Goal: Task Accomplishment & Management: Manage account settings

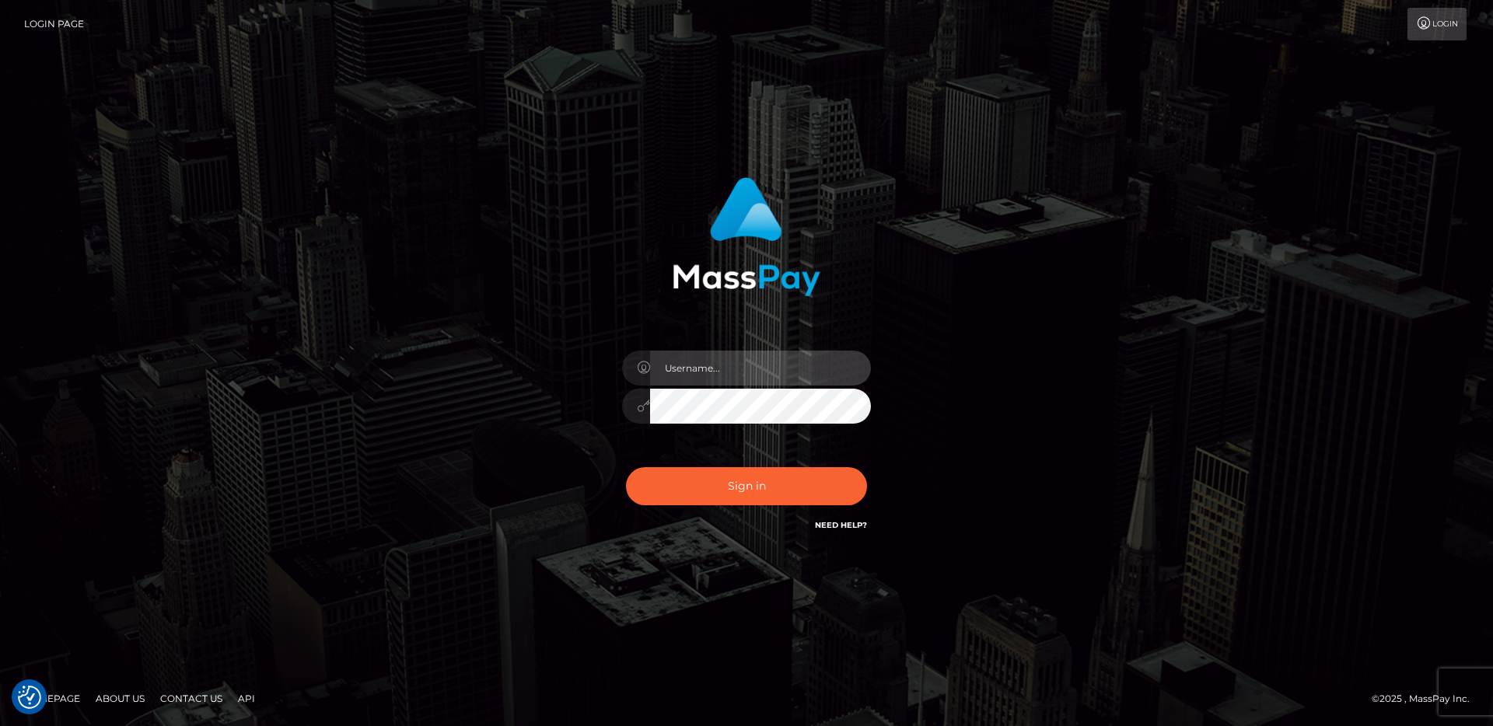
type input "egblue"
click at [626, 467] on button "Sign in" at bounding box center [746, 486] width 241 height 38
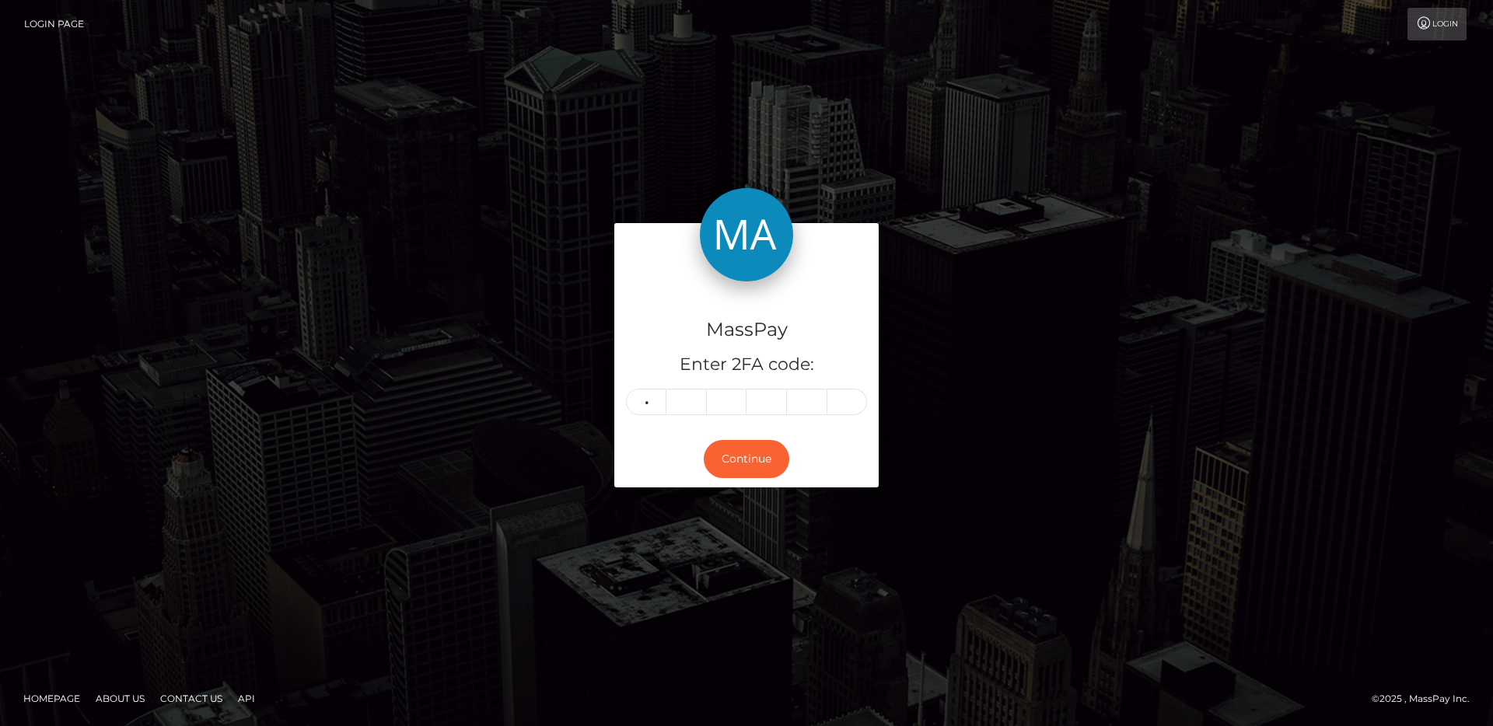
type input "2"
type input "9"
type input "7"
type input "4"
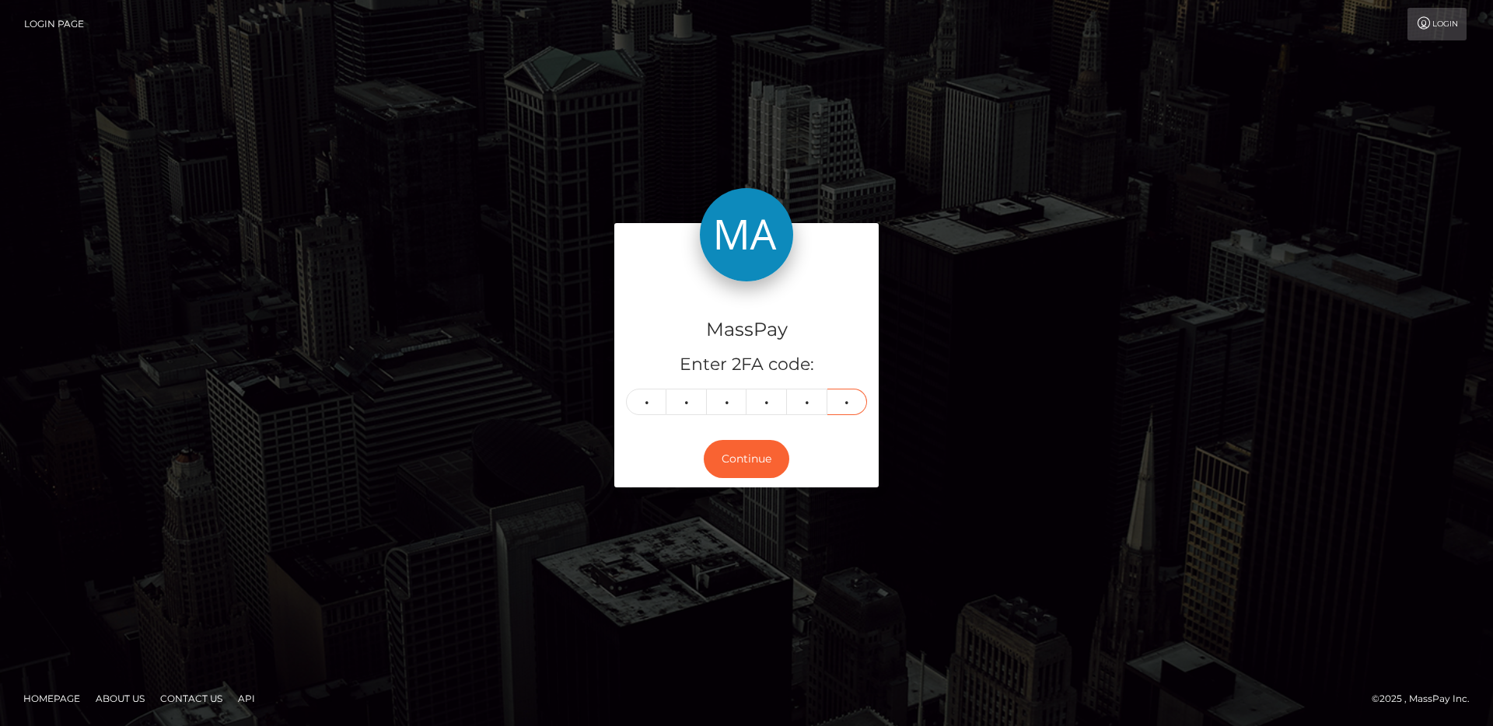
type input "6"
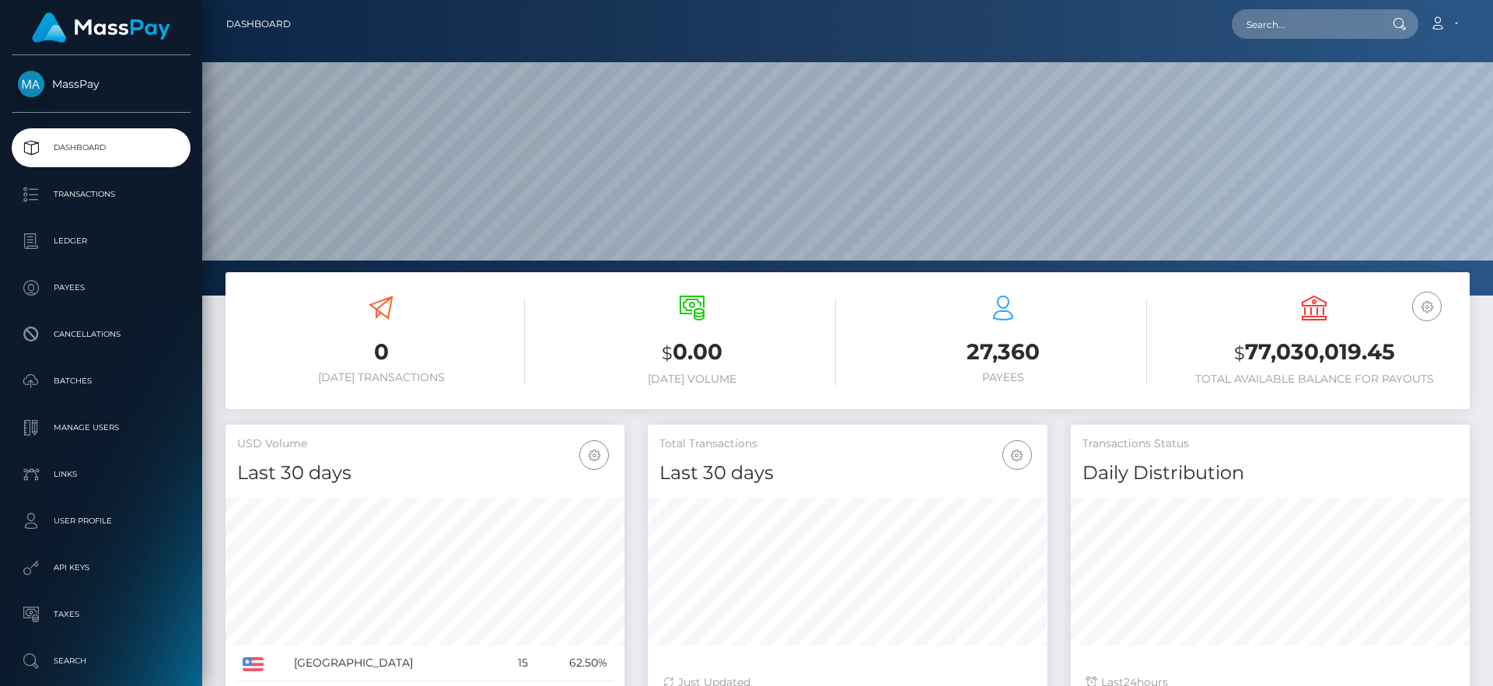
scroll to position [122, 0]
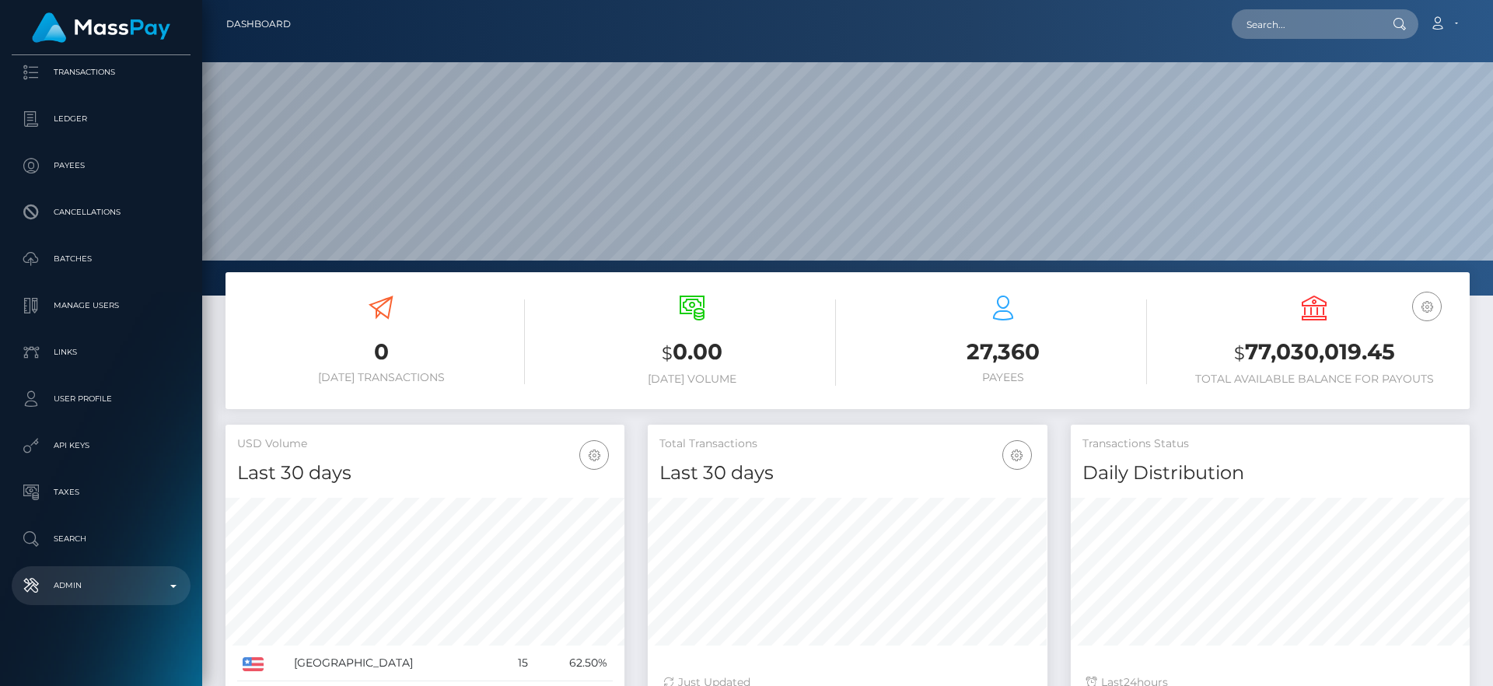
click at [79, 587] on p "Admin" at bounding box center [101, 585] width 166 height 23
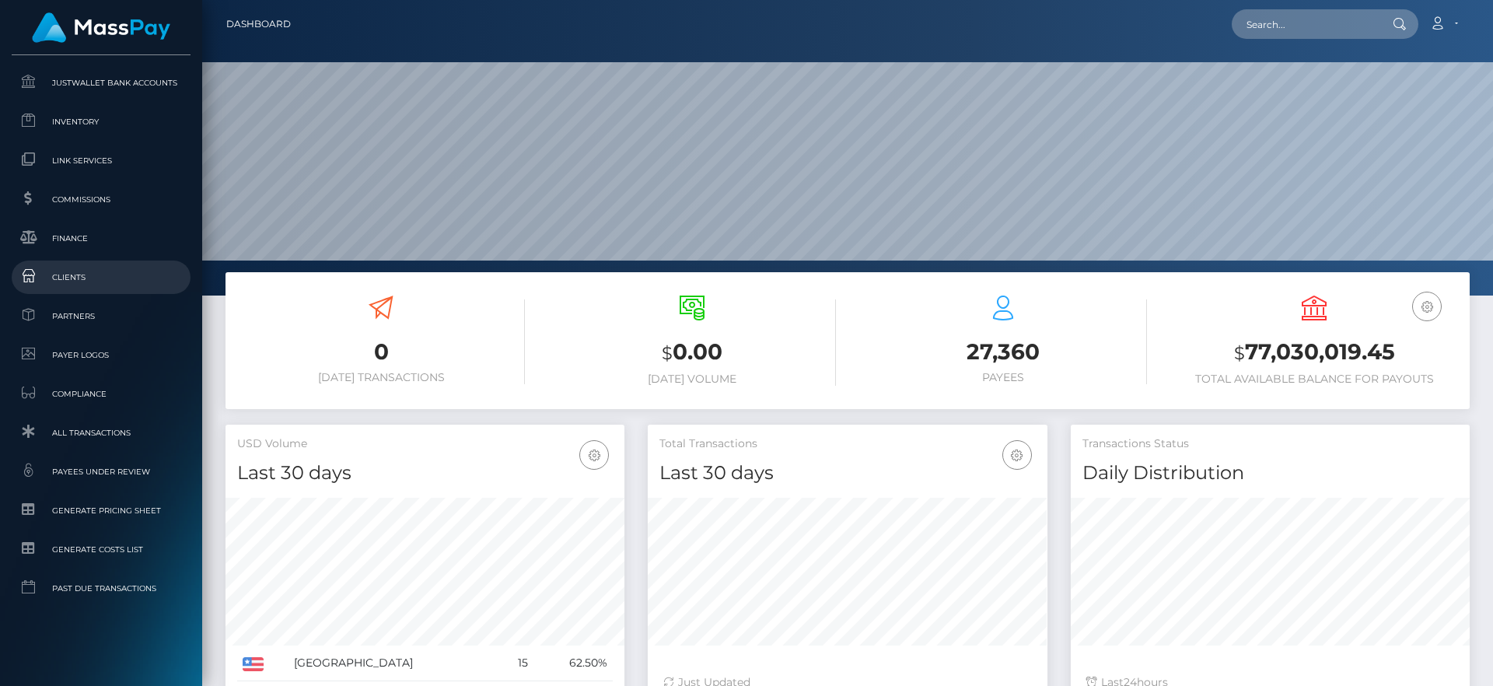
click at [86, 271] on span "Clients" at bounding box center [101, 277] width 166 height 18
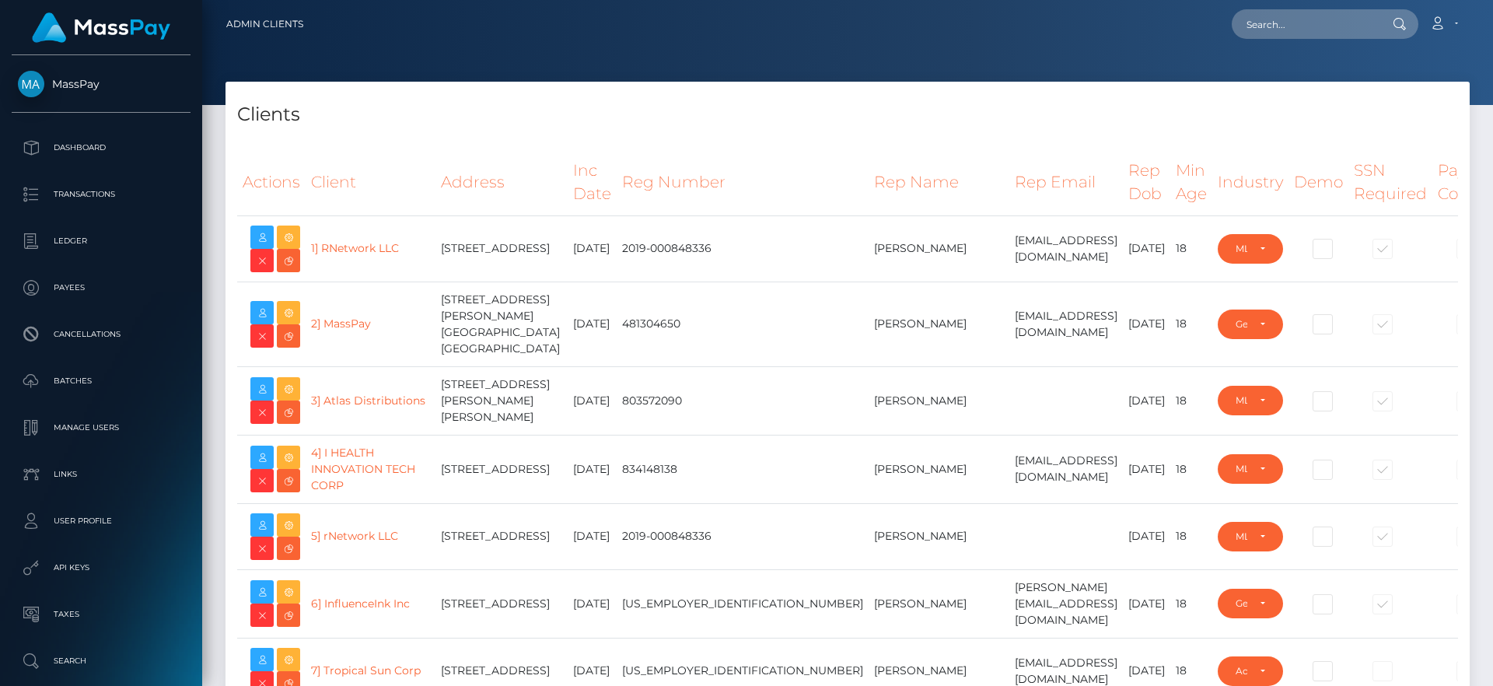
select select "223"
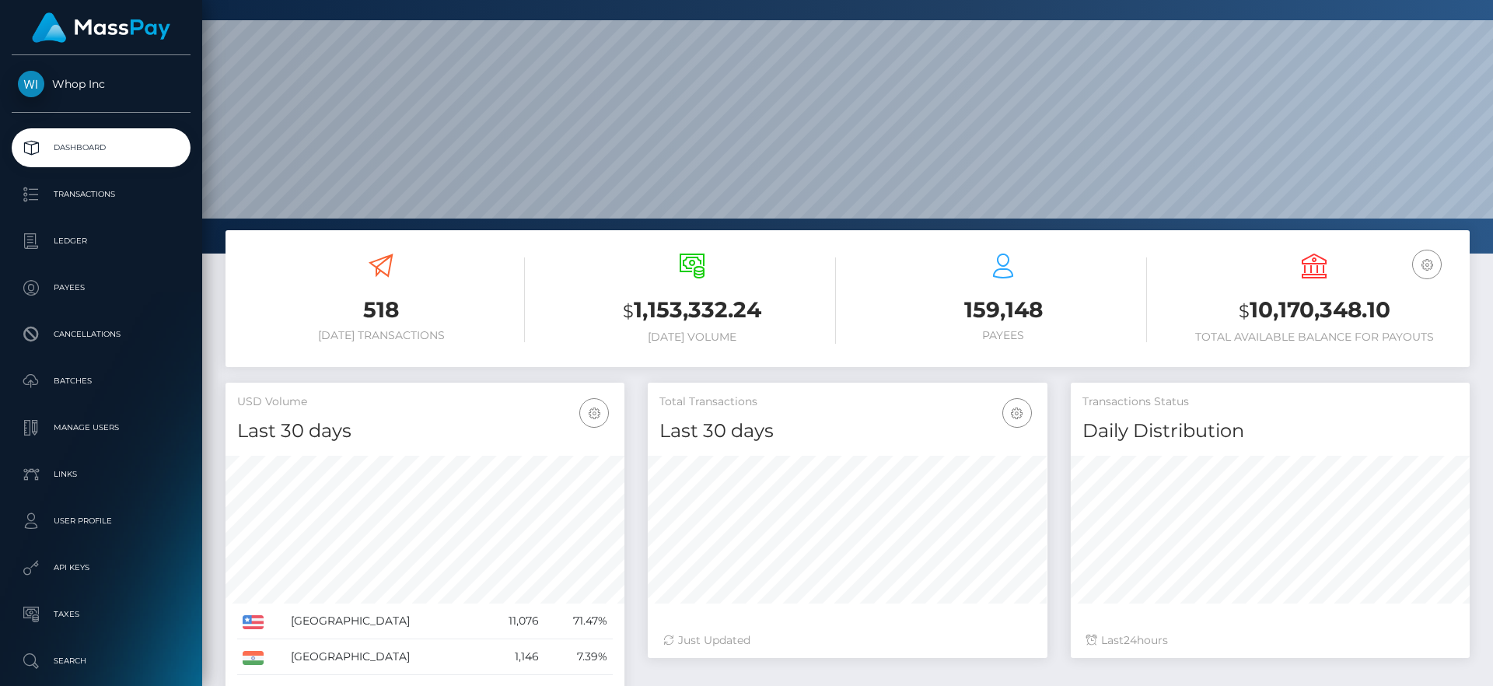
scroll to position [41, 0]
click at [1201, 336] on h6 "Total Available Balance for Payouts" at bounding box center [1314, 337] width 288 height 13
click at [1189, 300] on h3 "$ 10,170,348.10" at bounding box center [1314, 311] width 288 height 32
click at [1422, 252] on button "button" at bounding box center [1427, 265] width 30 height 30
click at [1396, 324] on link "EUR Balance" at bounding box center [1380, 314] width 124 height 29
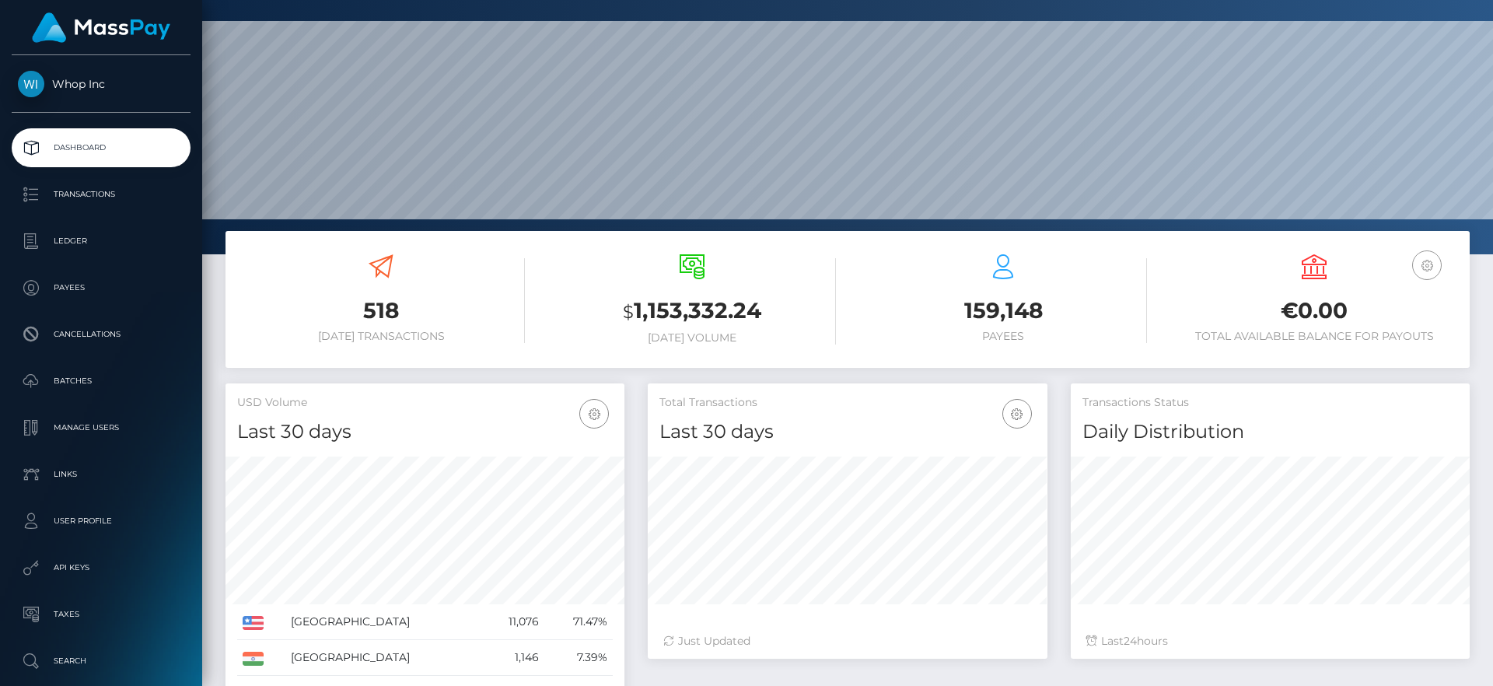
click at [1419, 267] on icon "button" at bounding box center [1426, 265] width 19 height 19
click at [1379, 344] on link "USD Balance" at bounding box center [1380, 347] width 124 height 29
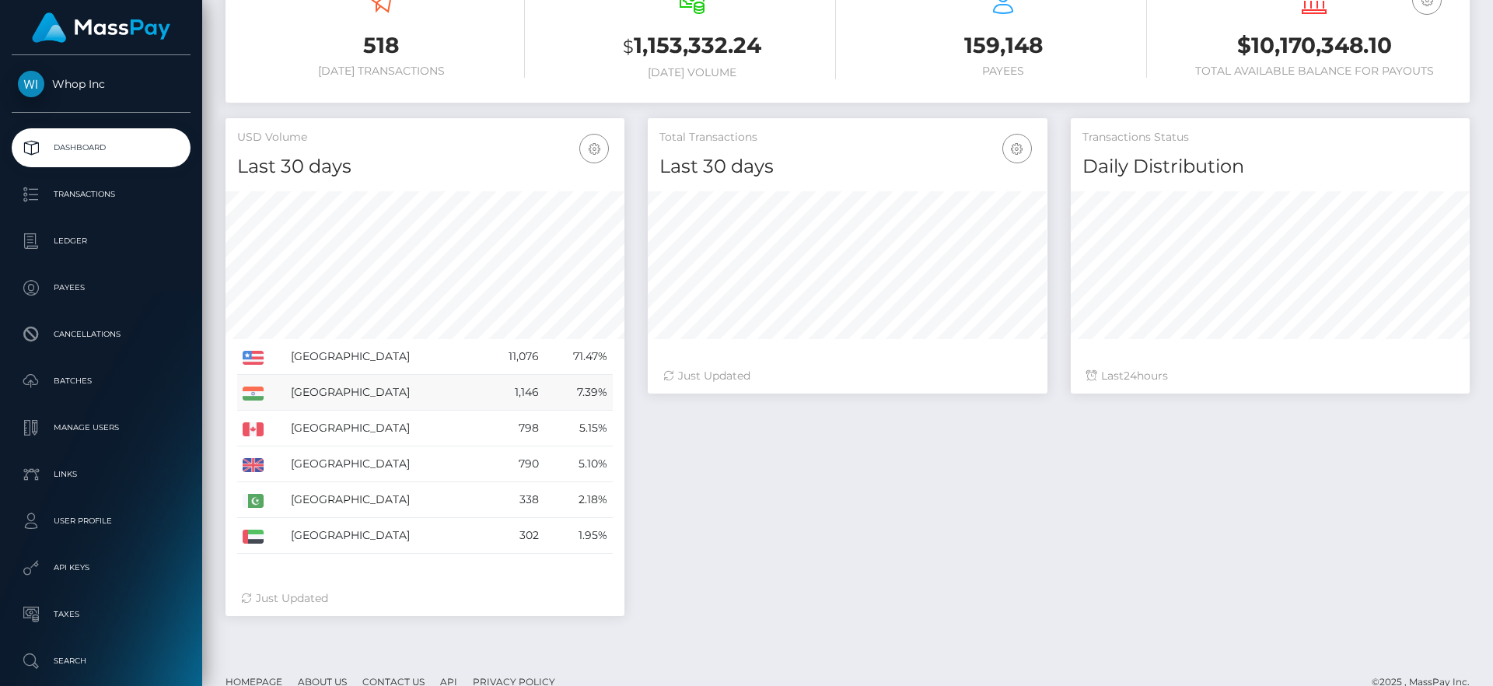
scroll to position [308, 0]
click at [100, 200] on p "Transactions" at bounding box center [101, 194] width 166 height 23
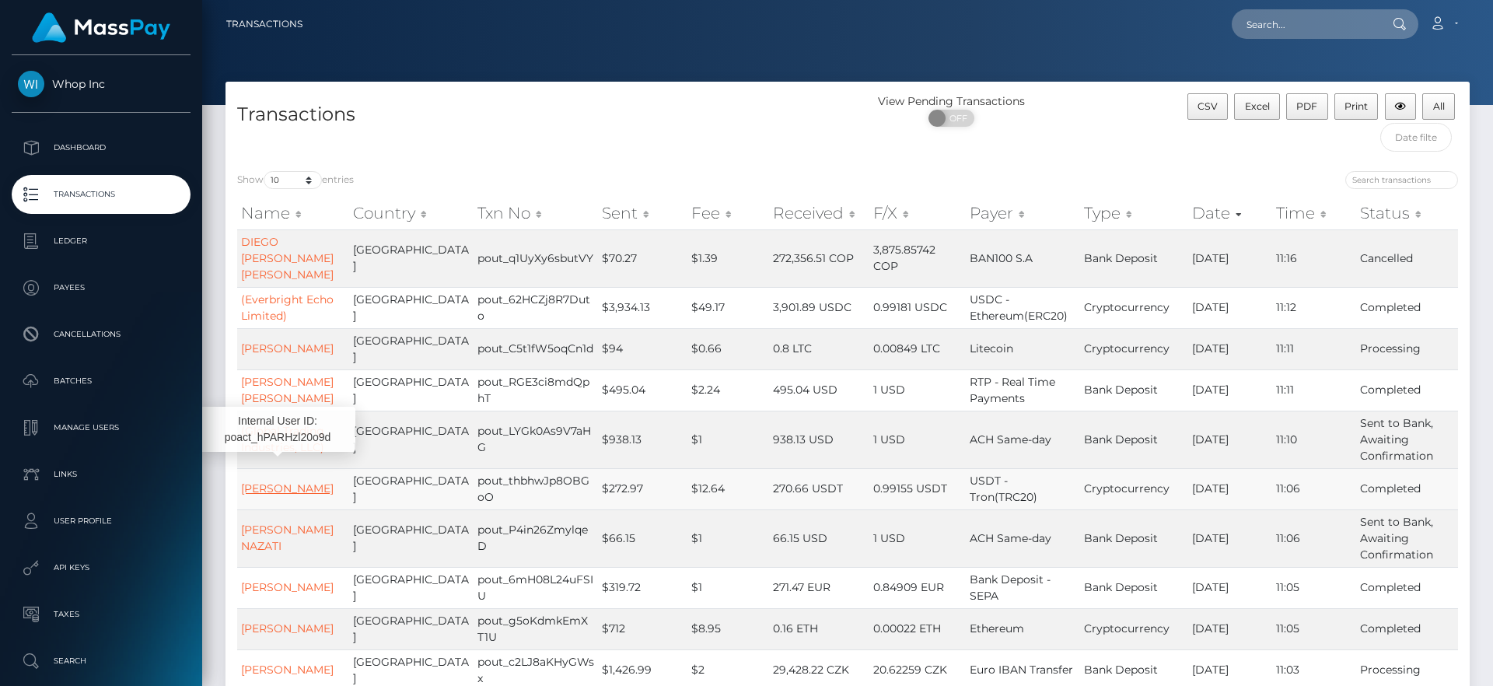
click at [291, 481] on link "[PERSON_NAME]" at bounding box center [287, 488] width 93 height 14
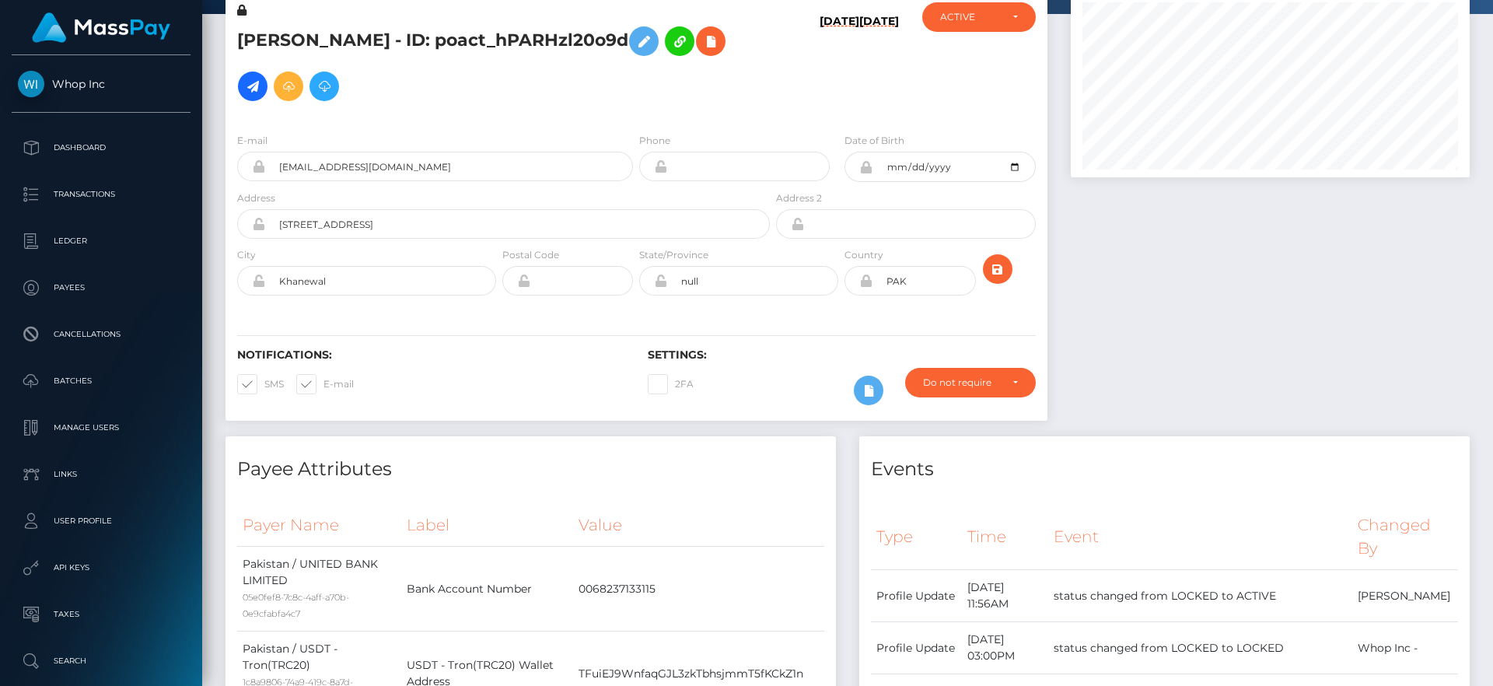
scroll to position [93, 0]
click at [933, 377] on div "Do not require" at bounding box center [961, 381] width 77 height 12
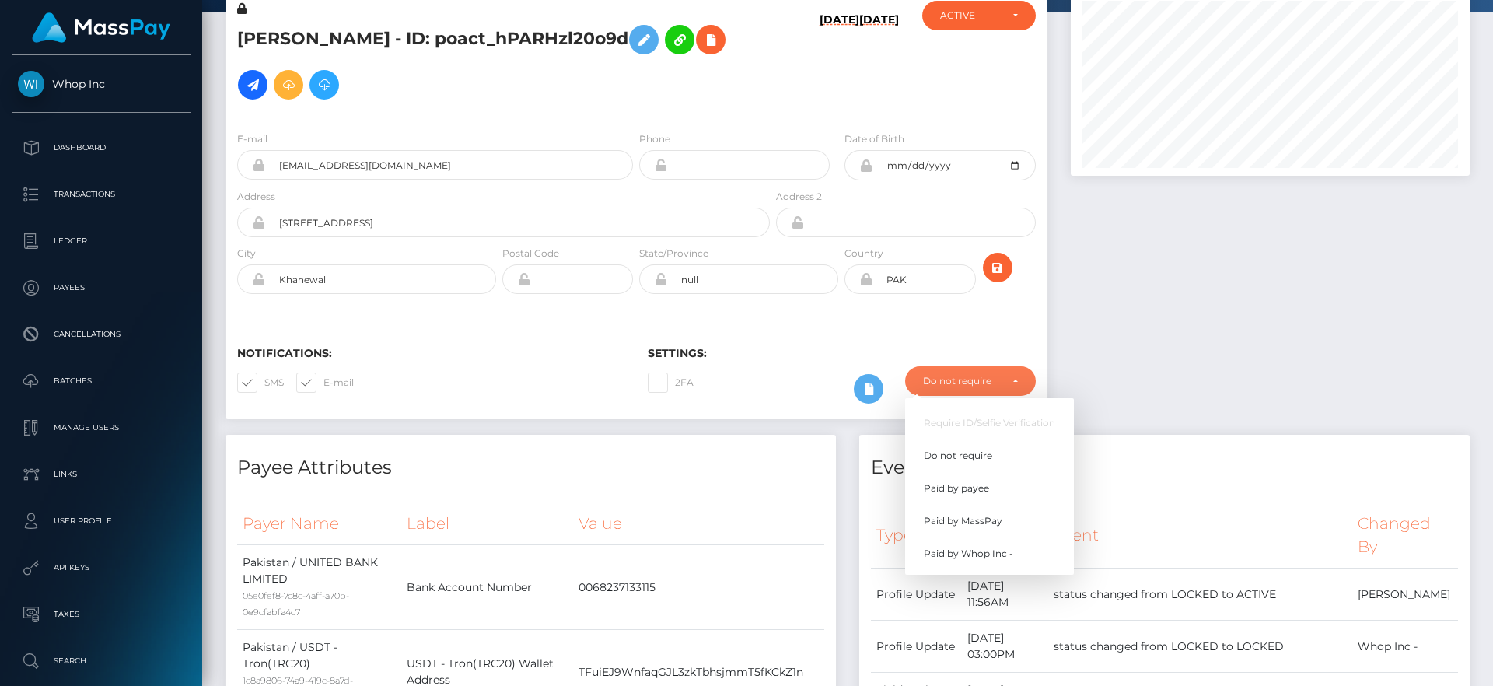
click at [1037, 333] on div "Notifications: SMS E-mail Settings: 2FA" at bounding box center [636, 364] width 822 height 110
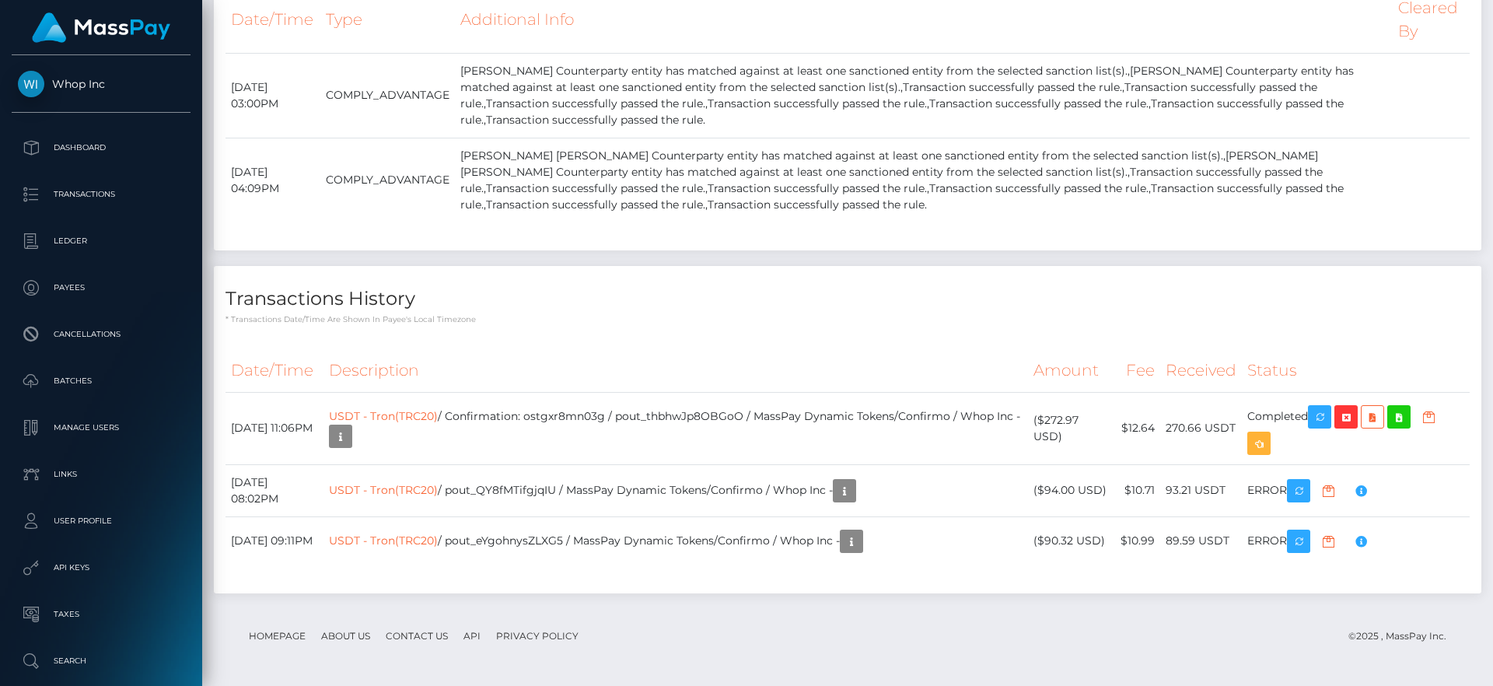
scroll to position [7268, 0]
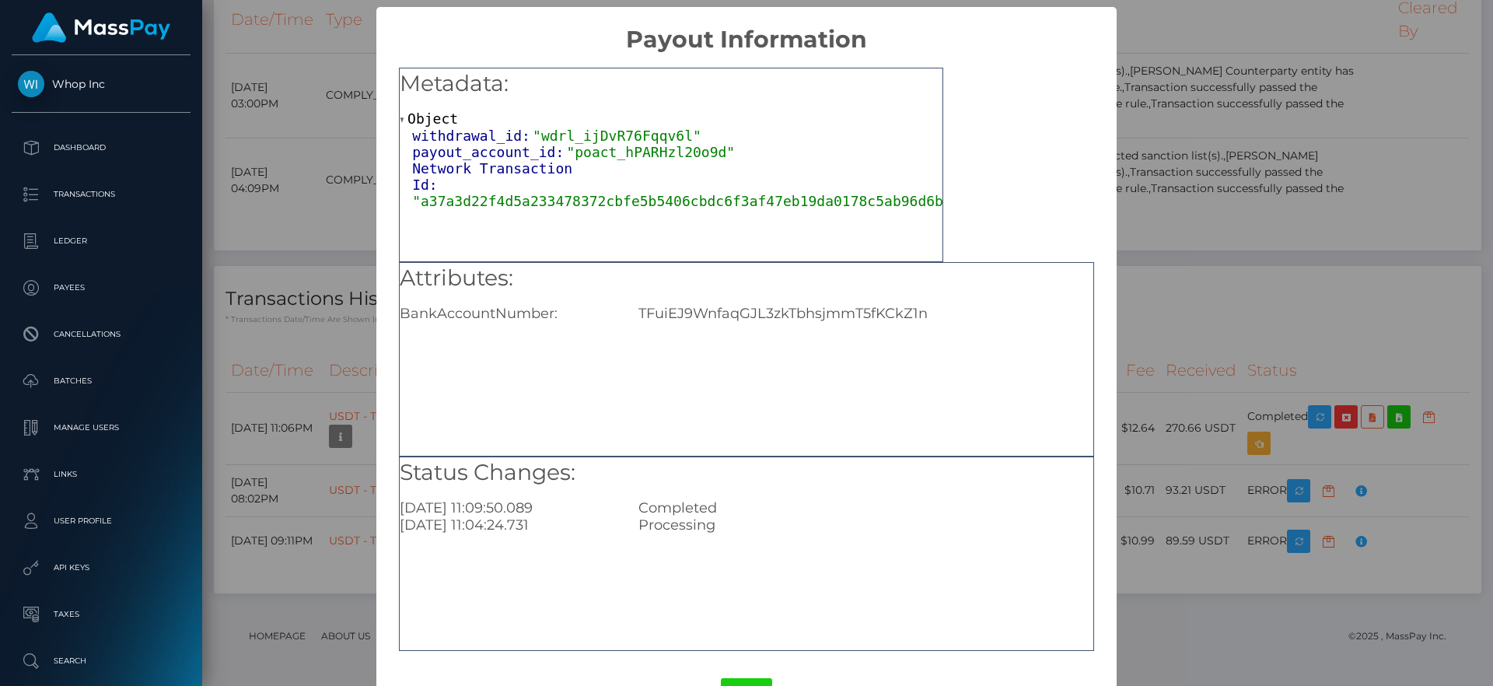
click at [655, 209] on div "Metadata: Object withdrawal_id: "wdrl_ijDvR76Fqqv6l" payout_account_id: "poact_…" at bounding box center [671, 165] width 544 height 194
click at [647, 191] on div "Network Transaction Id: "a37a3d22f4d5a233478372cbfe5b5406cbdc6f3af47eb19da0178c…" at bounding box center [677, 184] width 530 height 49
click at [640, 198] on span ""a37a3d22f4d5a233478372cbfe5b5406cbdc6f3af47eb19da0178c5ab96d6bfb"" at bounding box center [690, 201] width 556 height 16
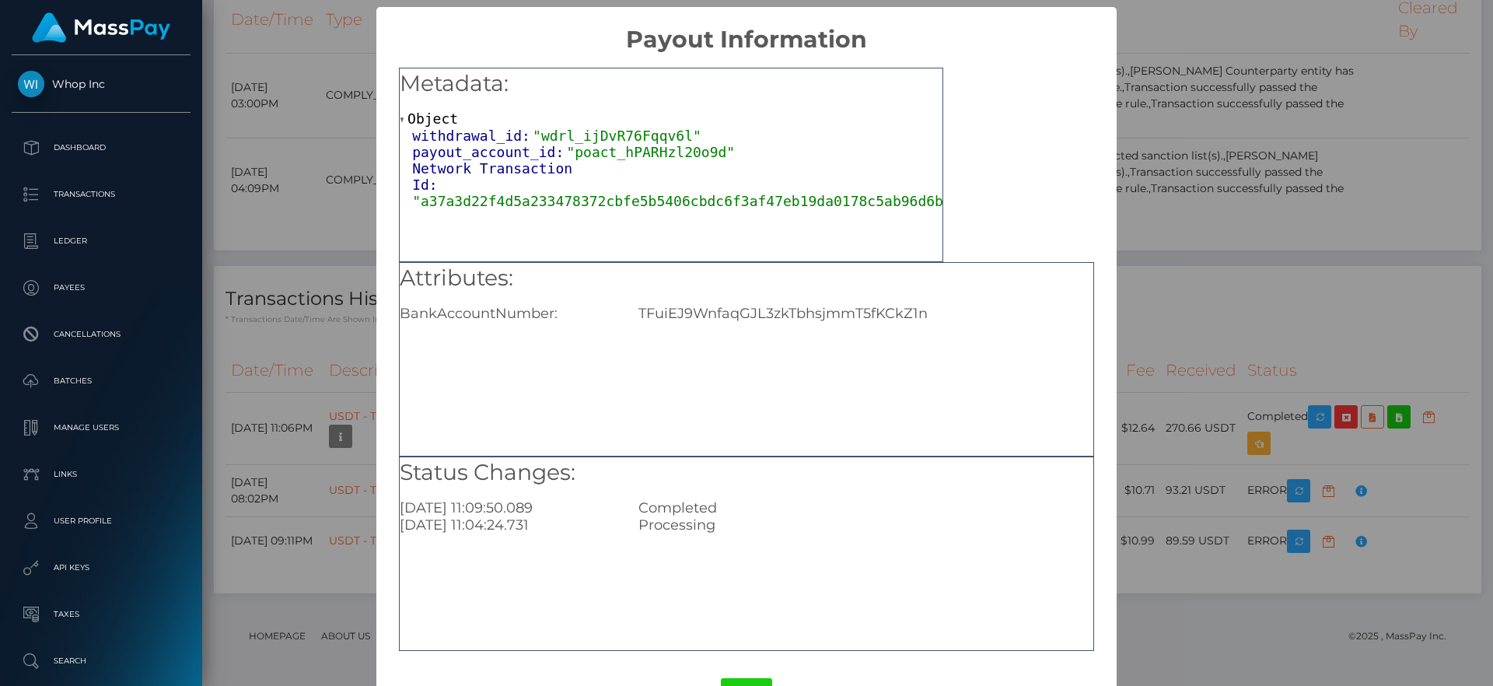
click at [640, 198] on span ""a37a3d22f4d5a233478372cbfe5b5406cbdc6f3af47eb19da0178c5ab96d6bfb"" at bounding box center [690, 201] width 556 height 16
click at [1145, 362] on div "× Payout Information Metadata: Object withdrawal_id: "wdrl_ijDvR76Fqqv6l" payou…" at bounding box center [746, 343] width 1493 height 686
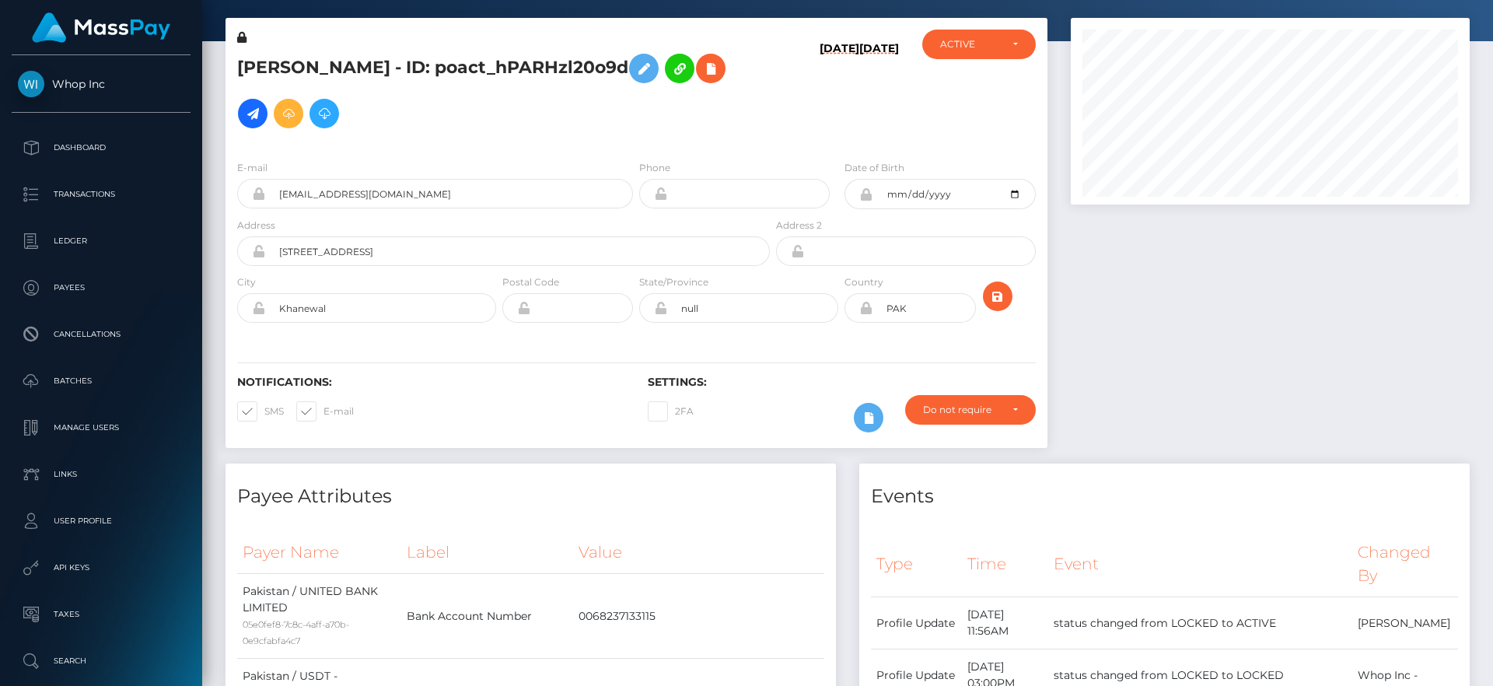
scroll to position [180, 0]
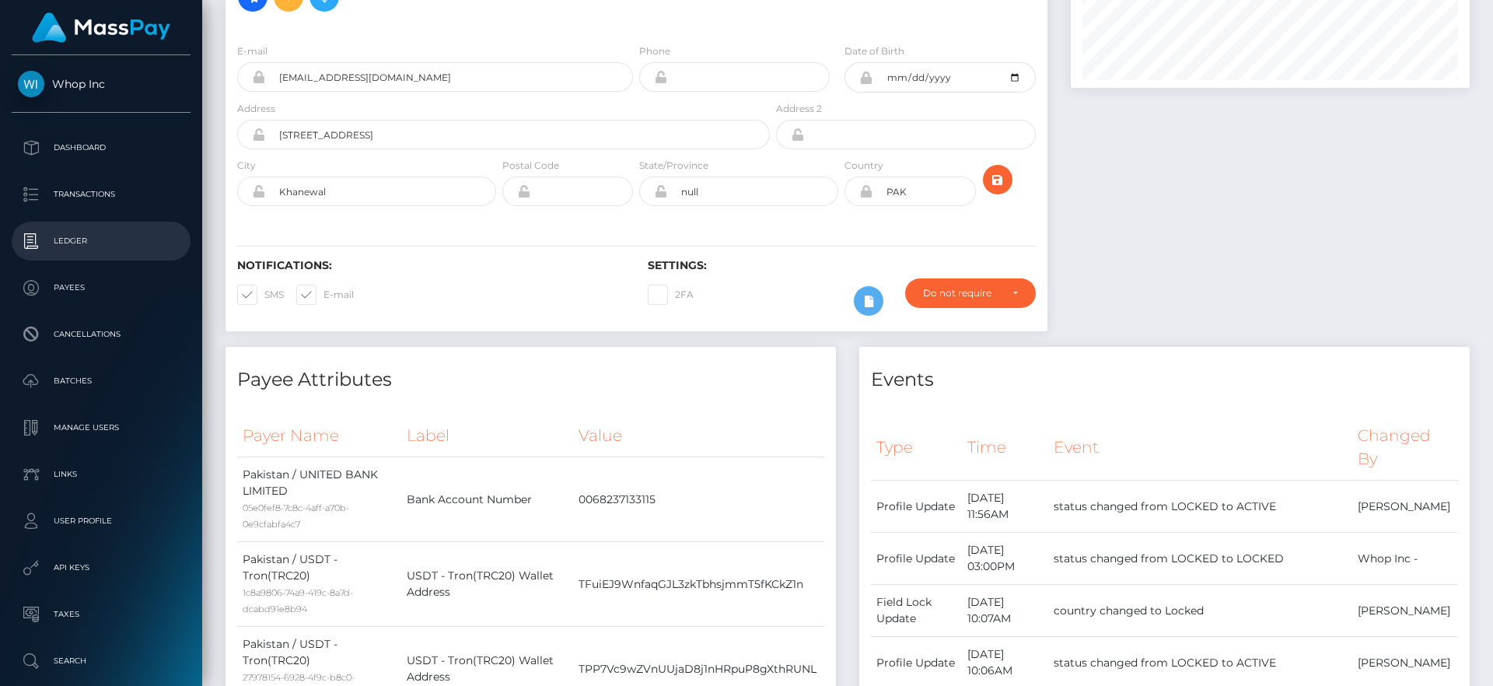
click at [95, 233] on p "Ledger" at bounding box center [101, 240] width 166 height 23
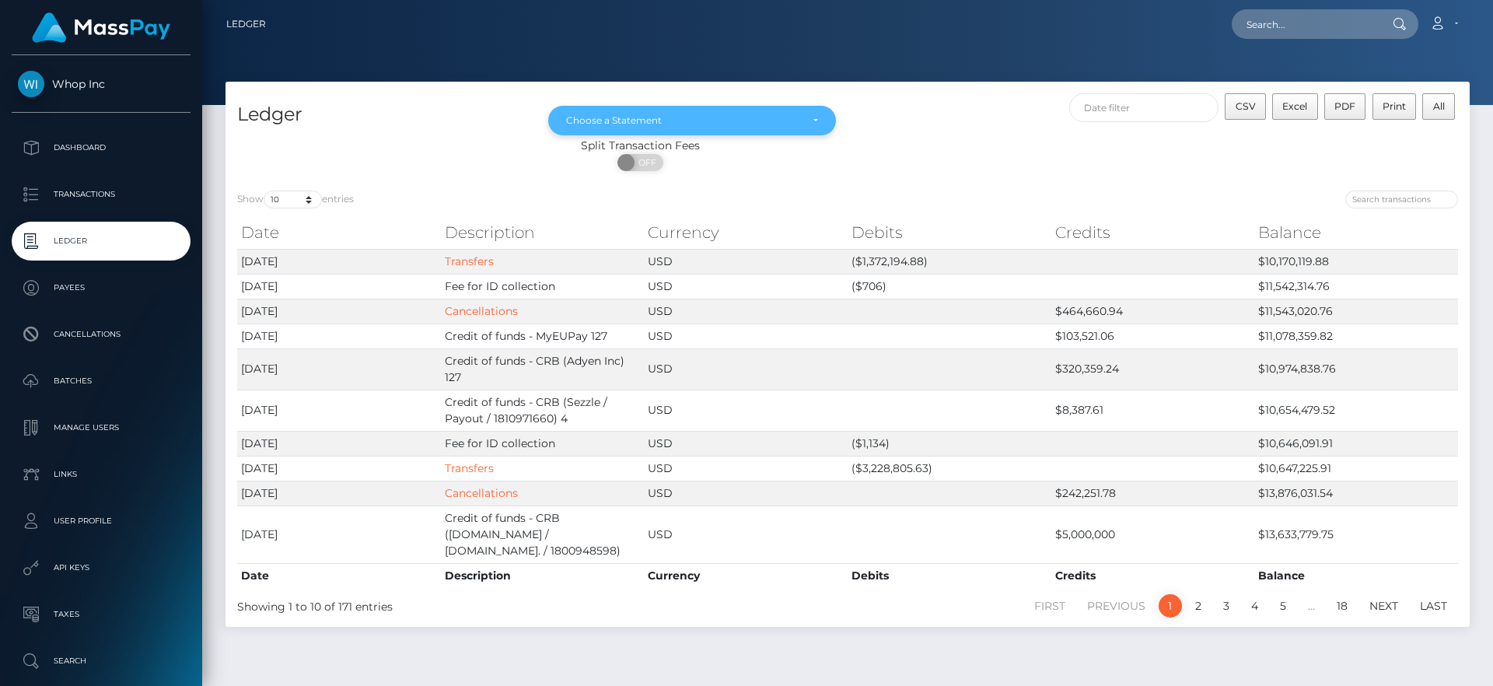
click at [660, 119] on div "Choose a Statement" at bounding box center [683, 120] width 234 height 12
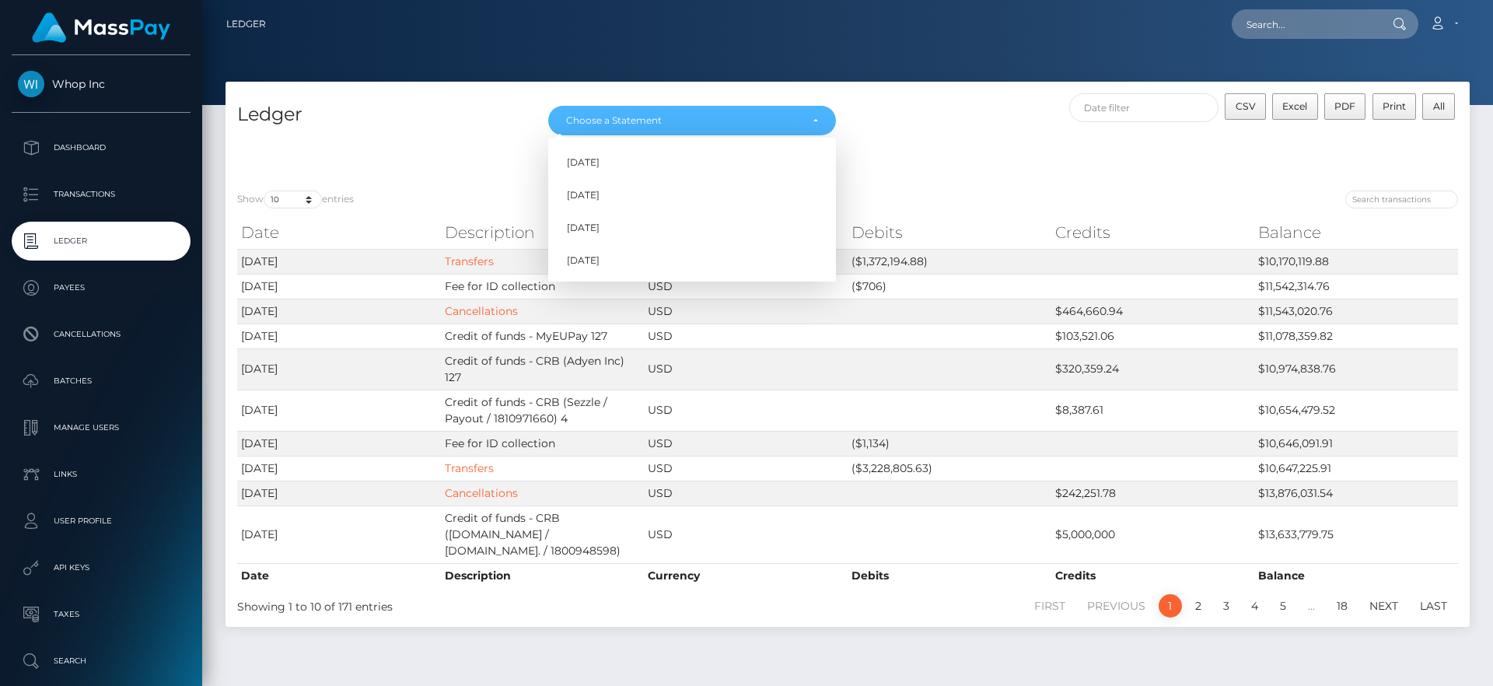
click at [945, 139] on div "Split Transaction Fees" at bounding box center [639, 146] width 829 height 16
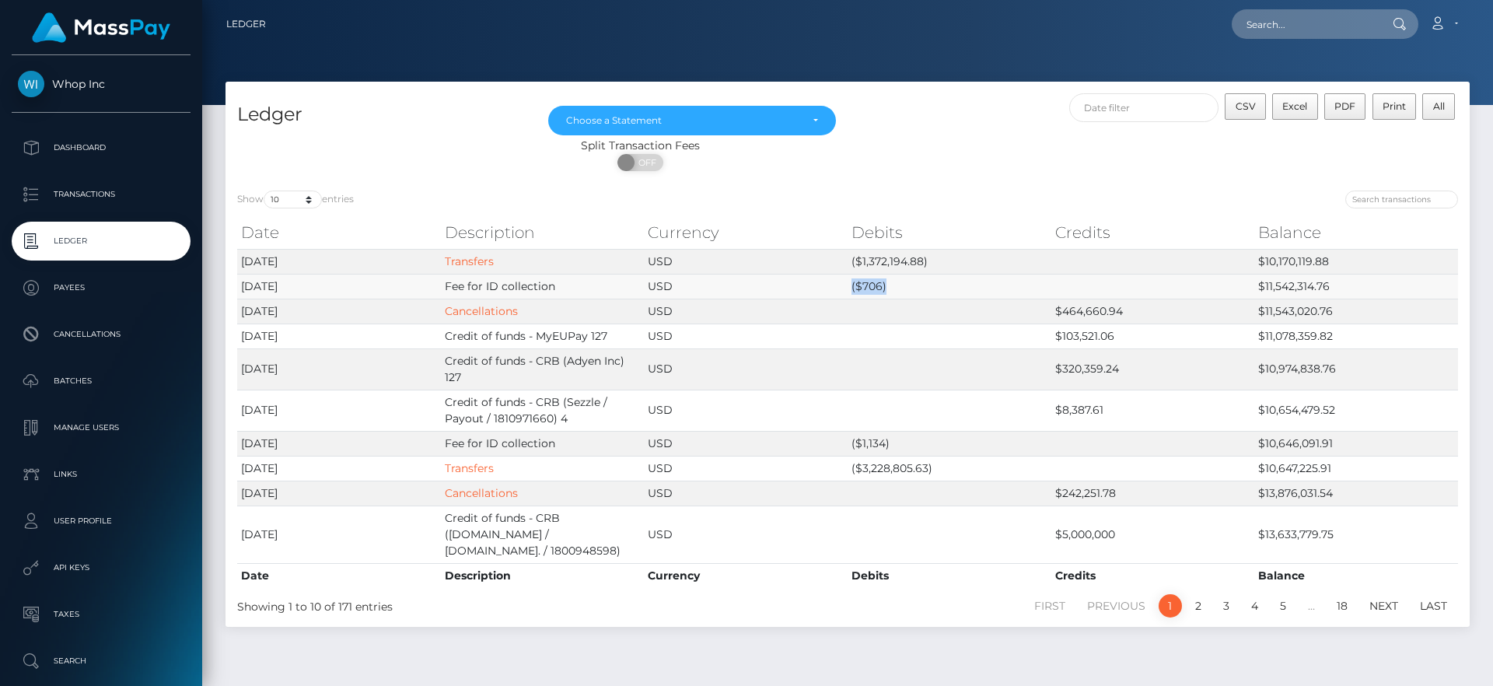
drag, startPoint x: 846, startPoint y: 290, endPoint x: 912, endPoint y: 290, distance: 66.1
click at [912, 290] on tr "[DATE] Fee for ID collection USD ($706) $11,542,314.76" at bounding box center [847, 286] width 1220 height 25
click at [912, 290] on td "($706)" at bounding box center [949, 286] width 204 height 25
click at [814, 252] on td "USD" at bounding box center [746, 261] width 204 height 25
drag, startPoint x: 567, startPoint y: 360, endPoint x: 630, endPoint y: 365, distance: 63.2
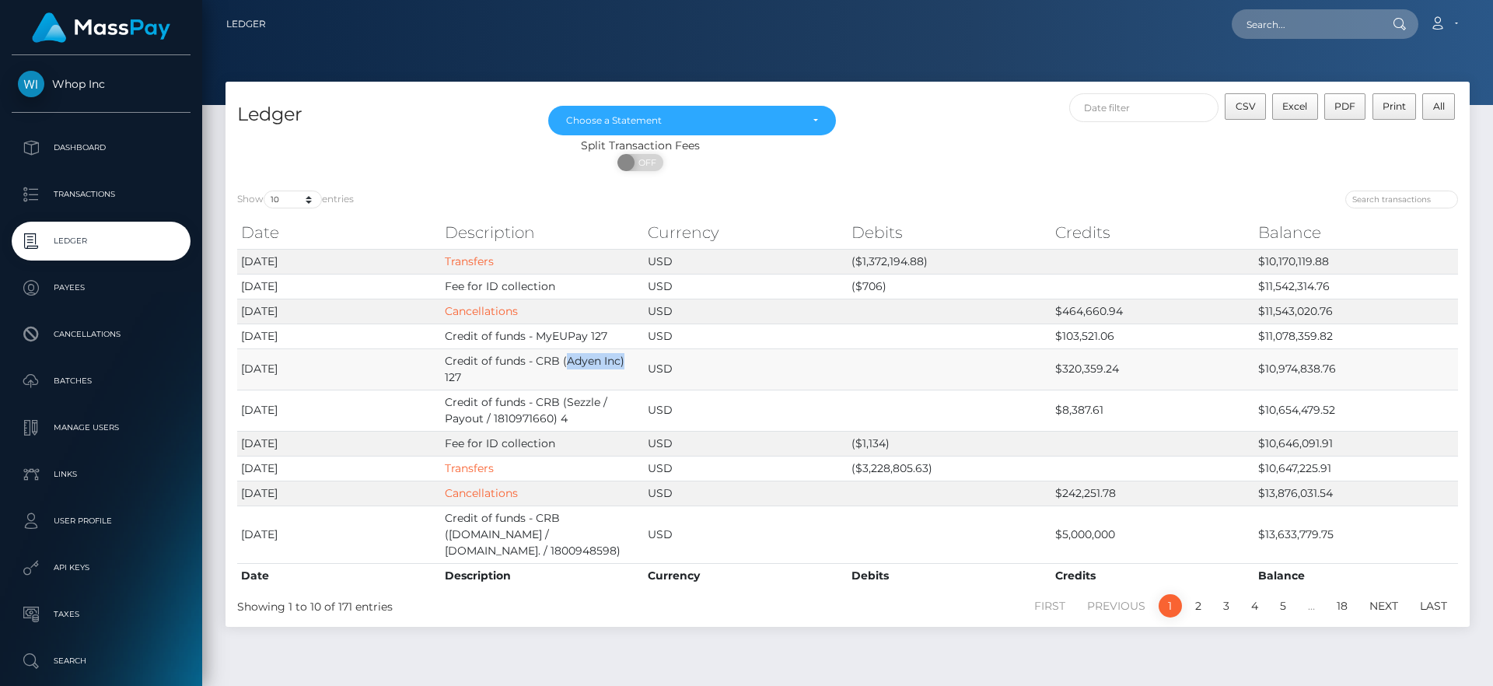
click at [630, 365] on td "Credit of funds - CRB (Adyen Inc) 127" at bounding box center [543, 368] width 204 height 41
drag, startPoint x: 563, startPoint y: 398, endPoint x: 592, endPoint y: 400, distance: 29.6
click at [592, 400] on td "Credit of funds - CRB (Sezzle / Payout / 1810971660) 4" at bounding box center [543, 409] width 204 height 41
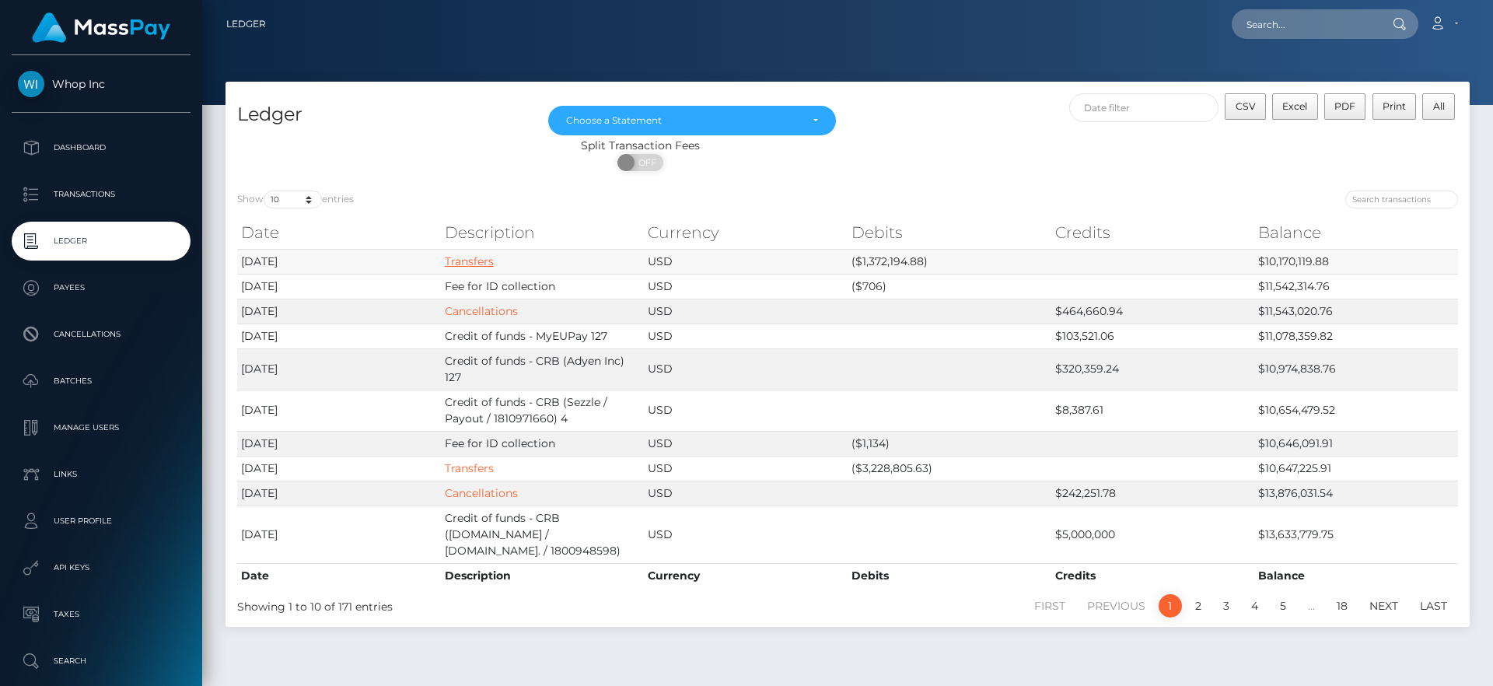
click at [472, 260] on link "Transfers" at bounding box center [469, 261] width 49 height 14
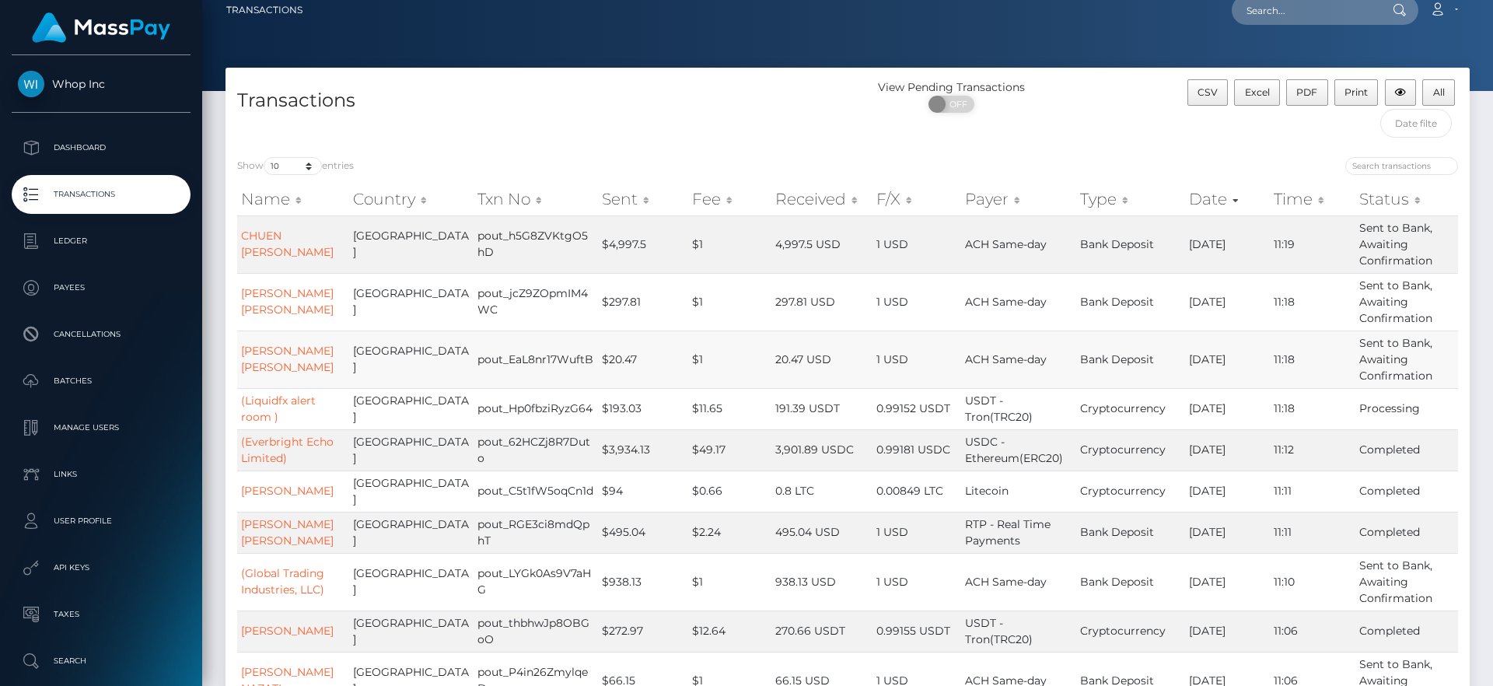
scroll to position [15, 0]
click at [94, 380] on p "Batches" at bounding box center [101, 380] width 166 height 23
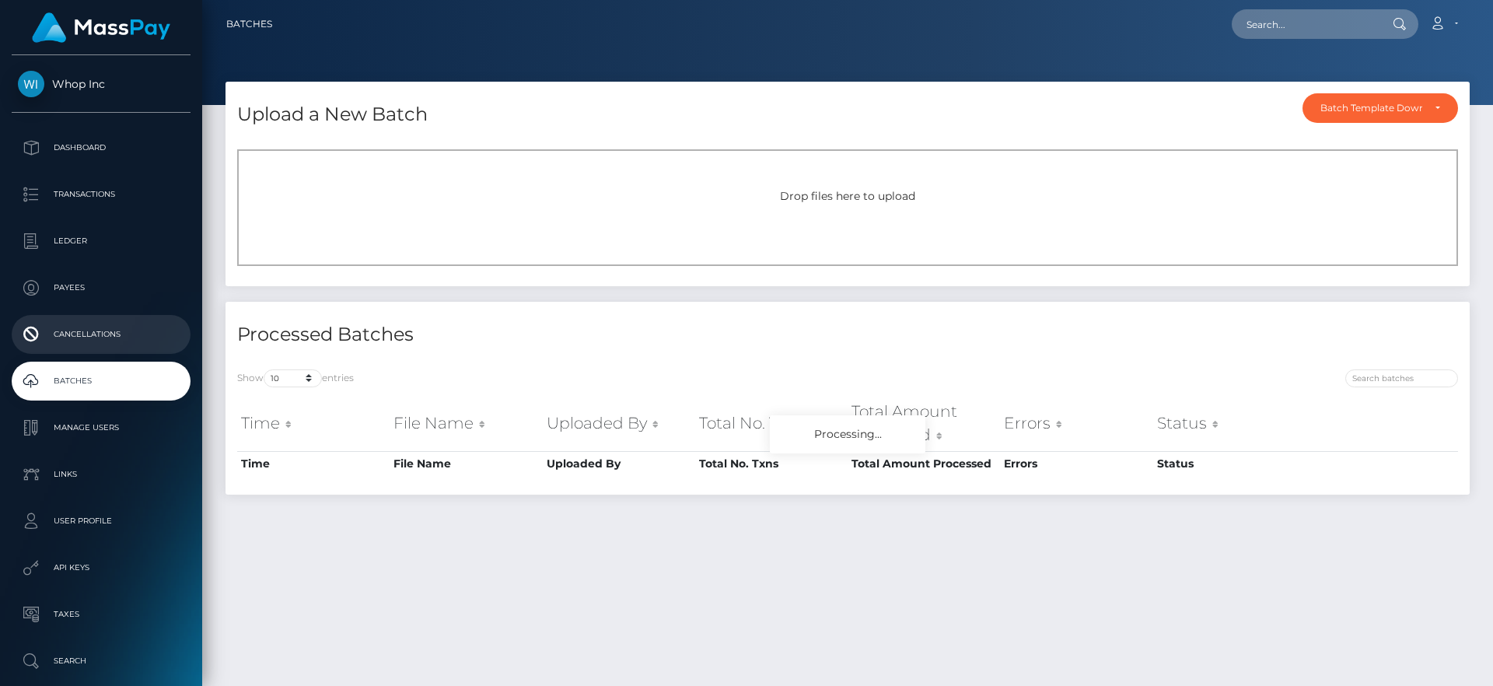
click at [97, 347] on link "Cancellations" at bounding box center [101, 334] width 179 height 39
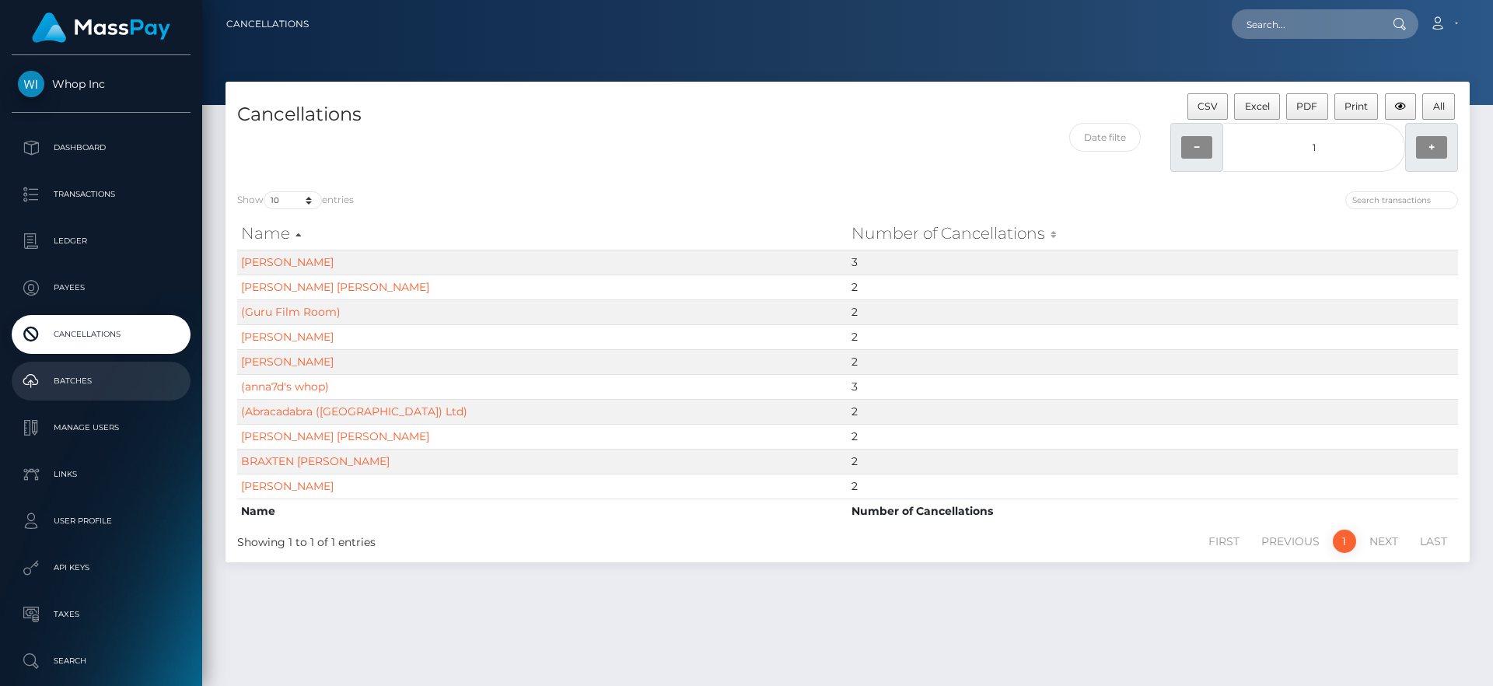
click at [161, 379] on p "Batches" at bounding box center [101, 380] width 166 height 23
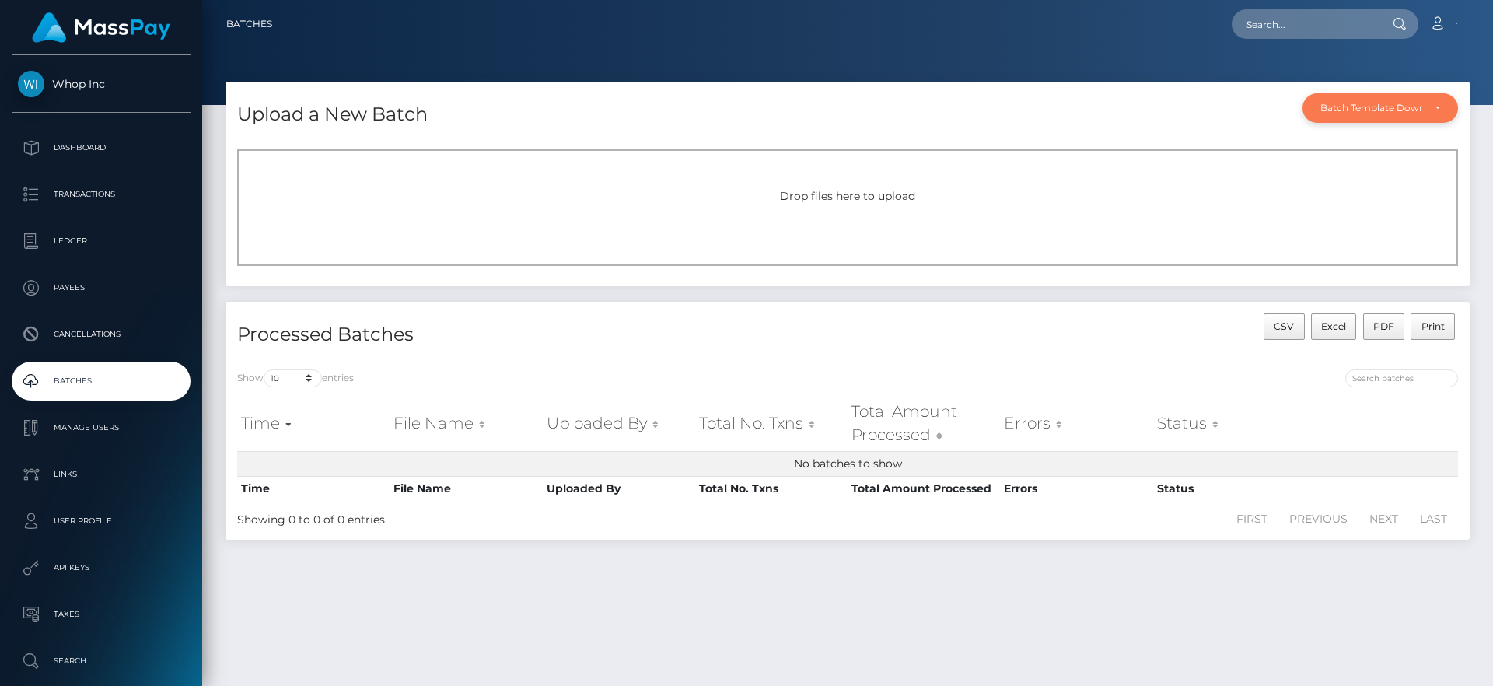
click at [1378, 100] on div "Batch Template Download" at bounding box center [1379, 108] width 155 height 30
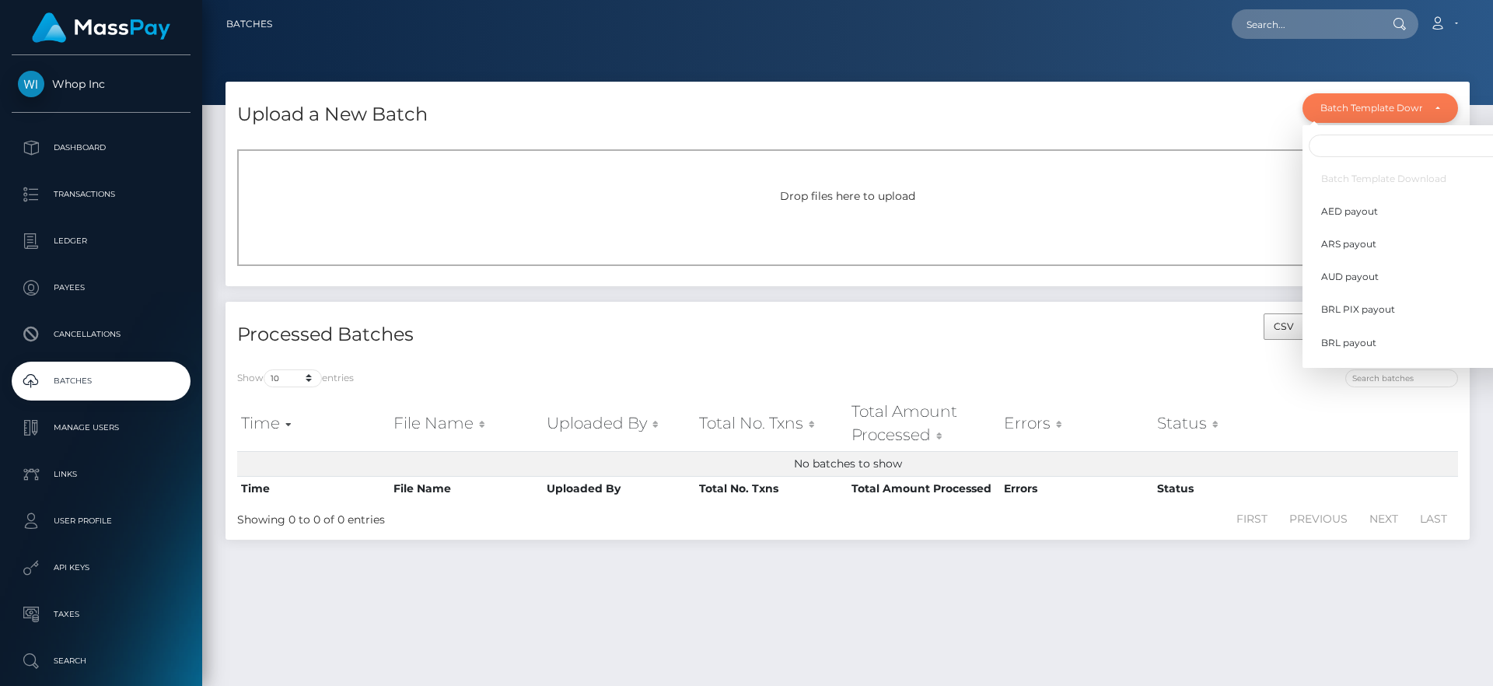
click at [1329, 105] on div "Batch Template Download" at bounding box center [1371, 108] width 102 height 12
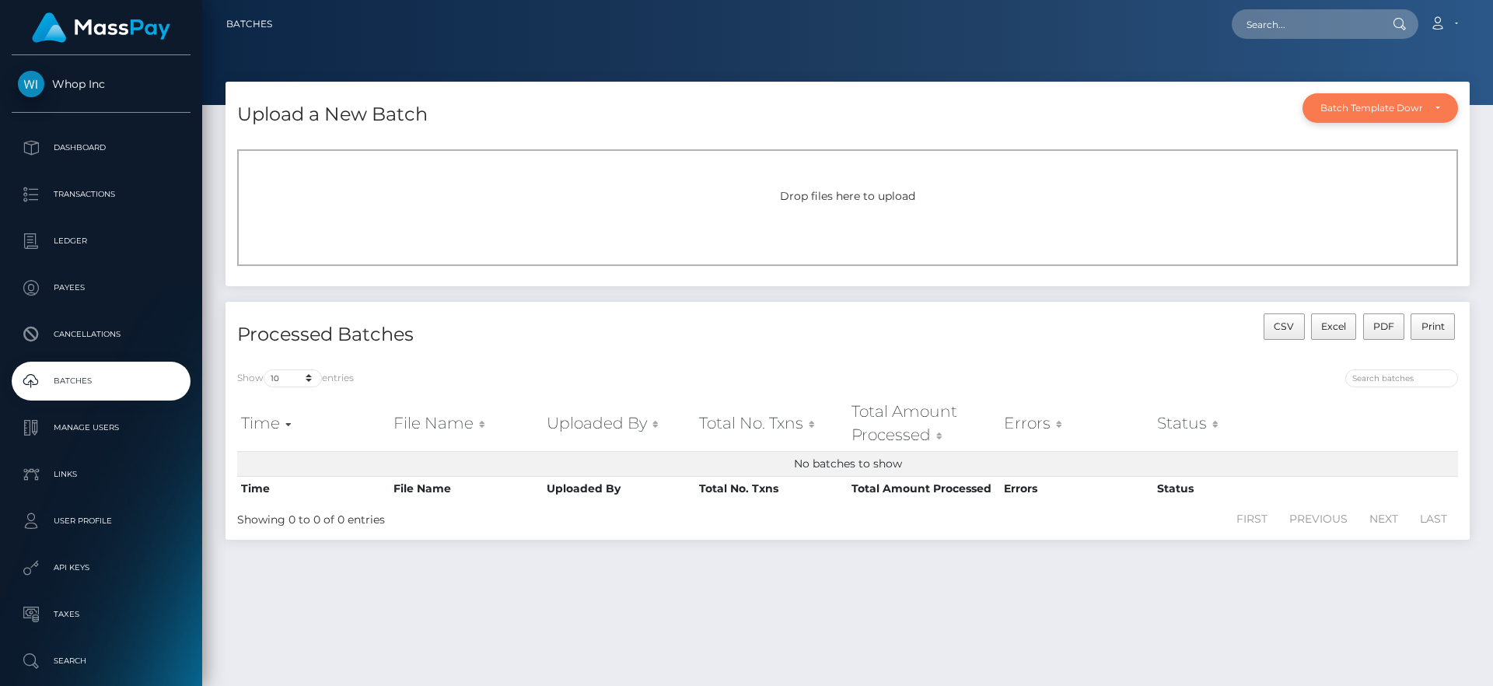
click at [1329, 105] on div "Batch Template Download" at bounding box center [1371, 108] width 102 height 12
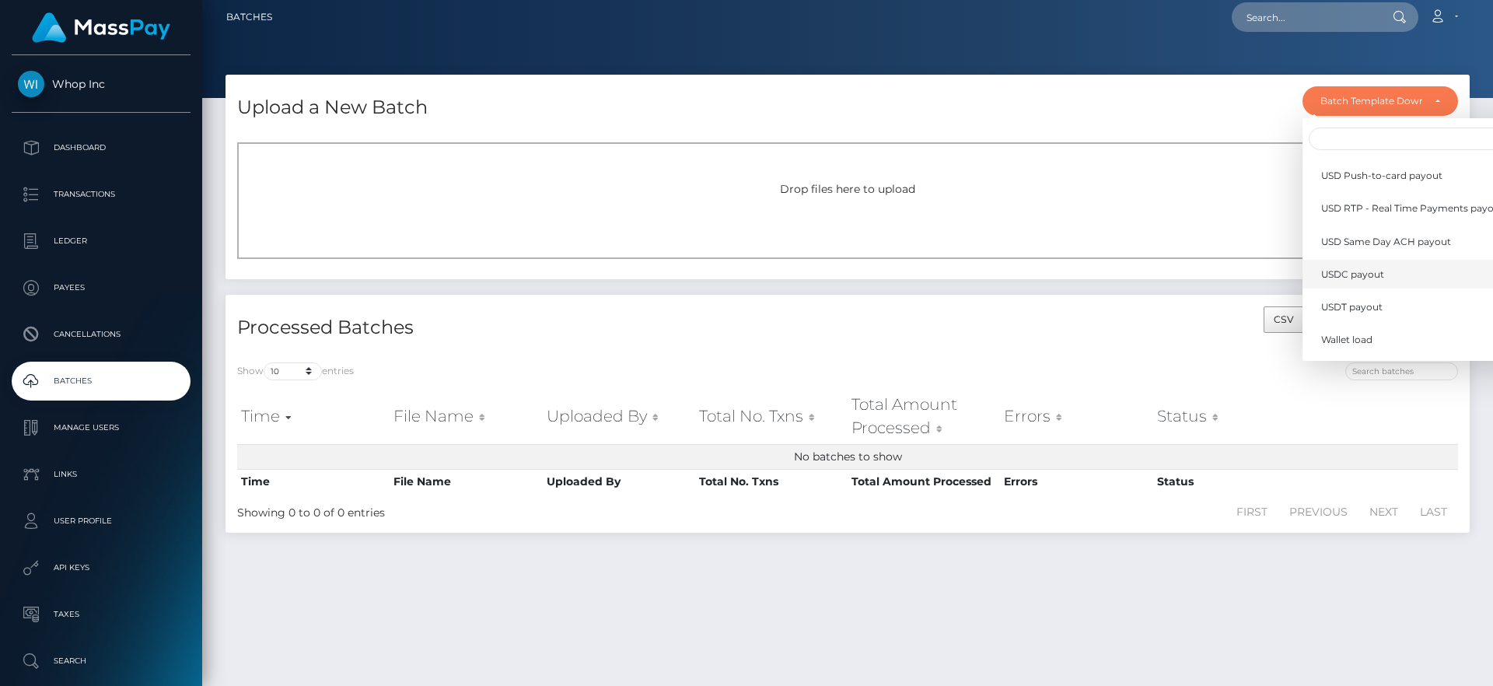
scroll to position [9, 0]
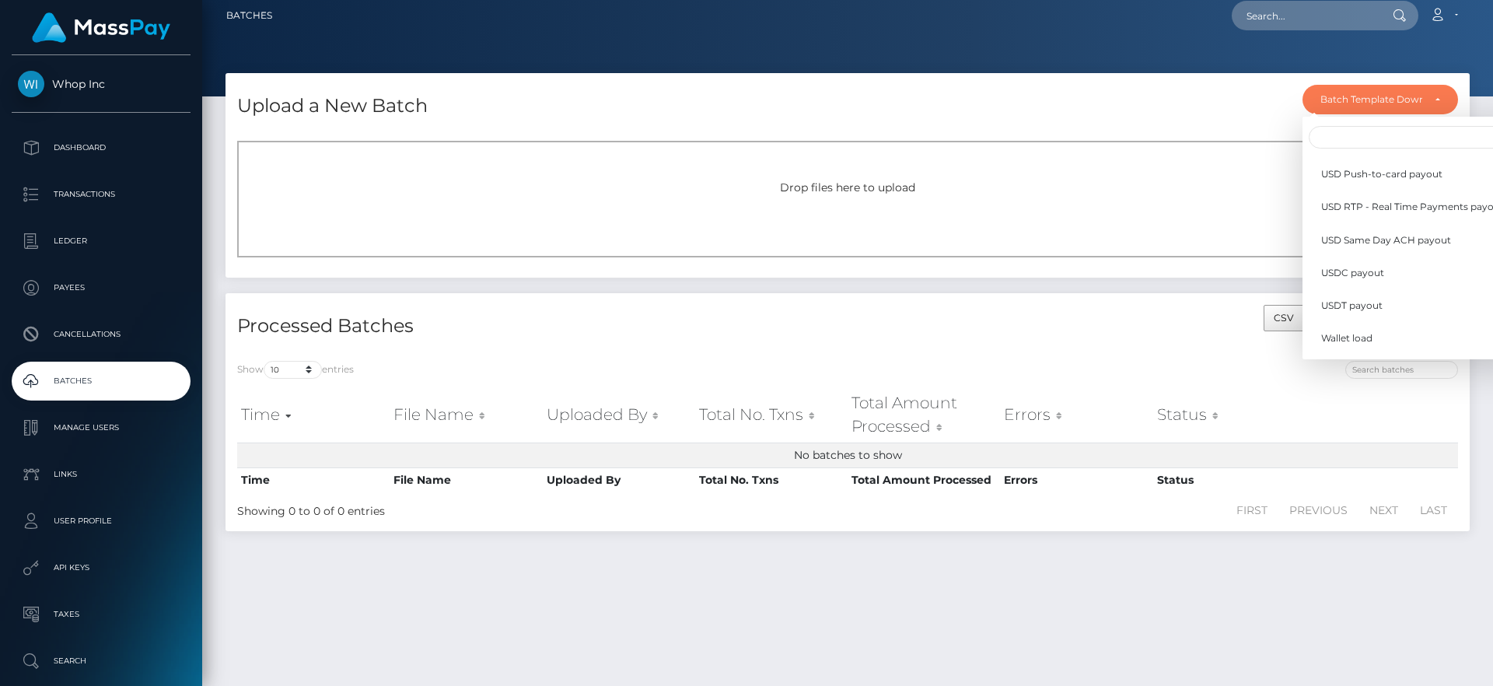
click at [1044, 100] on div "Upload a New Batch Batch Template Download AED payout ARS payout AUD payout BRL…" at bounding box center [847, 101] width 1244 height 56
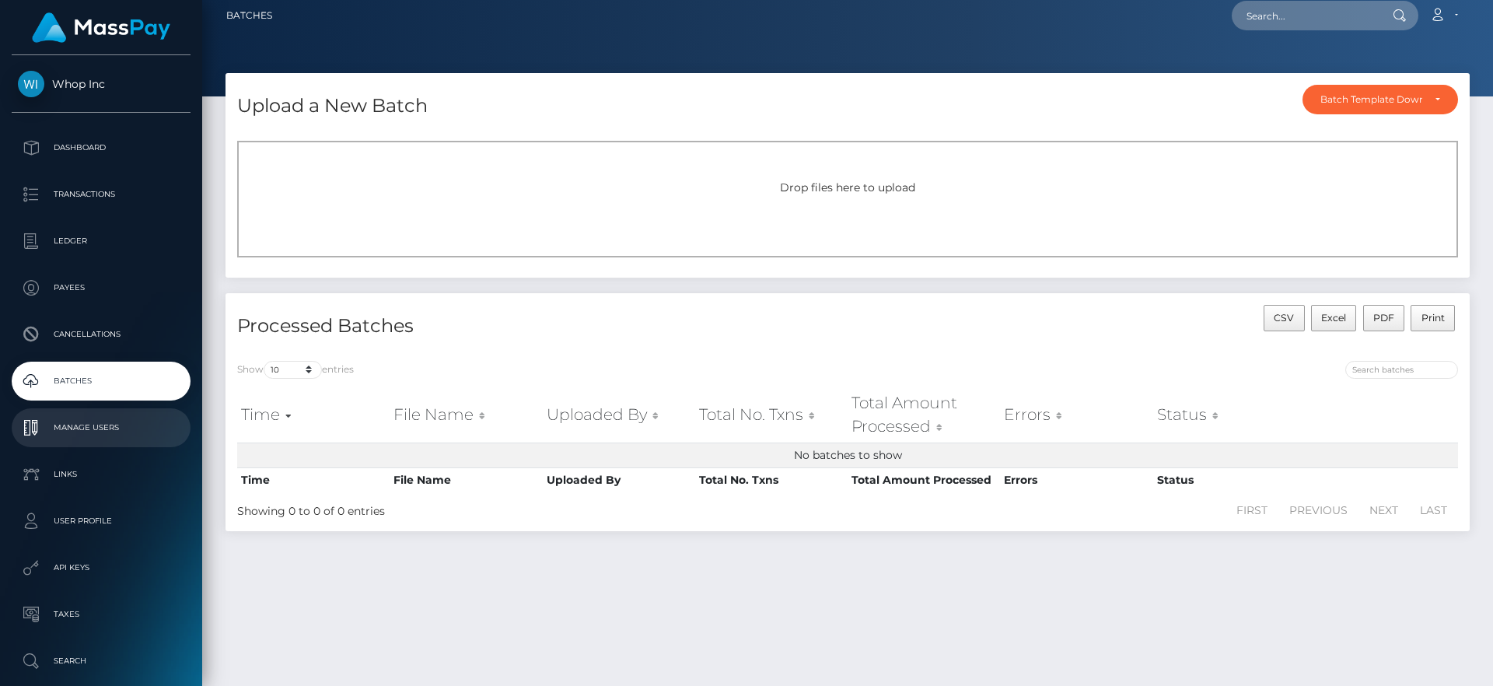
click at [152, 409] on link "Manage Users" at bounding box center [101, 427] width 179 height 39
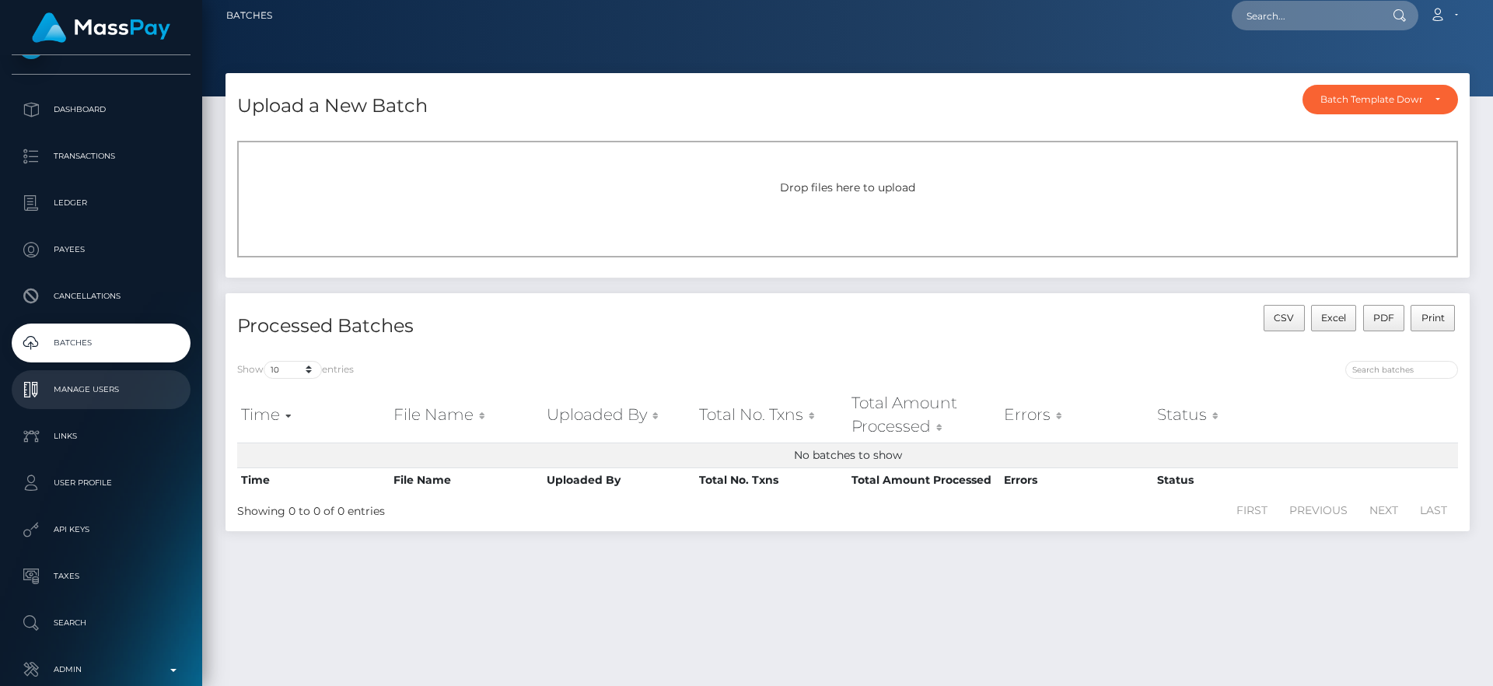
scroll to position [39, 0]
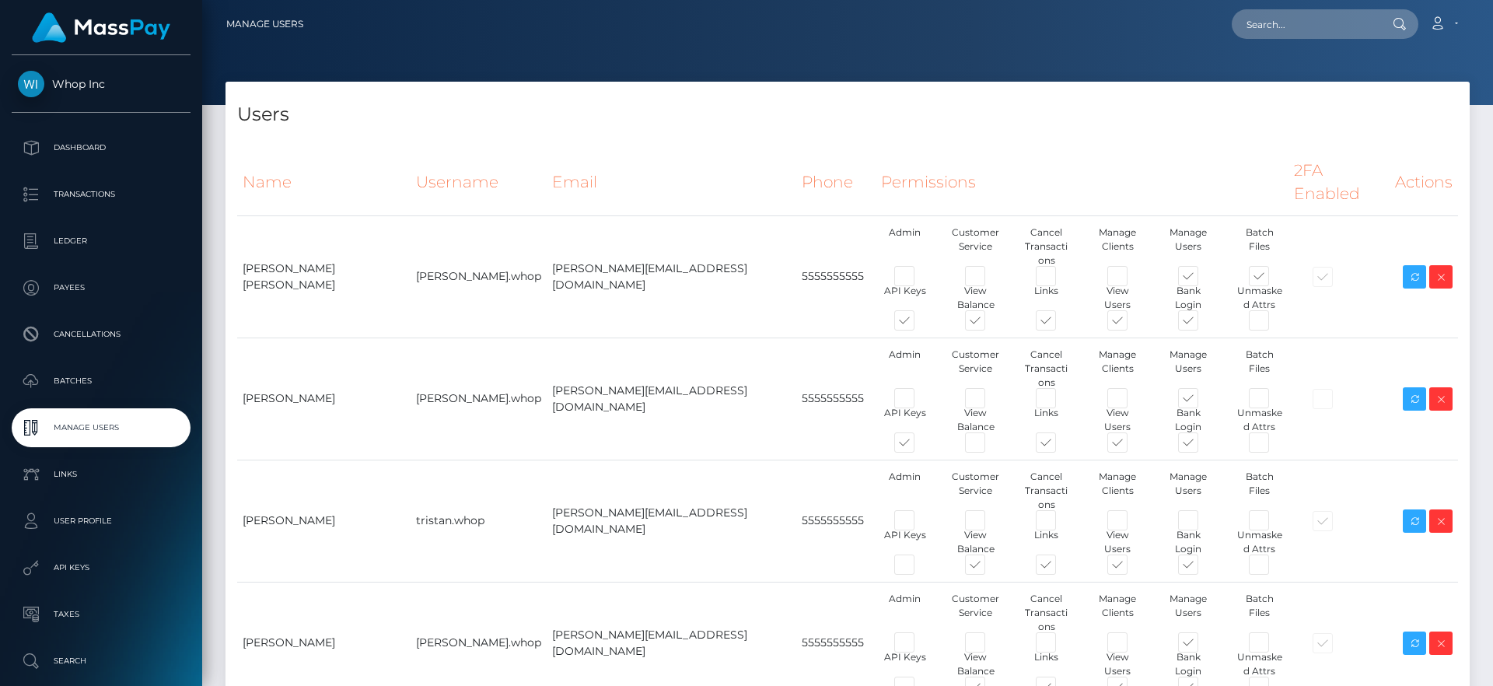
type input "egblue"
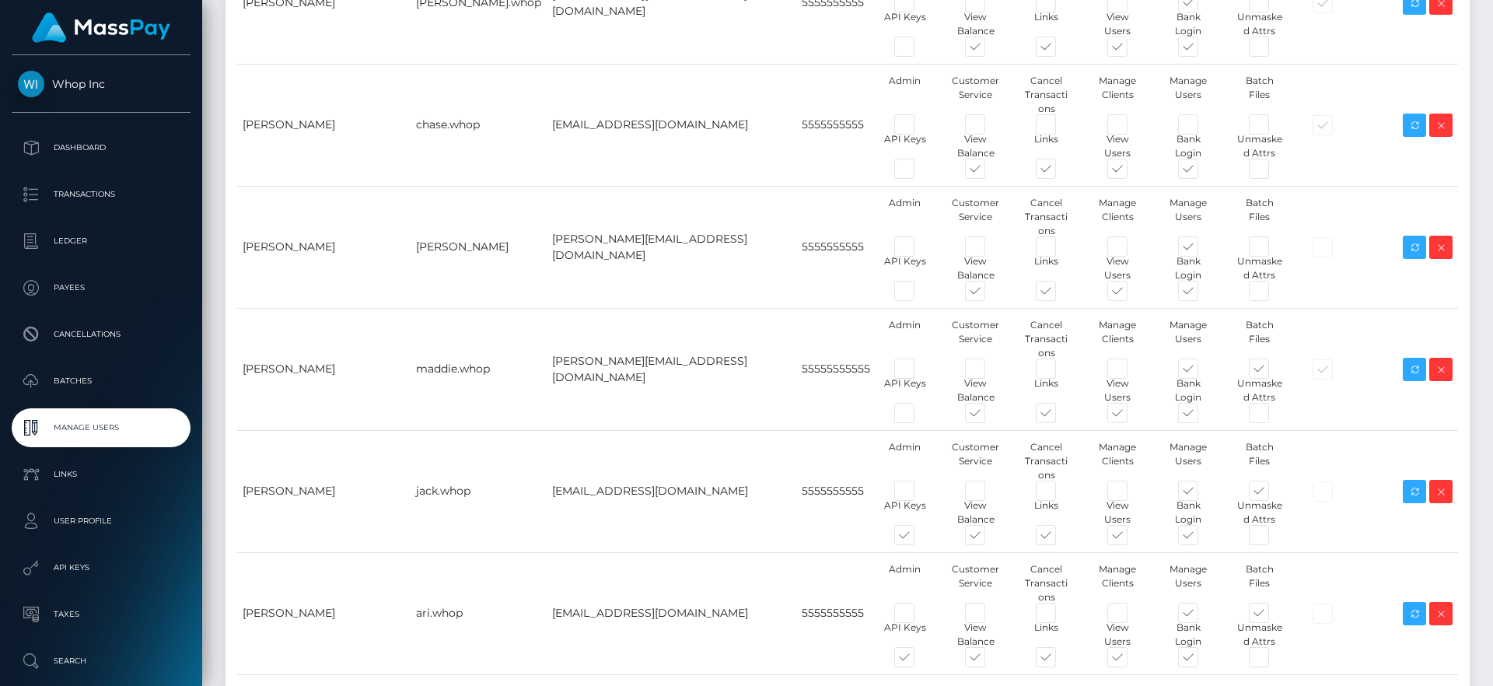
scroll to position [775, 0]
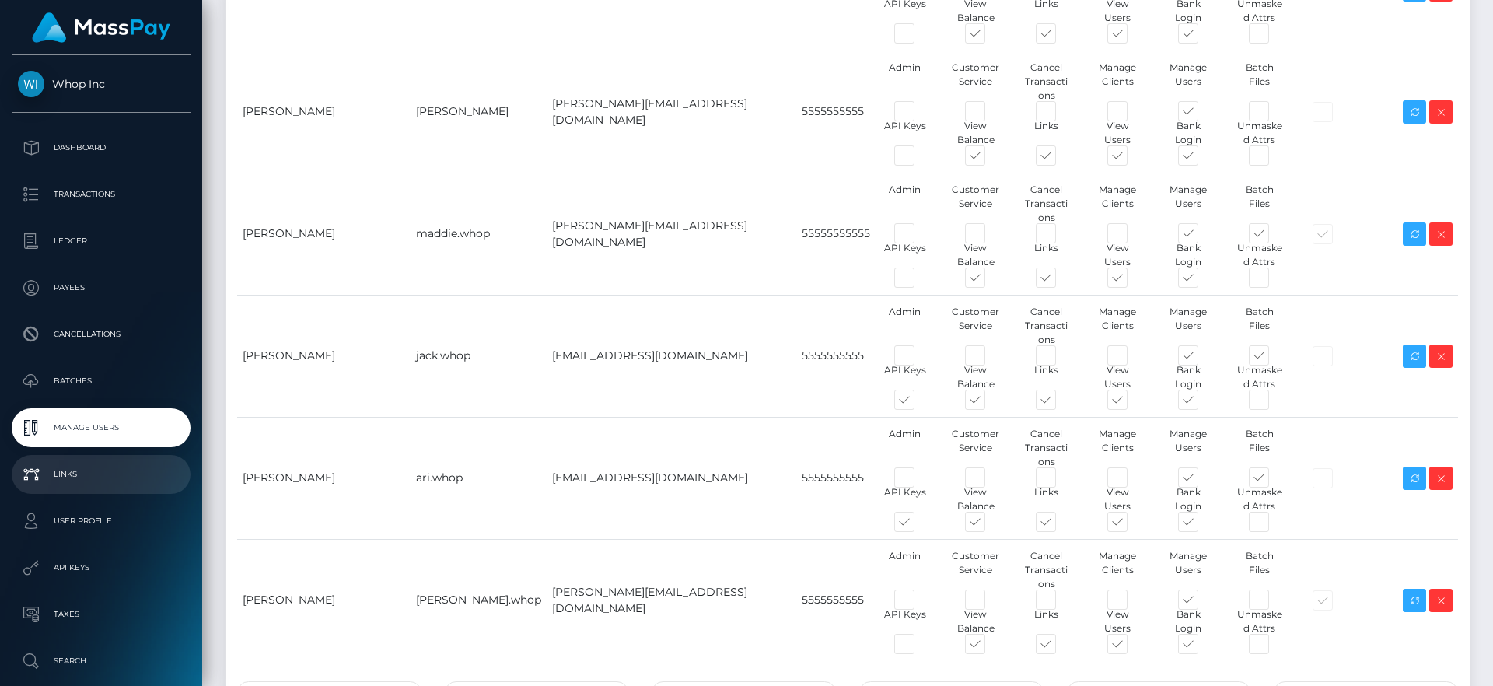
click at [109, 484] on p "Links" at bounding box center [101, 474] width 166 height 23
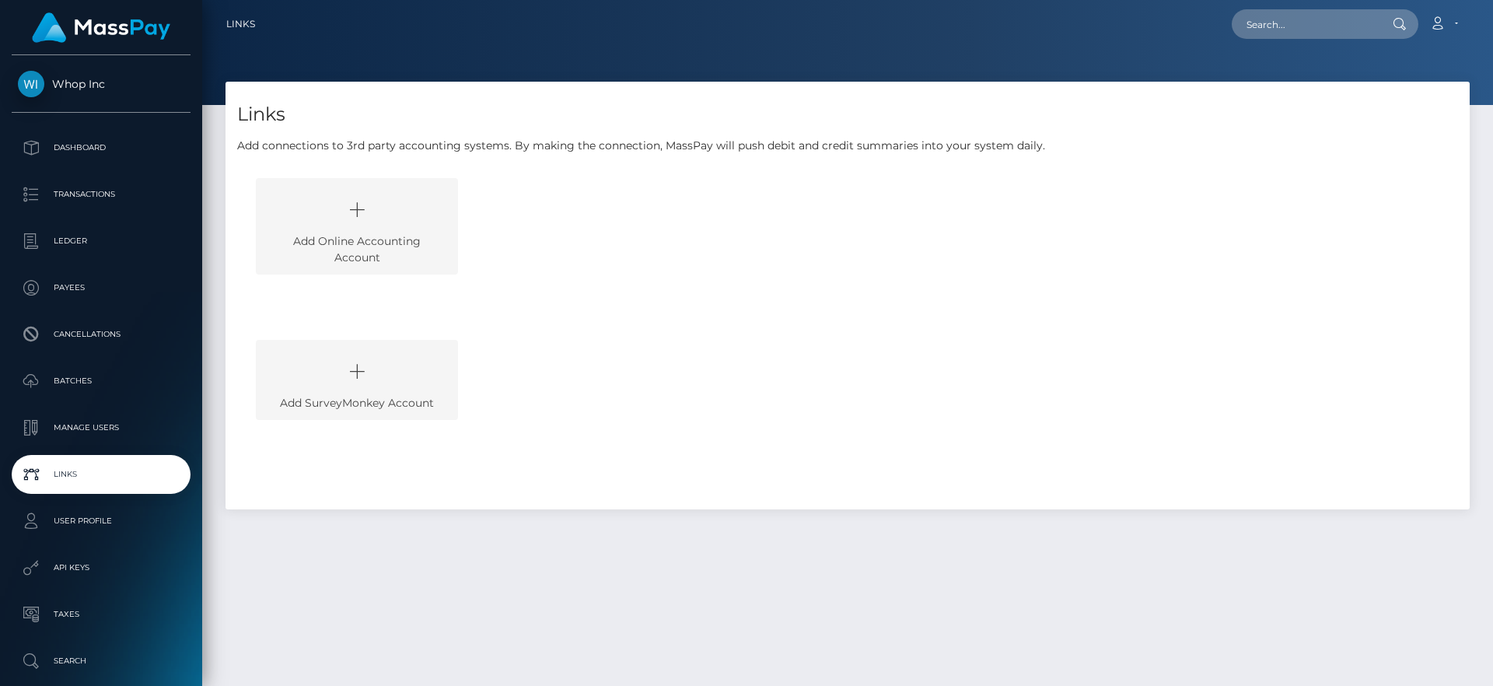
click at [404, 225] on icon at bounding box center [357, 210] width 166 height 47
click at [161, 522] on p "User Profile" at bounding box center [101, 520] width 166 height 23
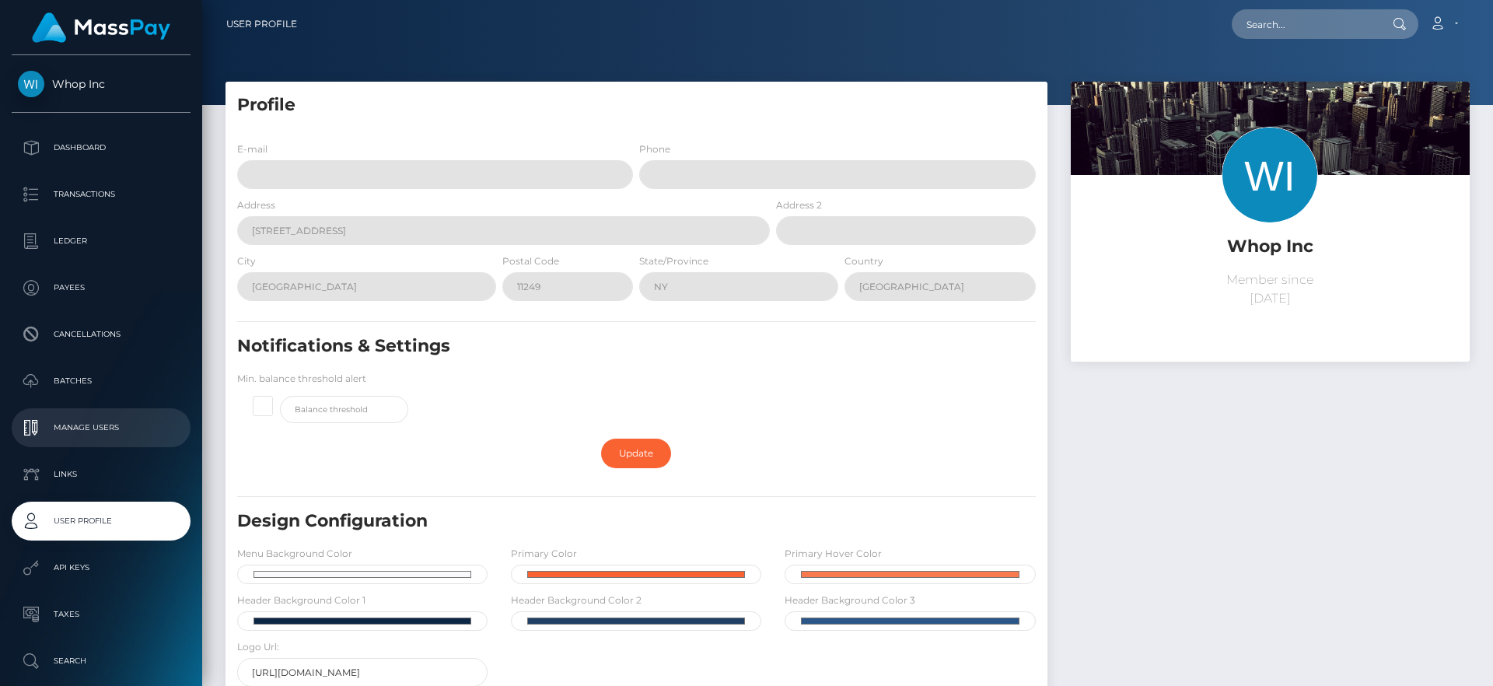
click at [110, 434] on p "Manage Users" at bounding box center [101, 427] width 166 height 23
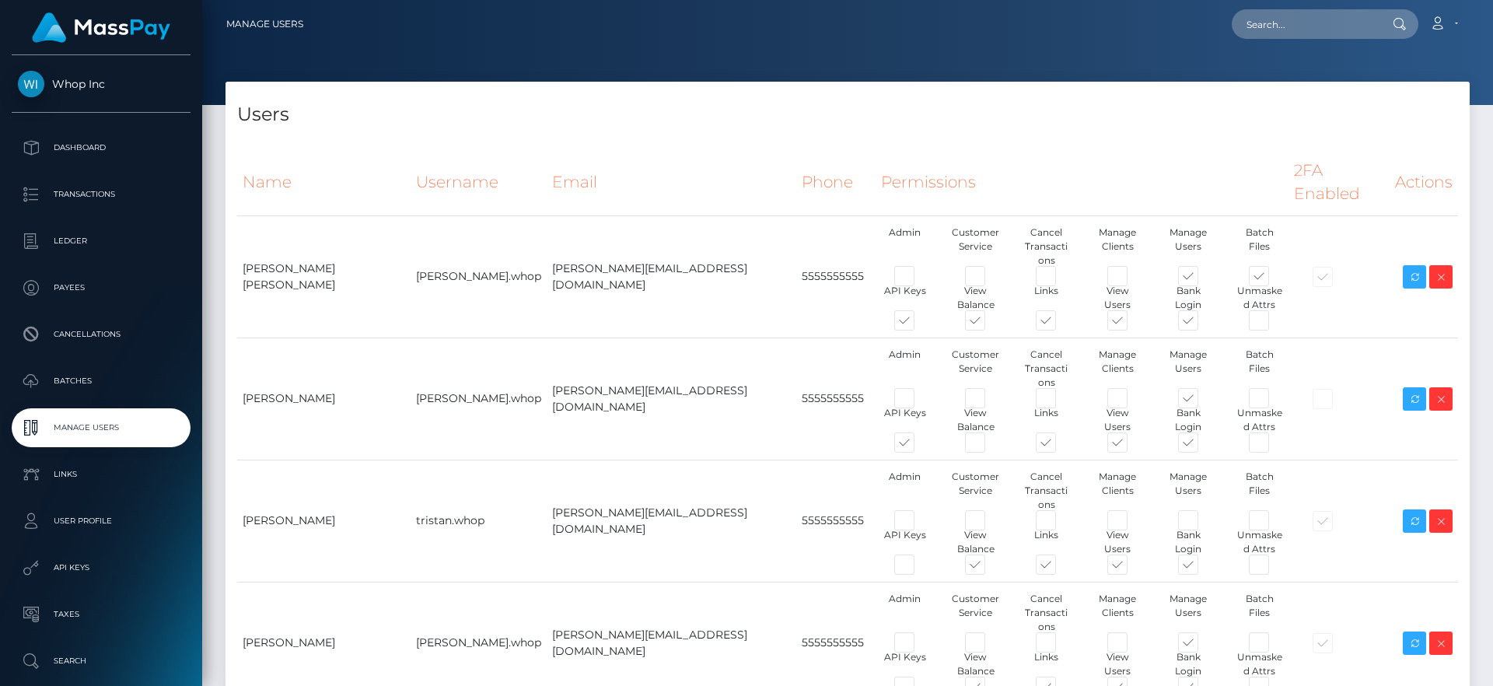
type input "egblue"
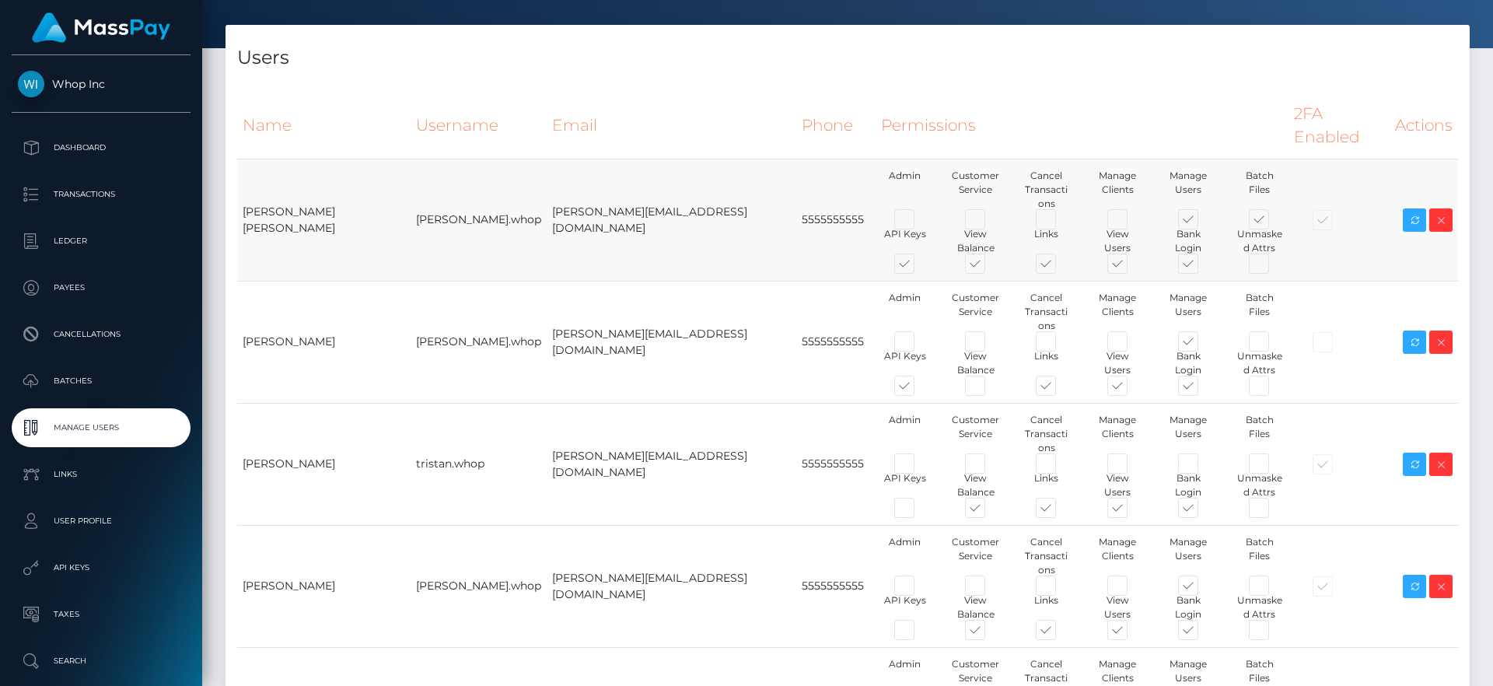
scroll to position [107, 0]
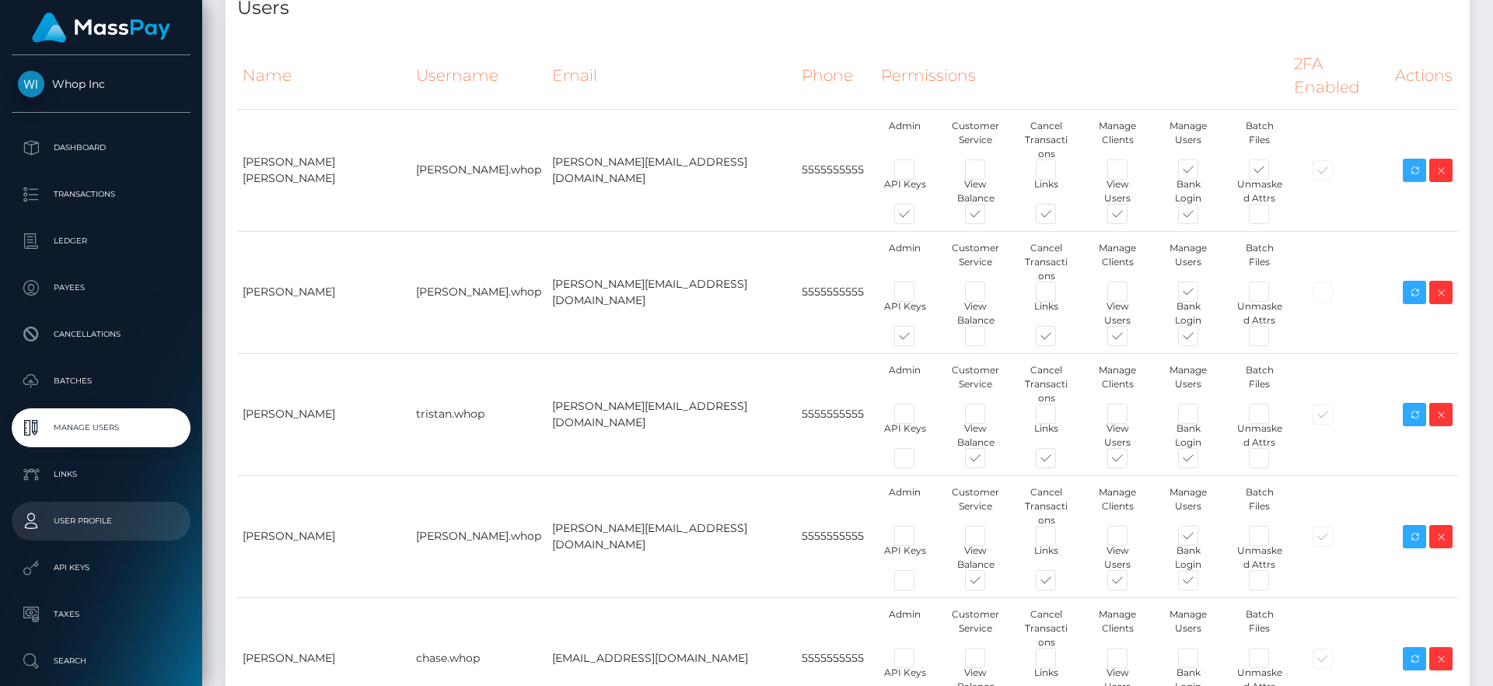
click at [91, 514] on p "User Profile" at bounding box center [101, 520] width 166 height 23
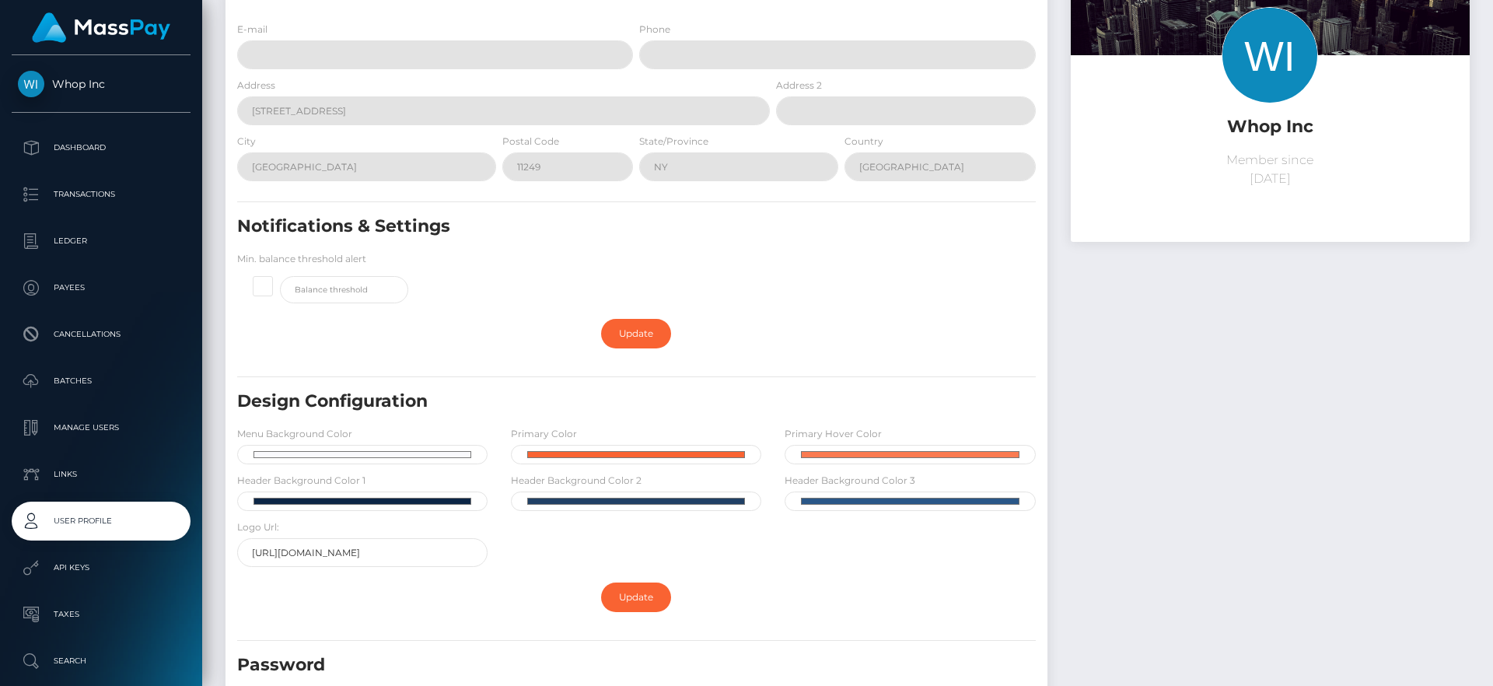
scroll to position [124, 0]
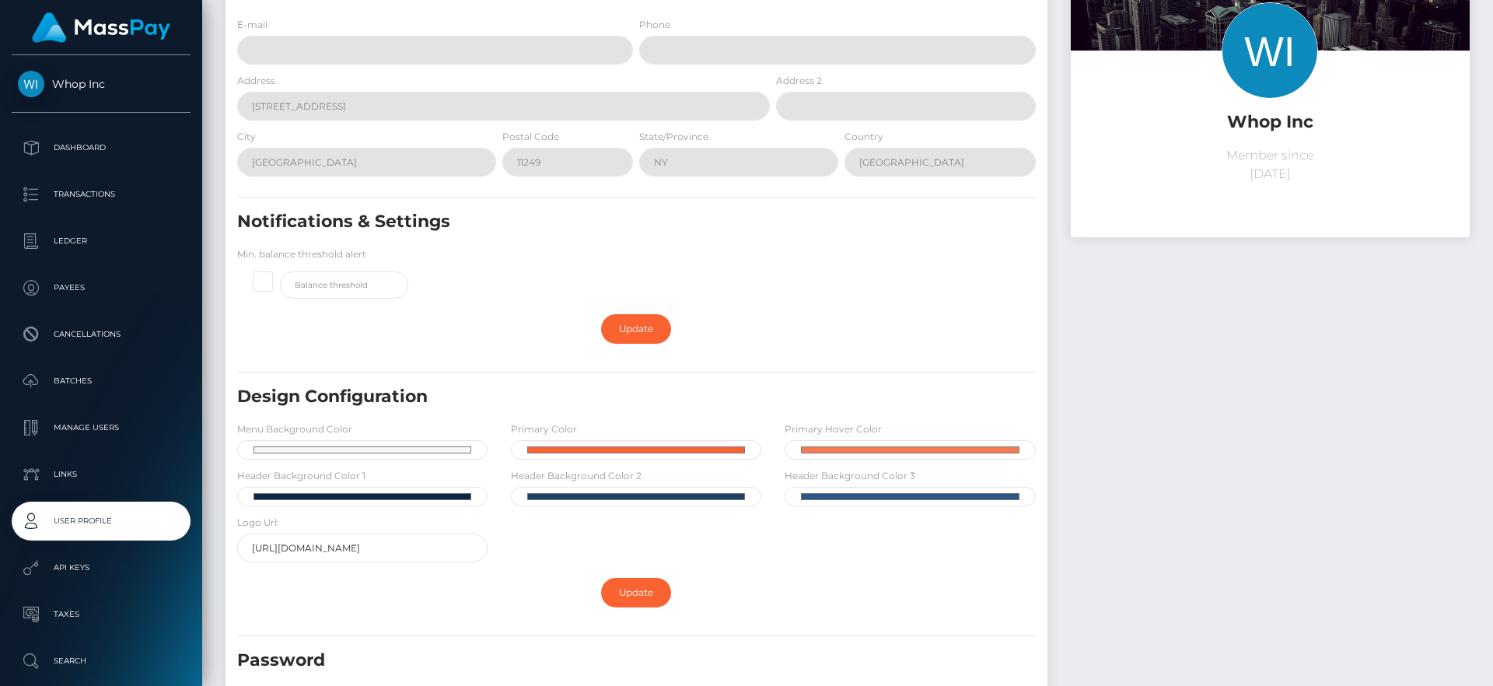
click at [280, 271] on span at bounding box center [280, 271] width 0 height 0
click at [264, 279] on input "checkbox" at bounding box center [269, 279] width 10 height 10
checkbox input "true"
click at [351, 296] on input "text" at bounding box center [344, 284] width 128 height 27
type input "50000"
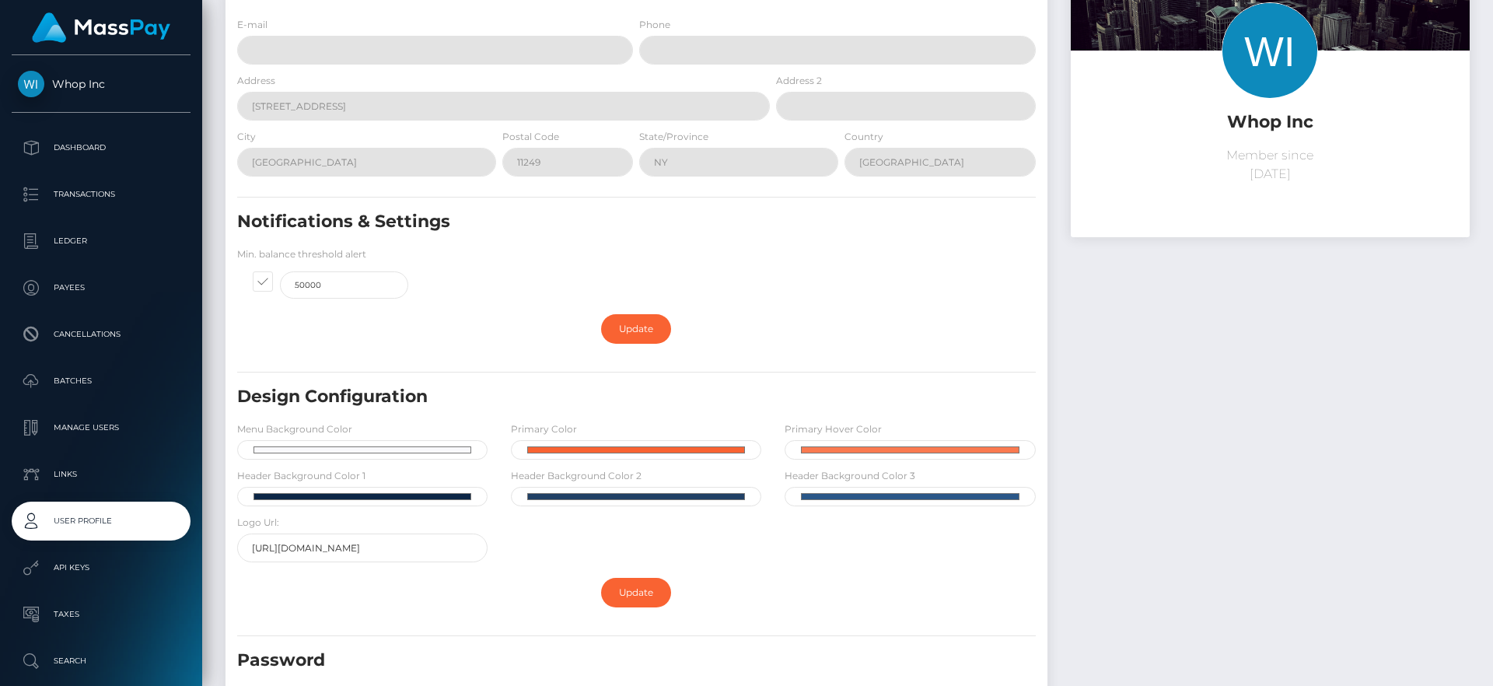
click at [496, 291] on div "Notifications & Settings Min. balance threshold alert 50000" at bounding box center [636, 258] width 822 height 96
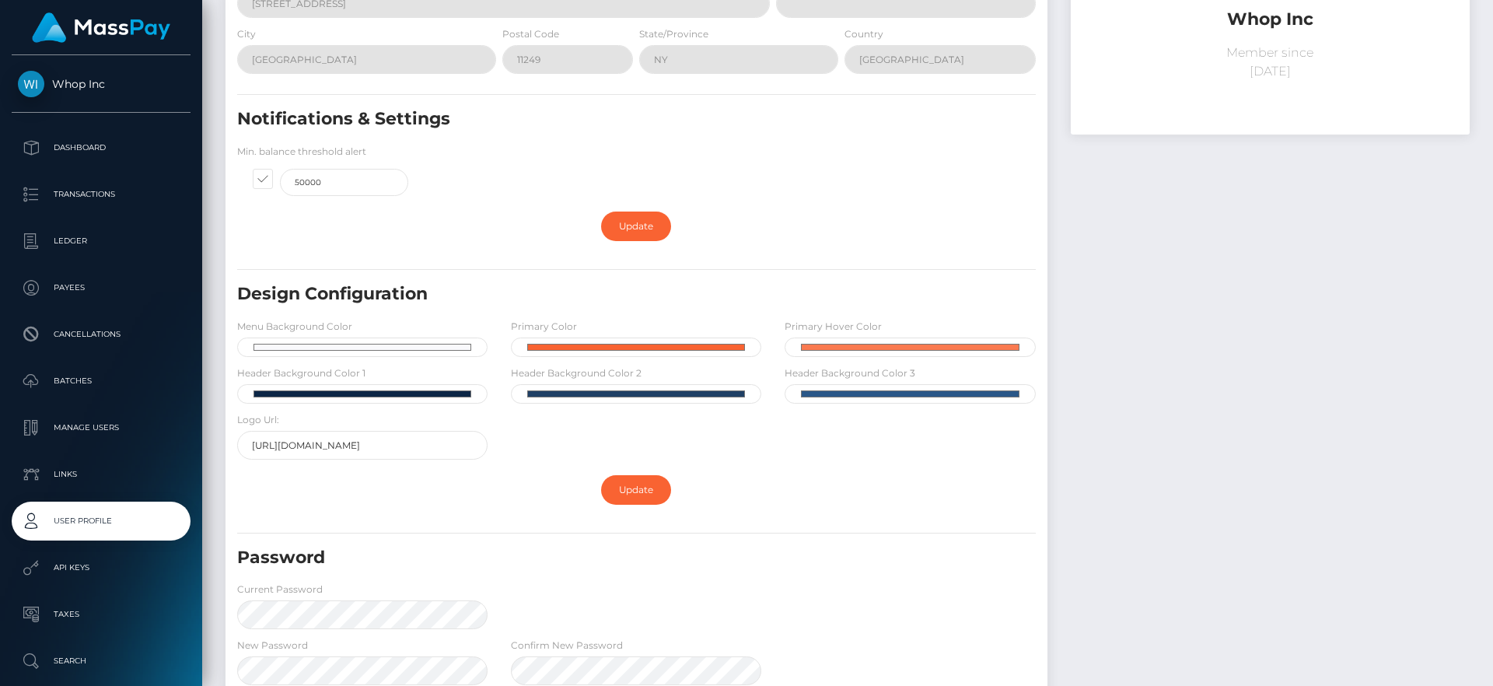
scroll to position [231, 0]
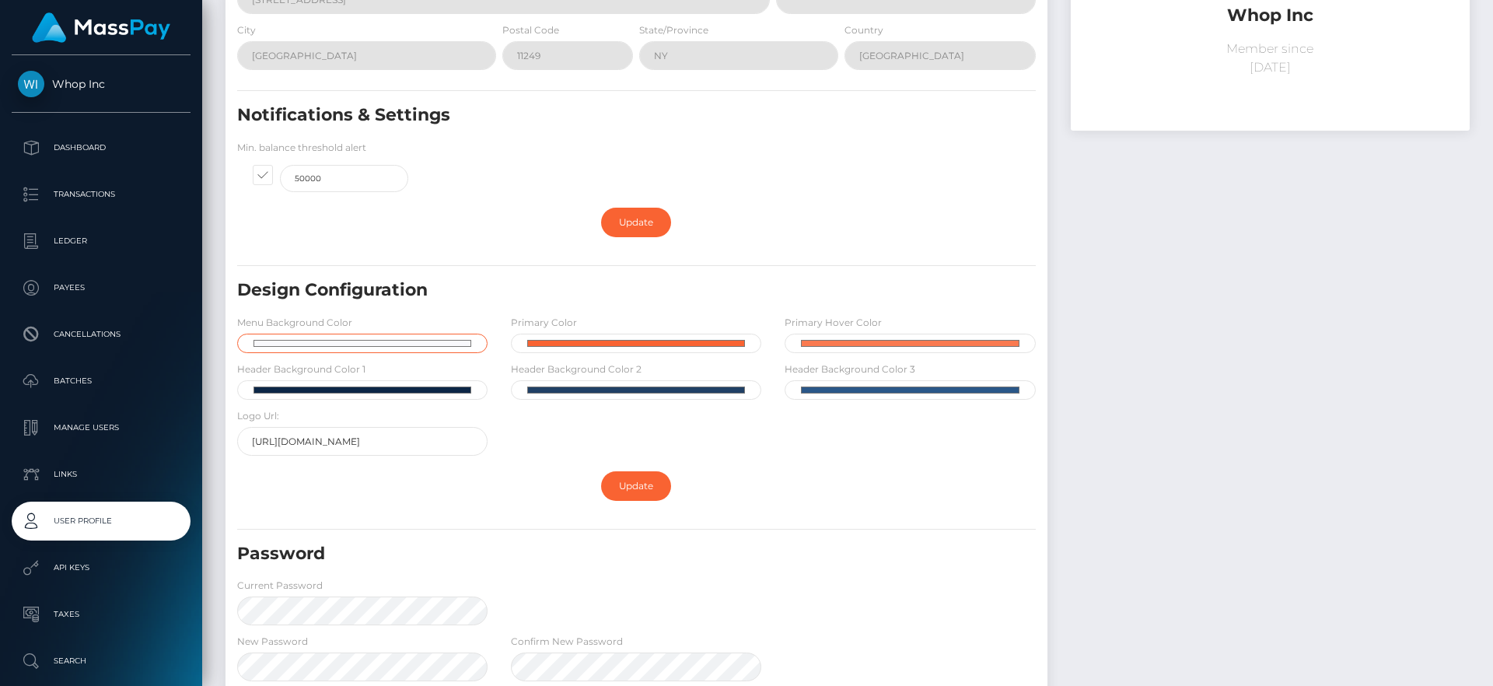
click at [361, 340] on input "#f9f9fc" at bounding box center [362, 342] width 250 height 19
type input "#7272df"
click at [470, 254] on form "E-mail Phone Address 300 Kent Avenue Address 2 City Brooklyn Postal Code NY" at bounding box center [636, 365] width 798 height 911
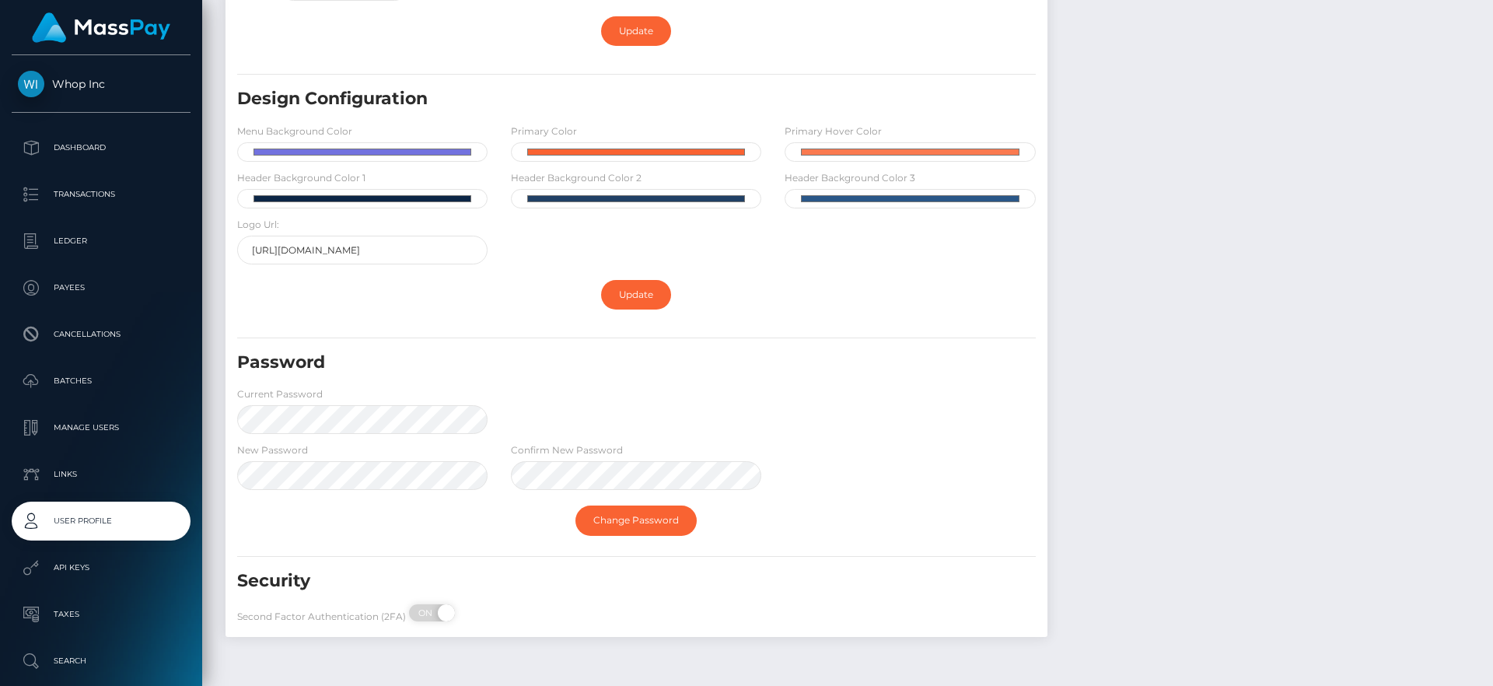
scroll to position [466, 0]
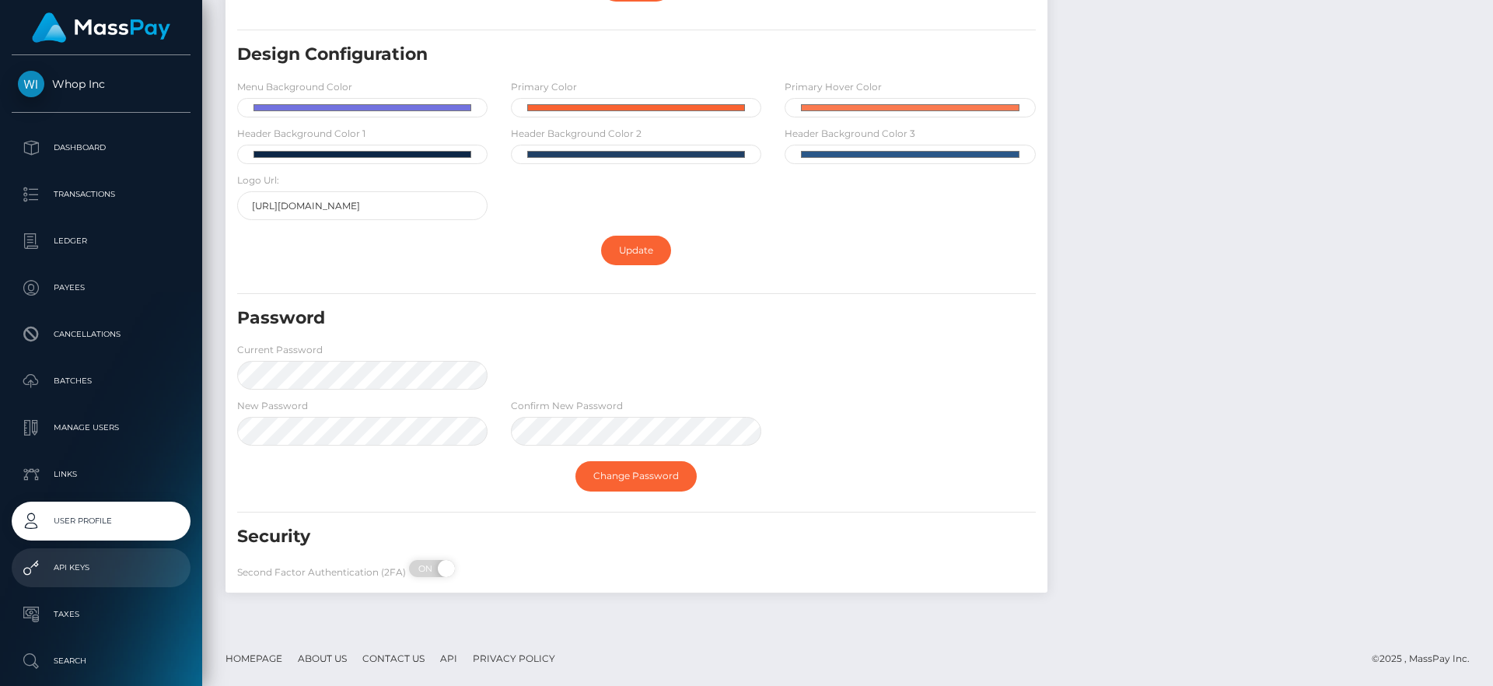
click at [73, 566] on p "API Keys" at bounding box center [101, 567] width 166 height 23
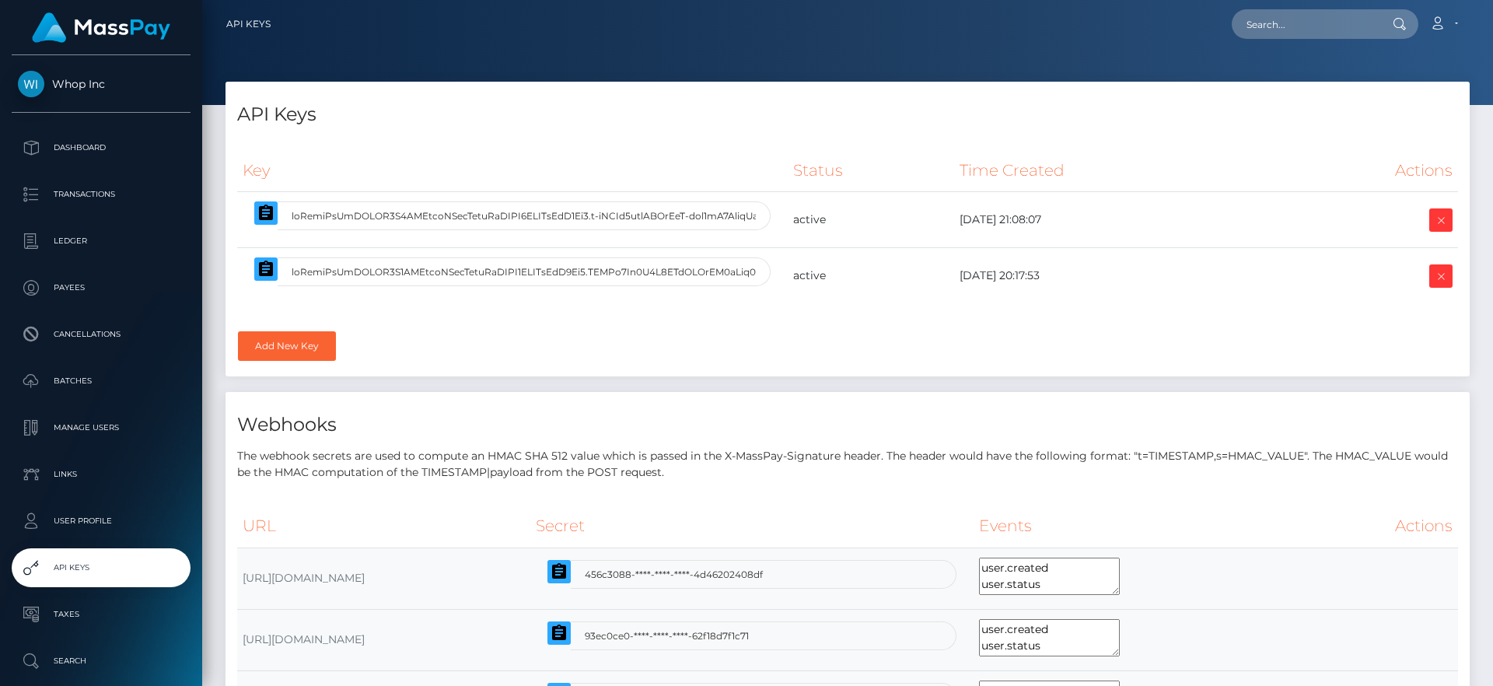
select select
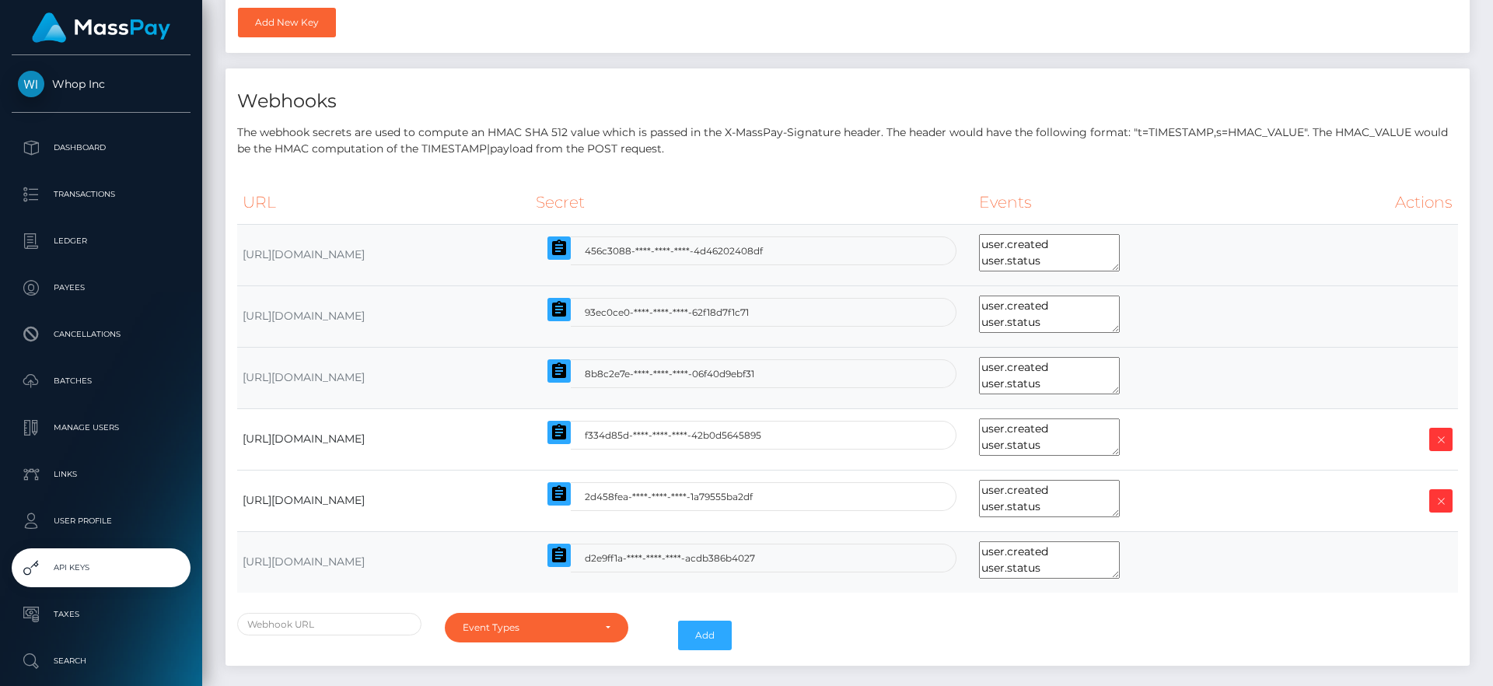
scroll to position [396, 0]
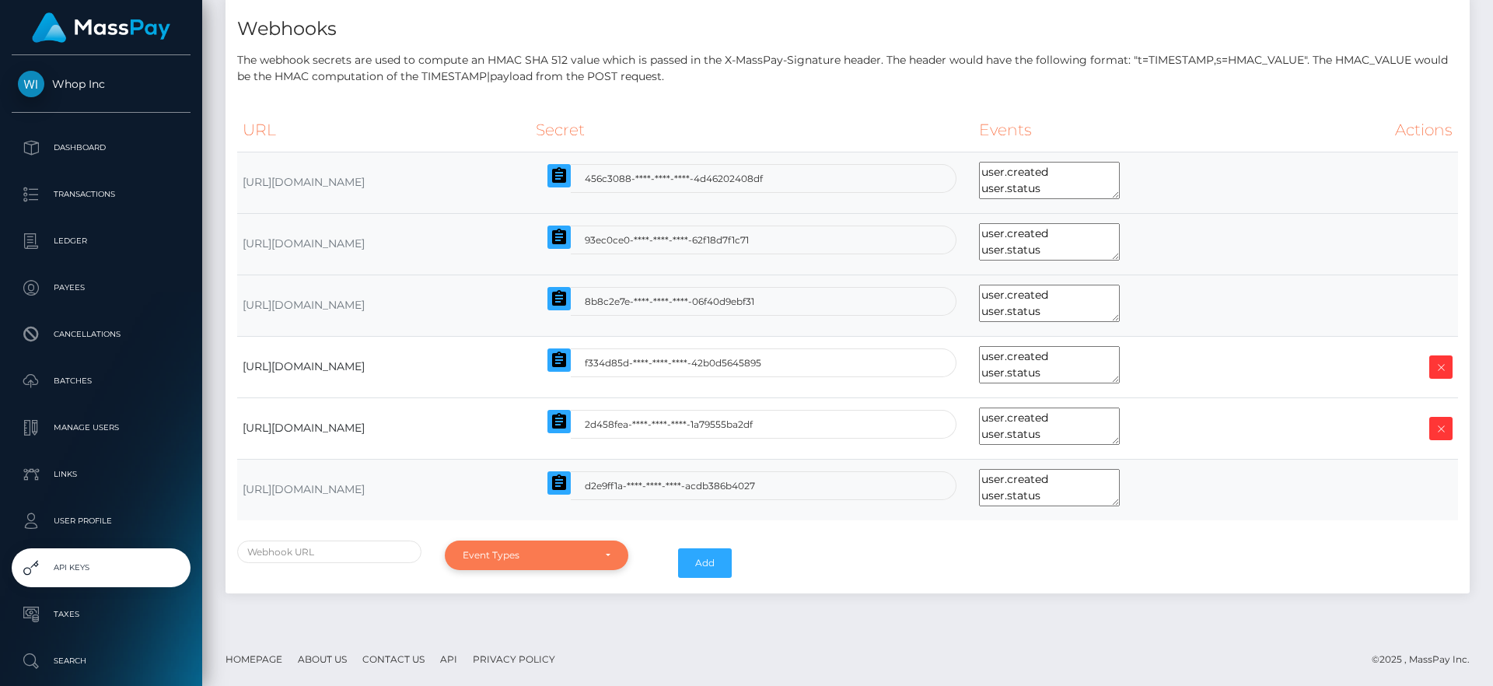
click at [504, 555] on div "Event Types" at bounding box center [528, 555] width 131 height 12
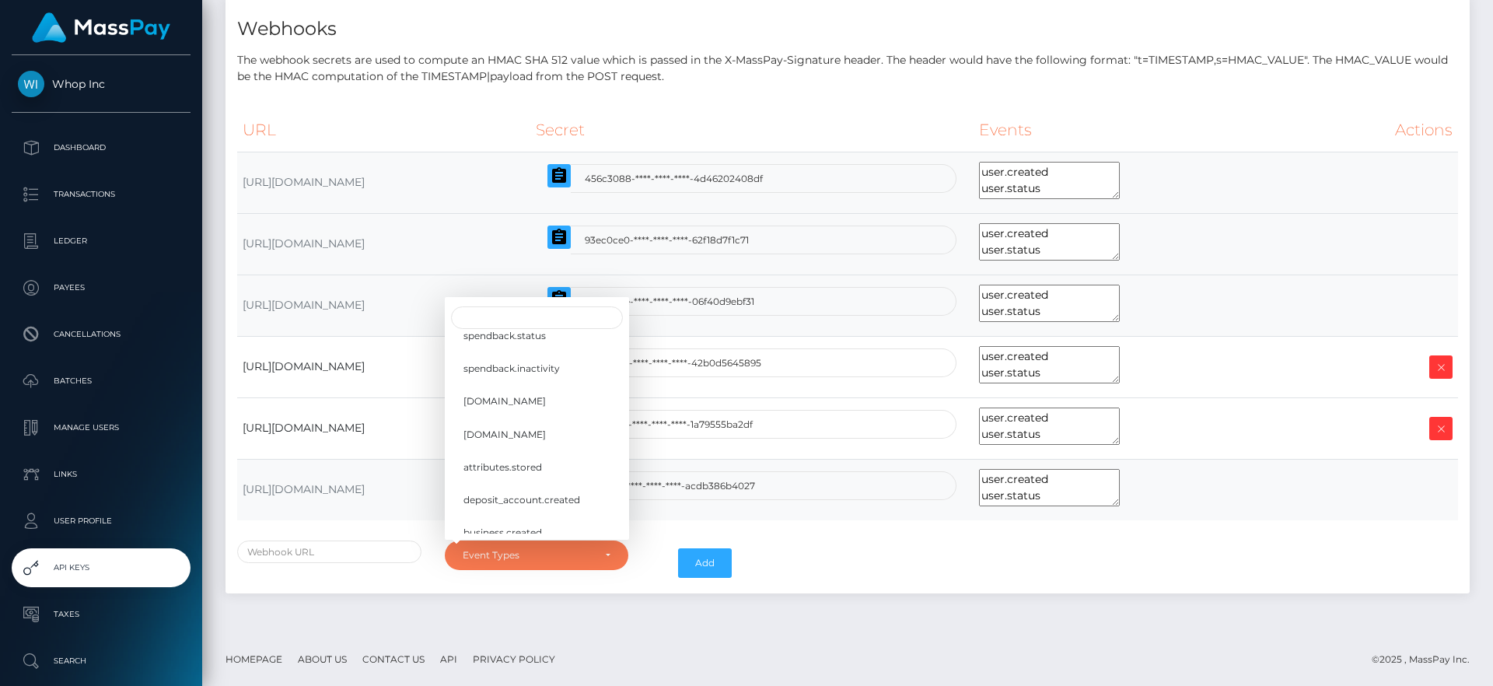
scroll to position [356, 0]
click at [452, 594] on div "API Keys Key Status Time Created Actions" at bounding box center [847, 147] width 1267 height 923
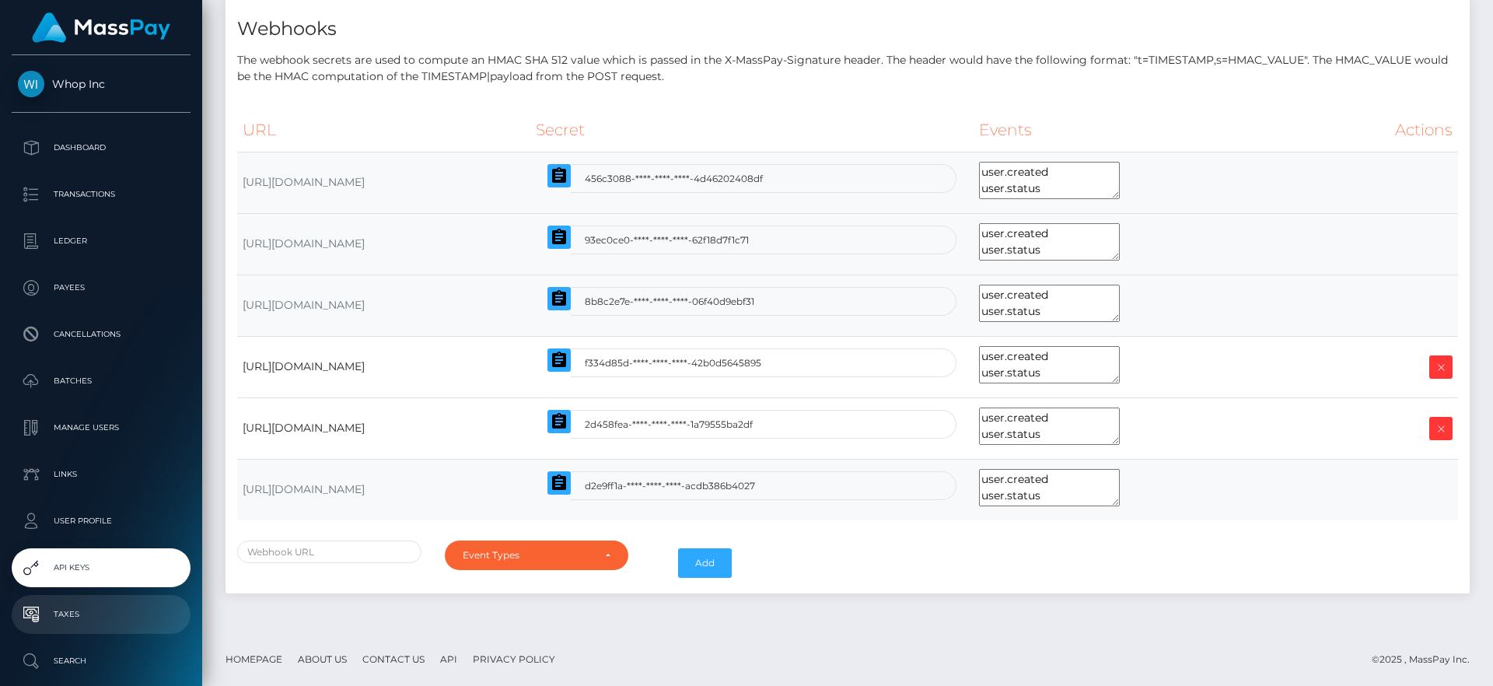
click at [77, 598] on link "Taxes" at bounding box center [101, 614] width 179 height 39
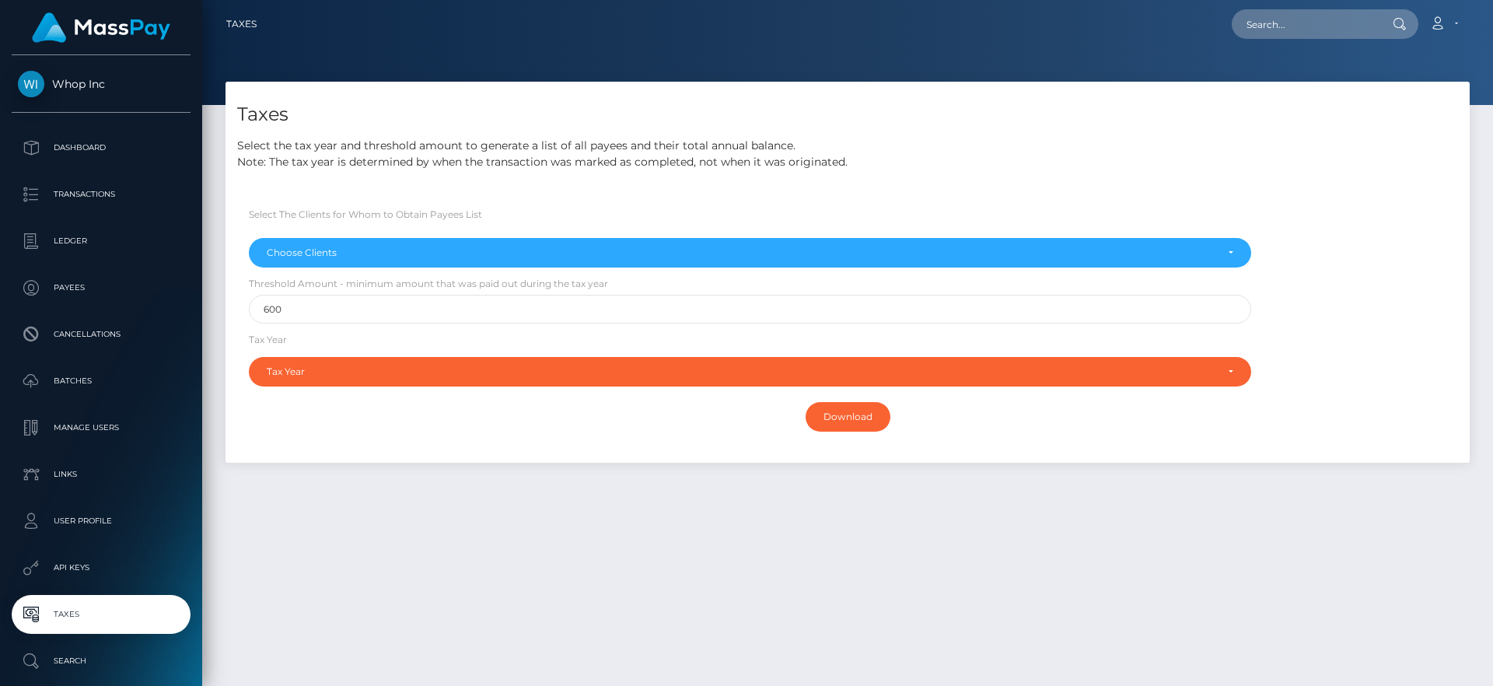
select select
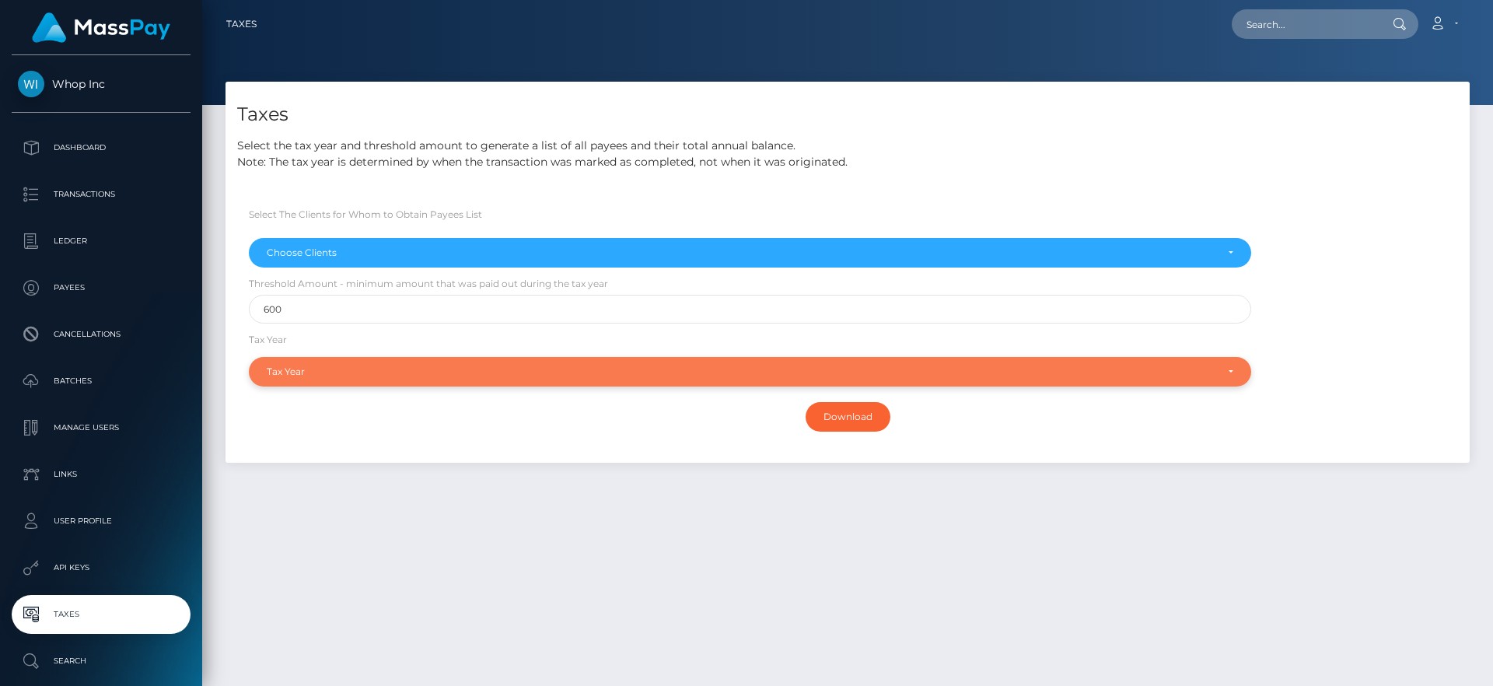
click at [311, 372] on div "Tax Year" at bounding box center [741, 371] width 948 height 12
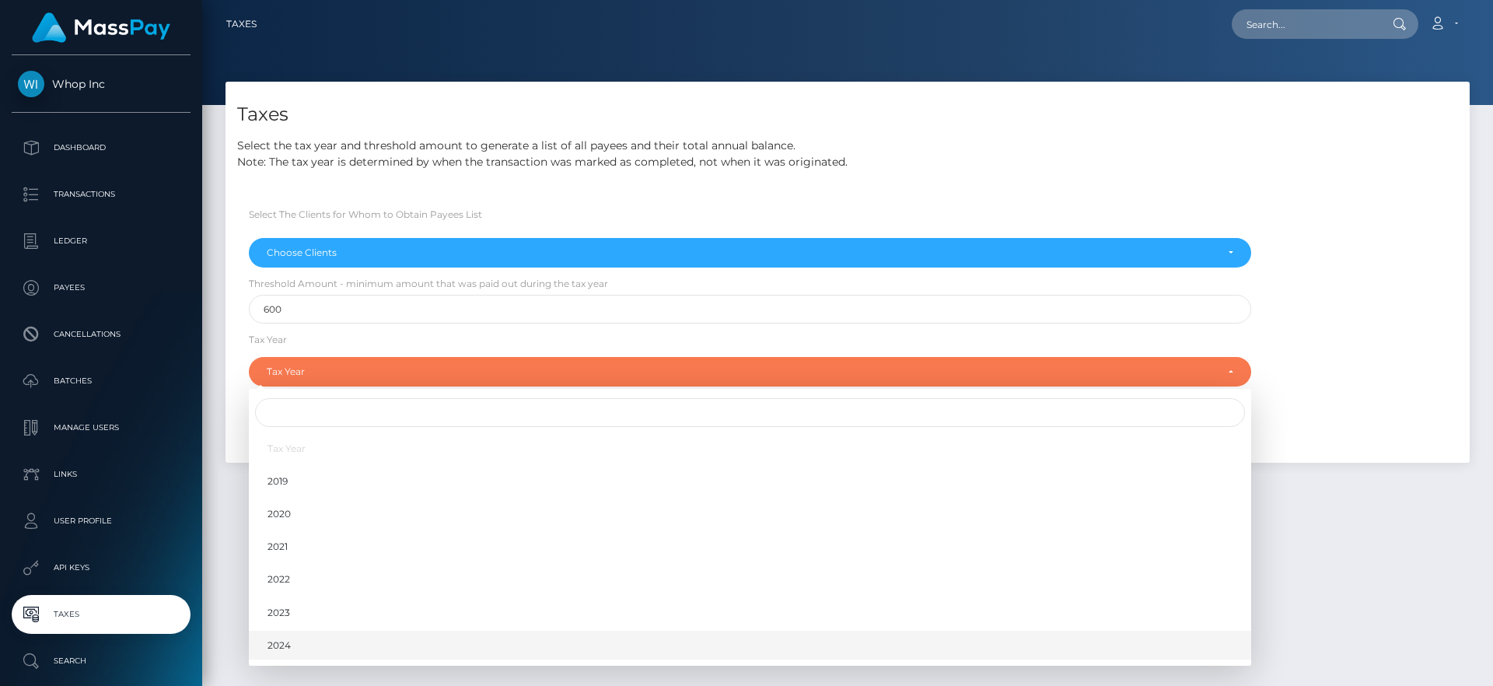
click at [316, 648] on link "2024" at bounding box center [750, 644] width 1002 height 29
select select "2024"
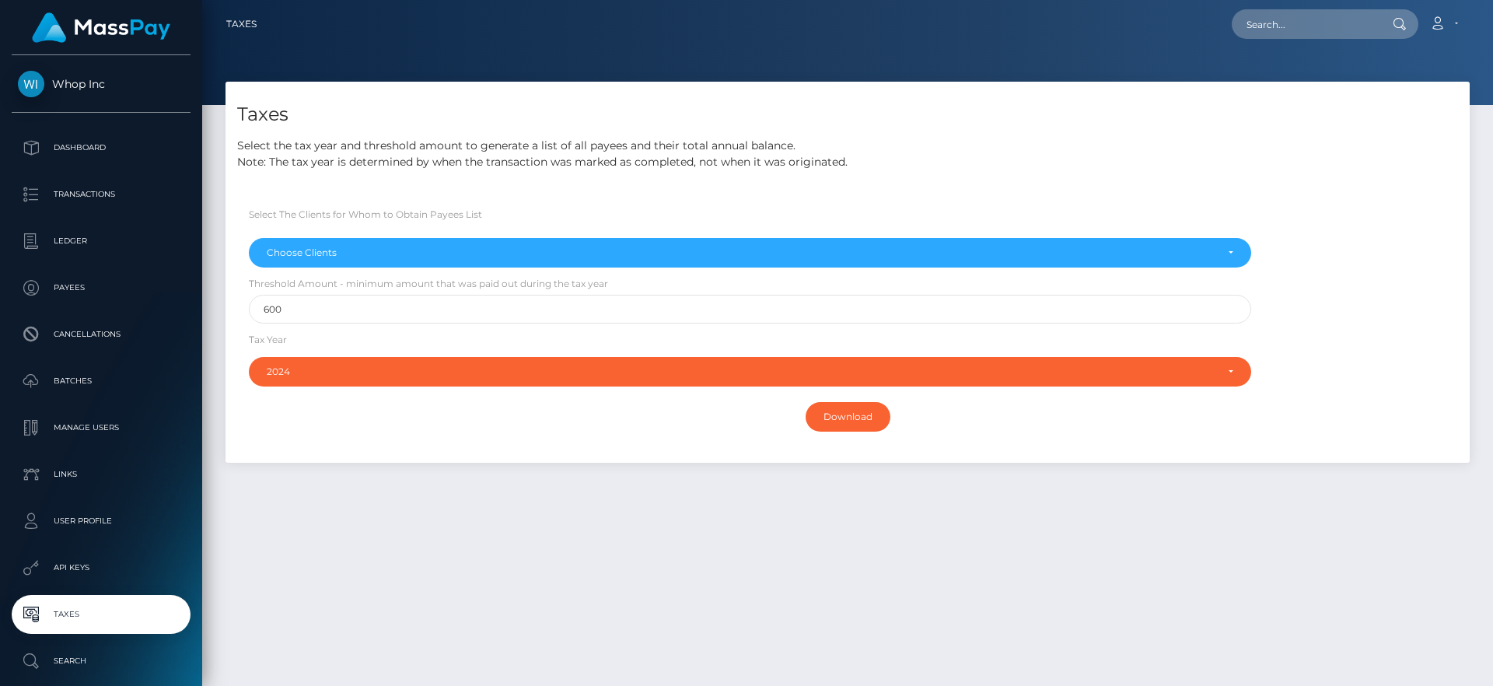
click at [586, 203] on div "Select The Clients for Whom to Obtain Payees List RNetwork LLC - MassPay - Atla…" at bounding box center [847, 324] width 1220 height 261
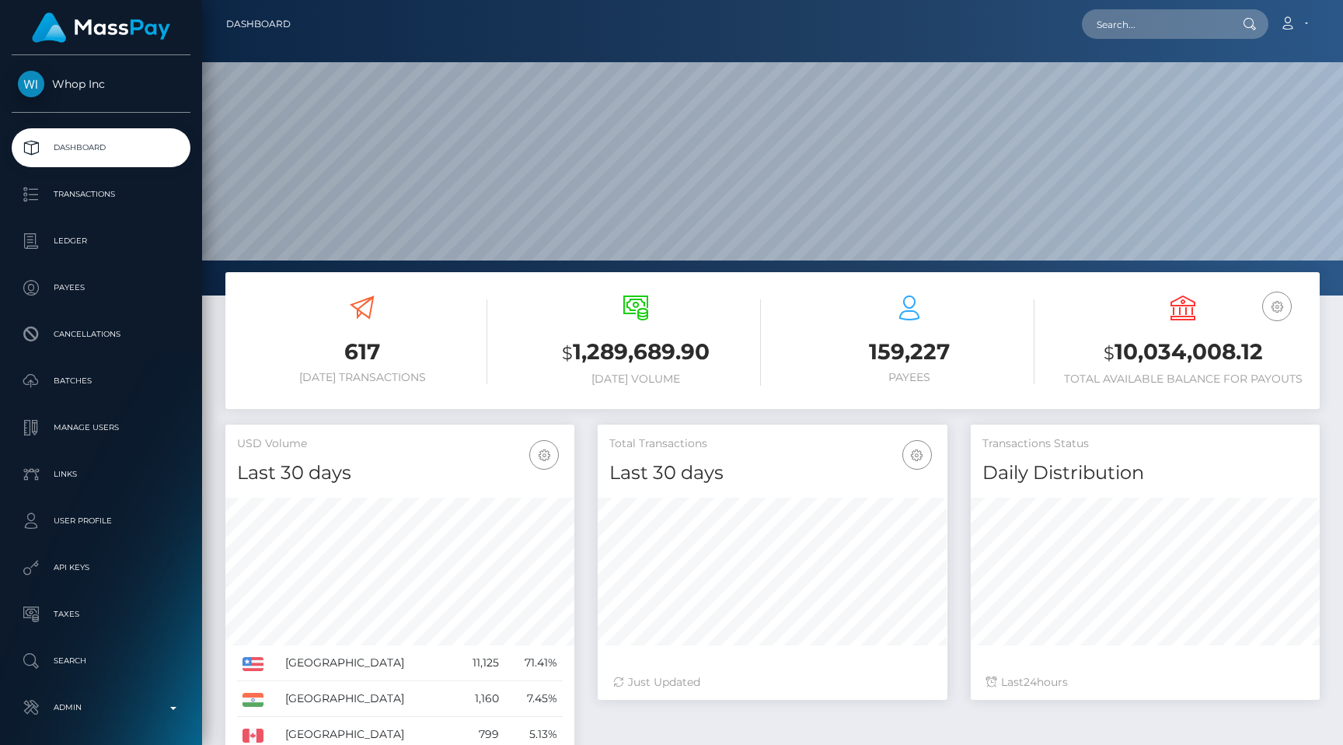
scroll to position [275, 349]
click at [1149, 20] on input "text" at bounding box center [1155, 24] width 146 height 30
paste input "49901cde-8171-11f0-8023-0266f44cc279"
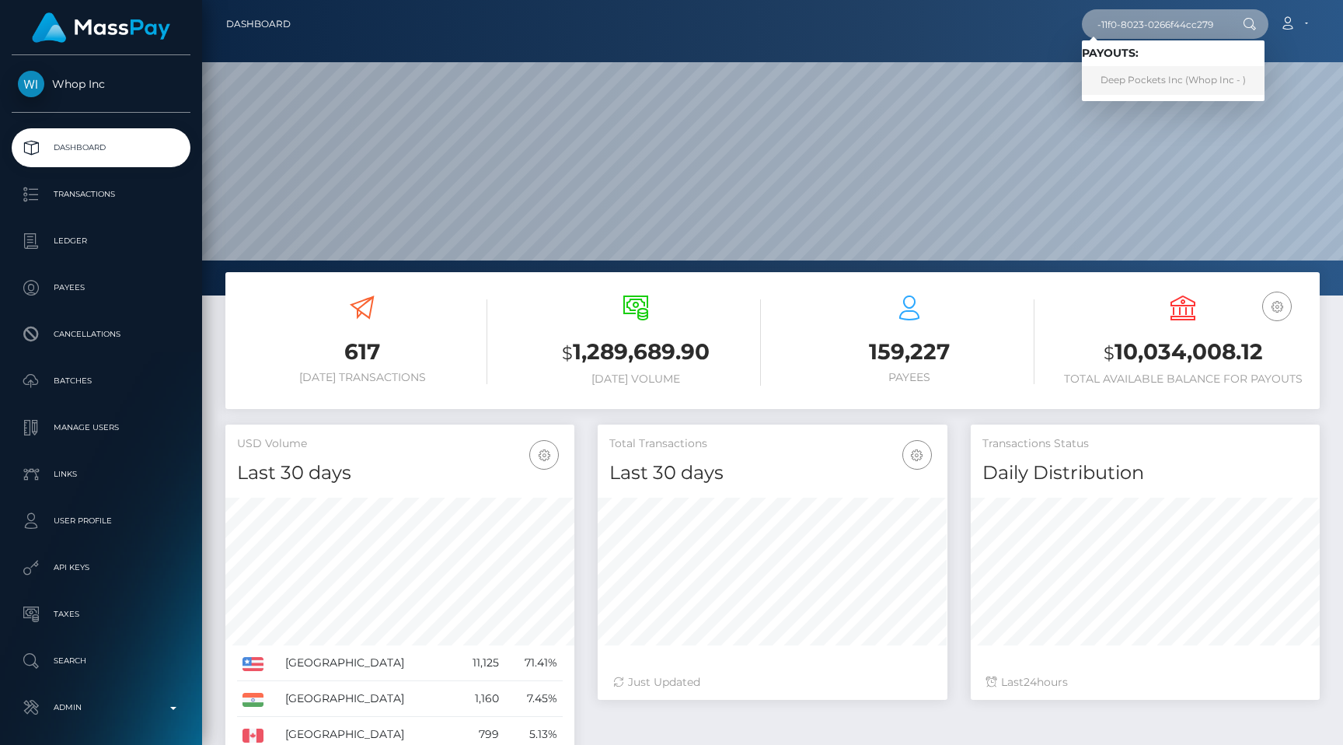
type input "49901cde-8171-11f0-8023-0266f44cc279"
click at [1158, 71] on link "Deep Pockets Inc (Whop Inc - )" at bounding box center [1173, 80] width 183 height 29
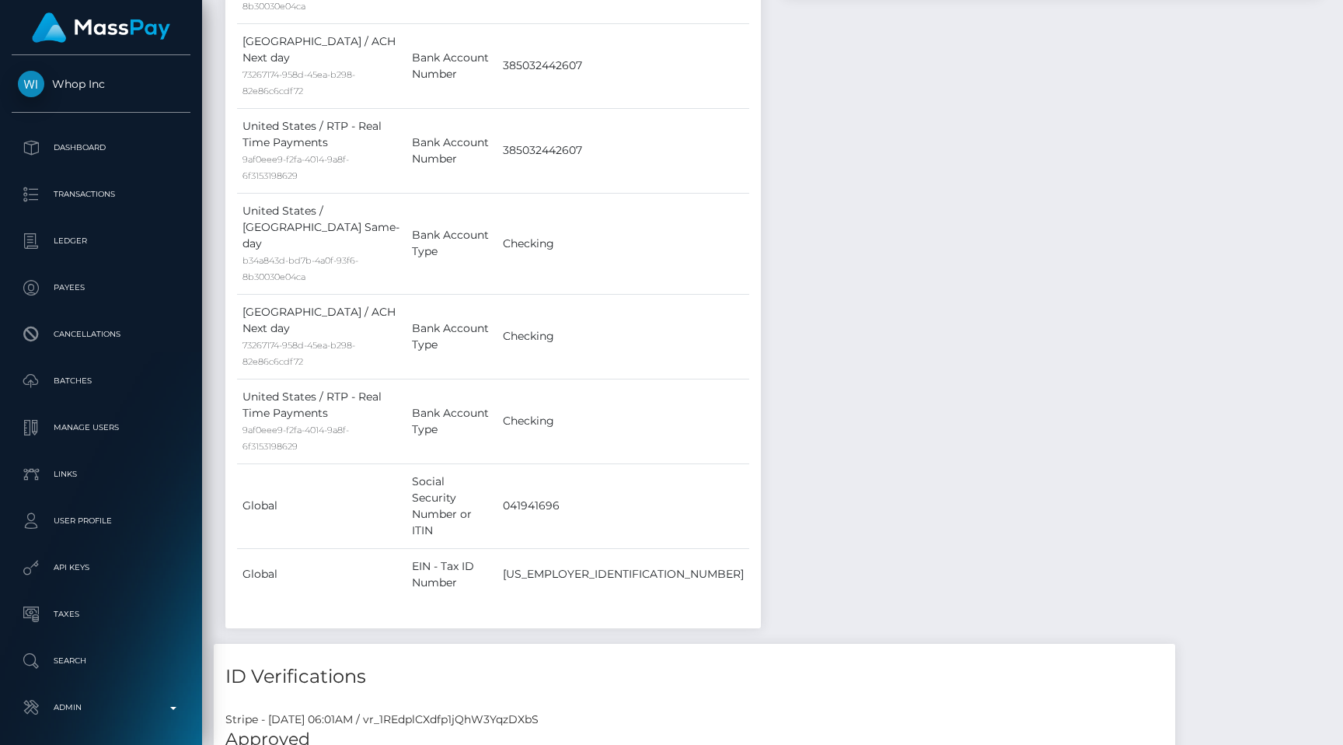
scroll to position [187, 349]
click at [524, 711] on div "Stripe - [DATE] 06:01AM / vr_1REdplCXdfp1jQhW3YqzDXbS" at bounding box center [695, 719] width 962 height 16
copy div "vr_1REdplCXdfp1jQhW3YqzDXbS"
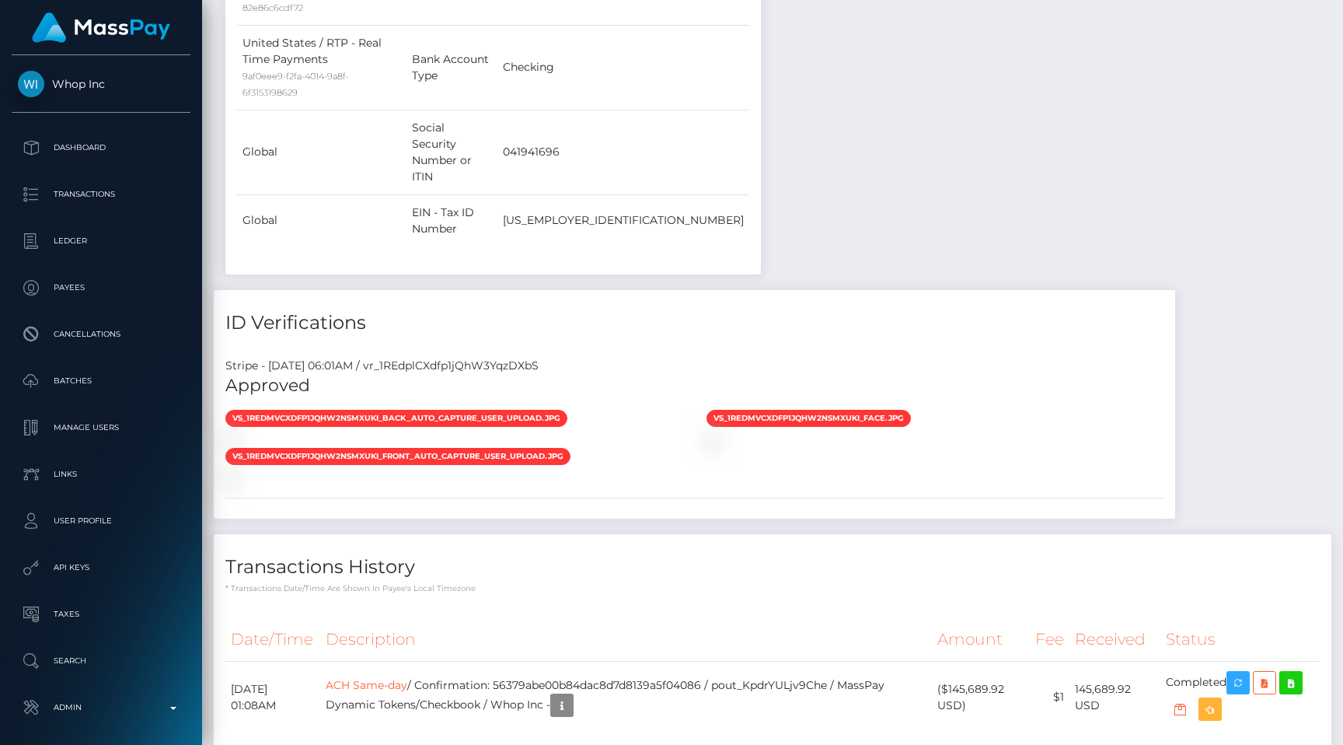
scroll to position [1496, 0]
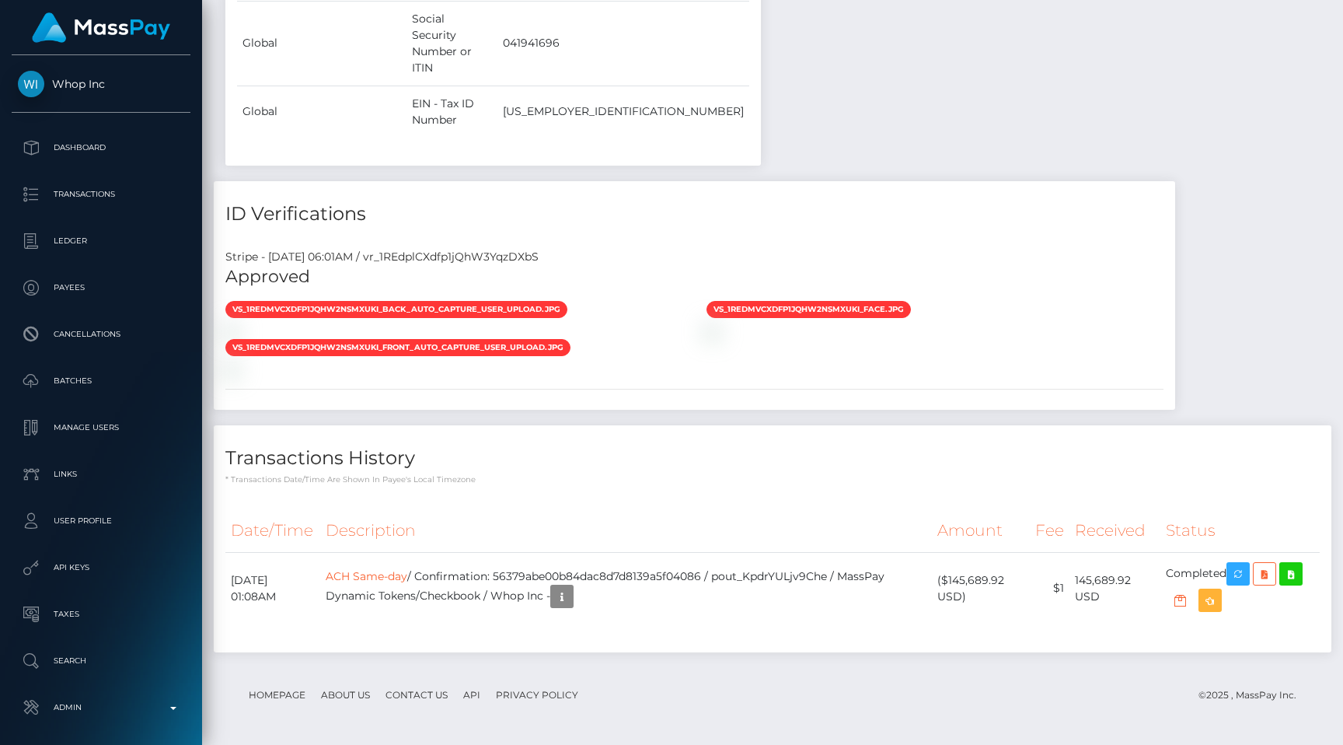
click at [560, 494] on div "Transactions History * Transactions date/time are shown in payee's local timezo…" at bounding box center [773, 538] width 1118 height 226
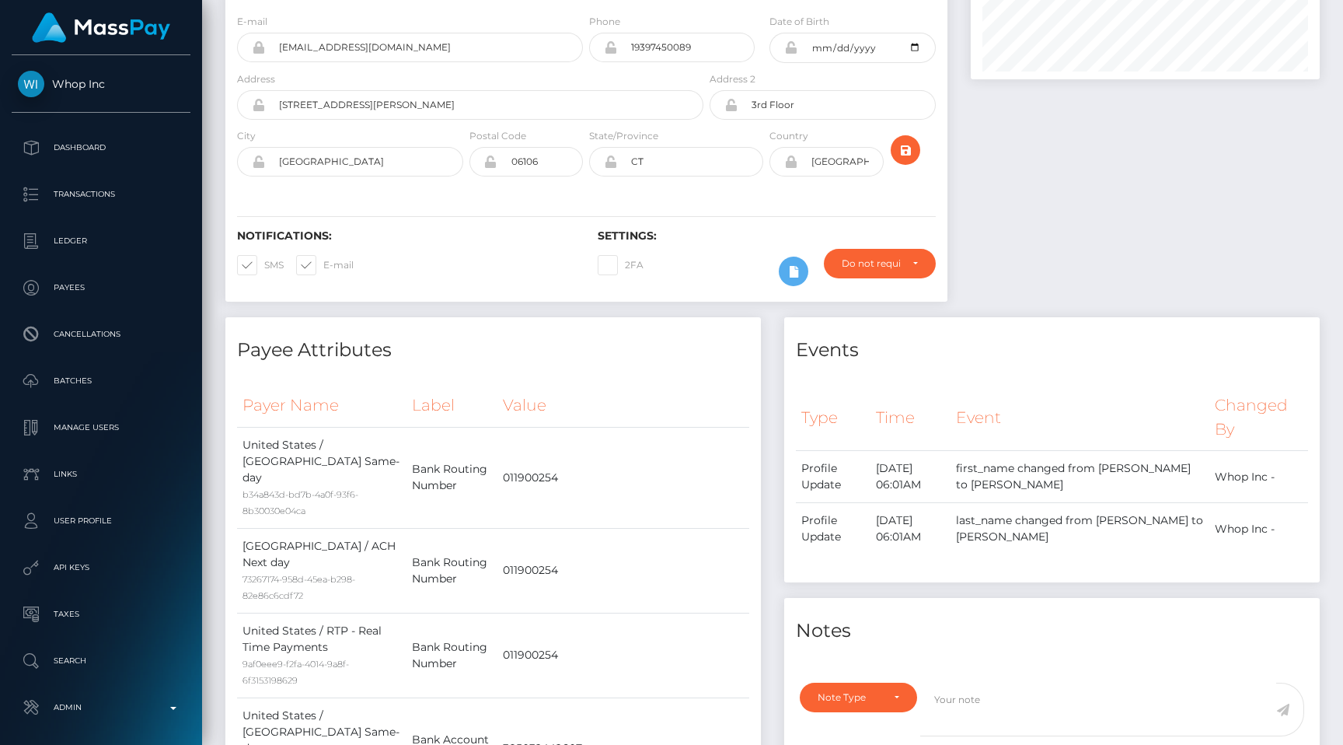
scroll to position [0, 0]
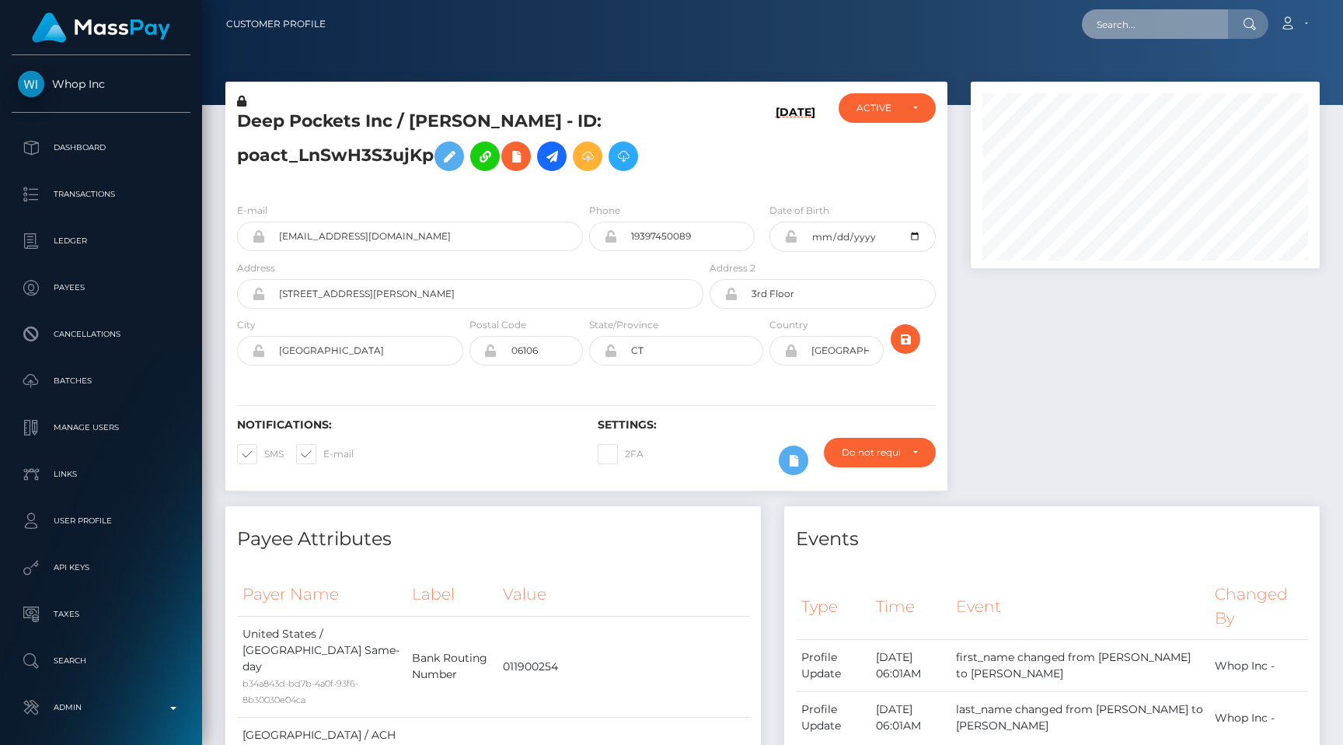
click at [1138, 24] on input "text" at bounding box center [1155, 24] width 146 height 30
paste input "7c8ee685-6764-11f0-a026-06178c1a380f"
type input "7c8ee685-6764-11f0-a026-06178c1a380f"
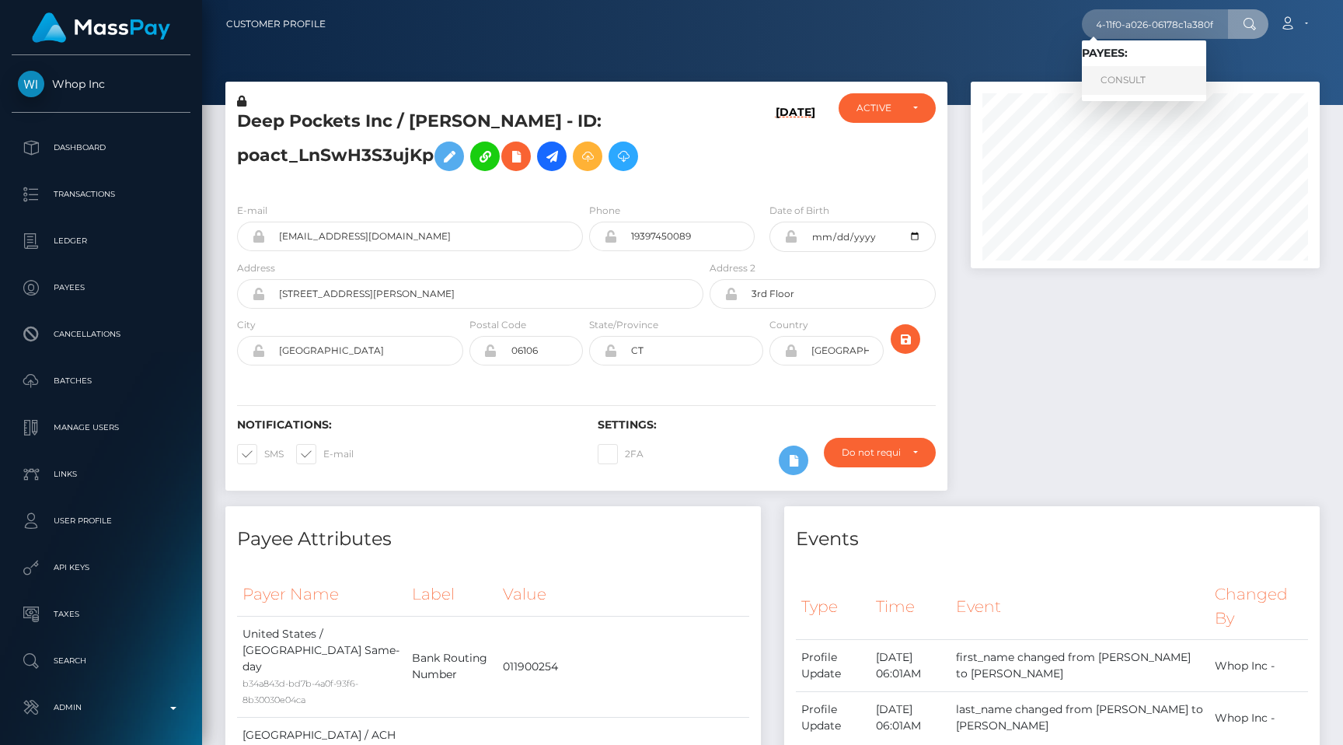
click at [1149, 68] on link "CONSULT" at bounding box center [1144, 80] width 124 height 29
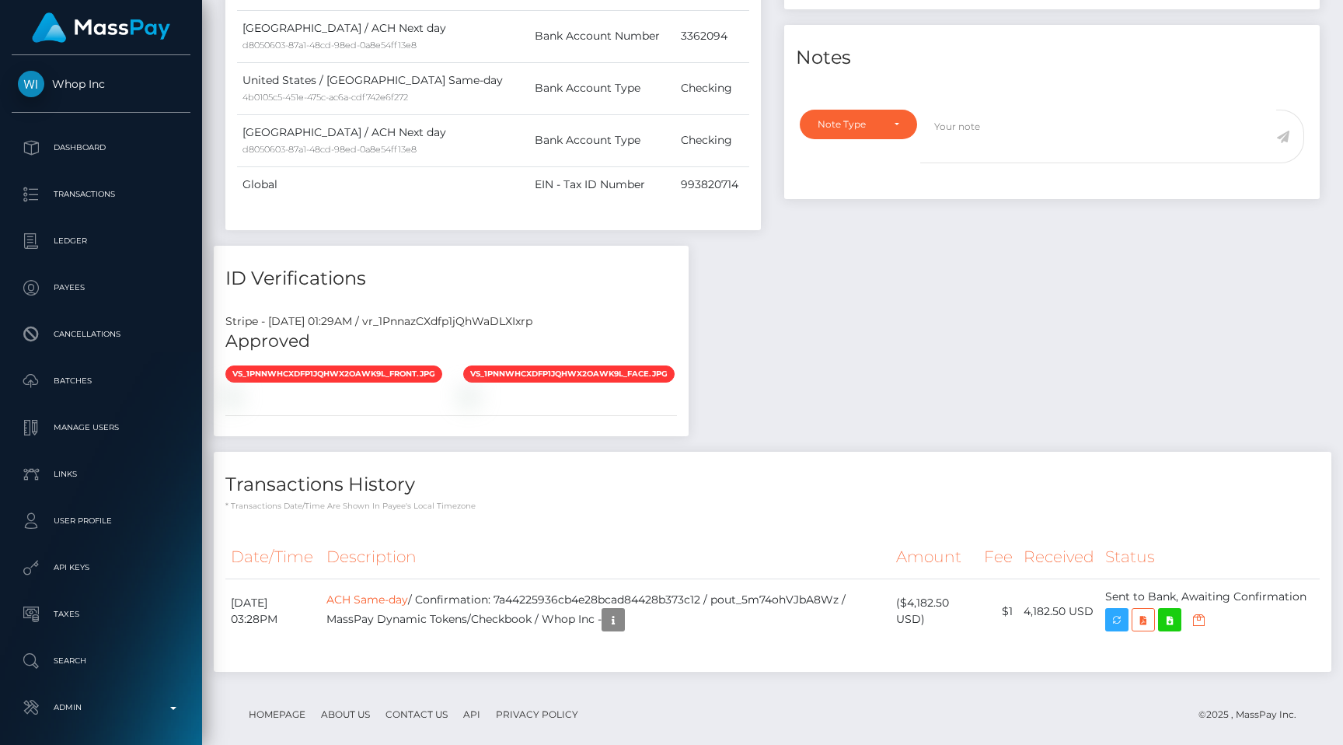
scroll to position [187, 349]
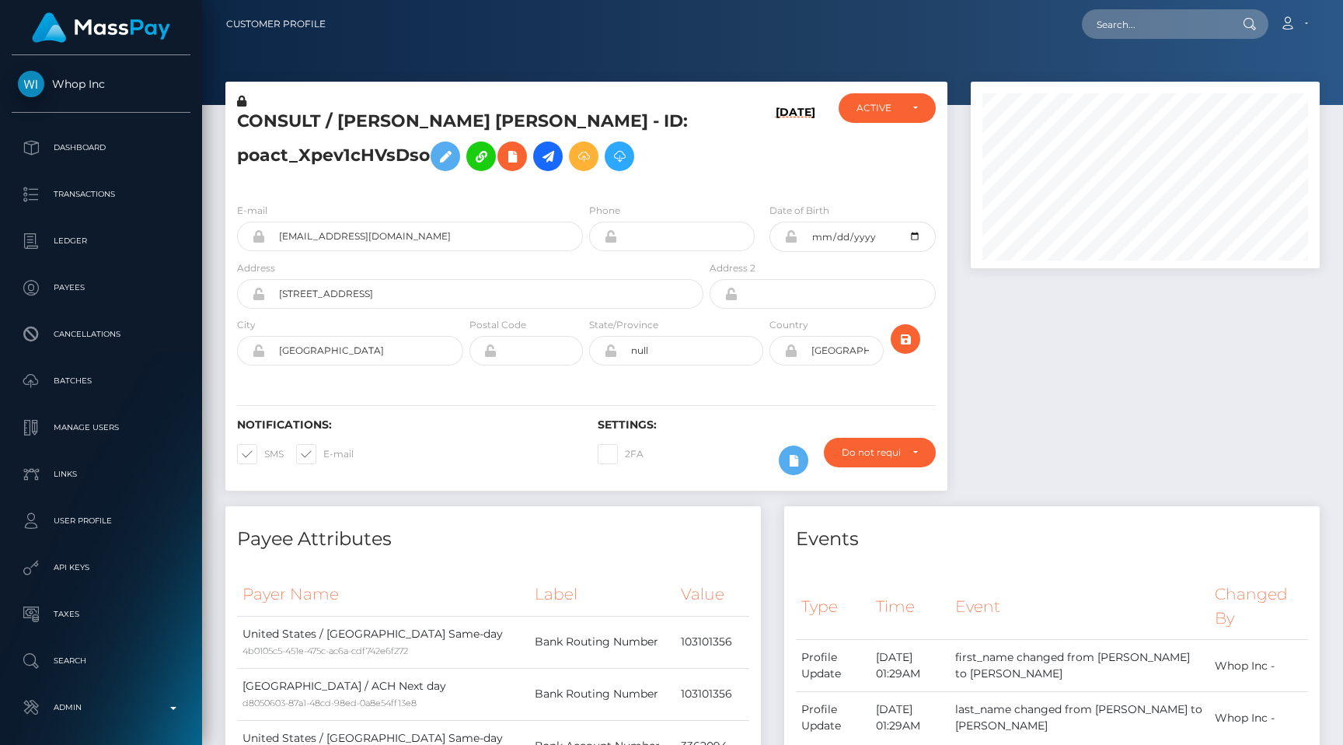
scroll to position [187, 349]
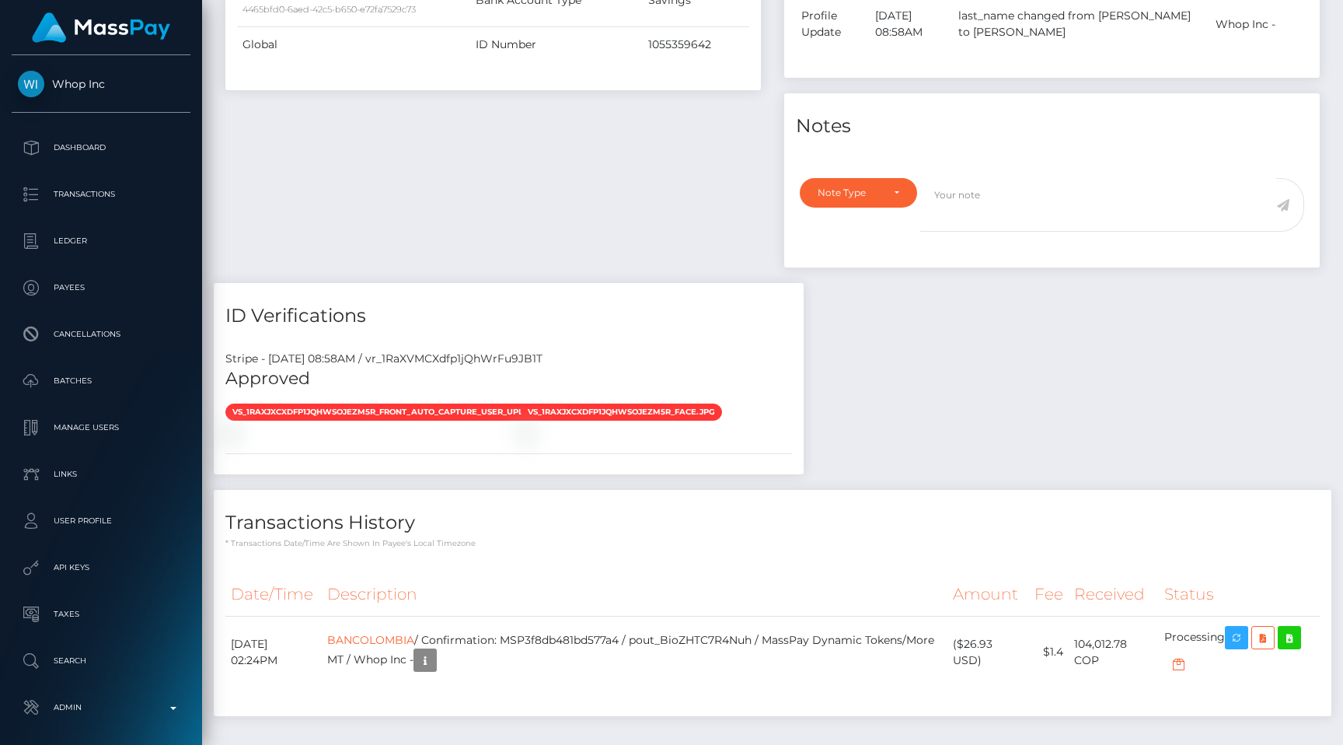
scroll to position [703, 0]
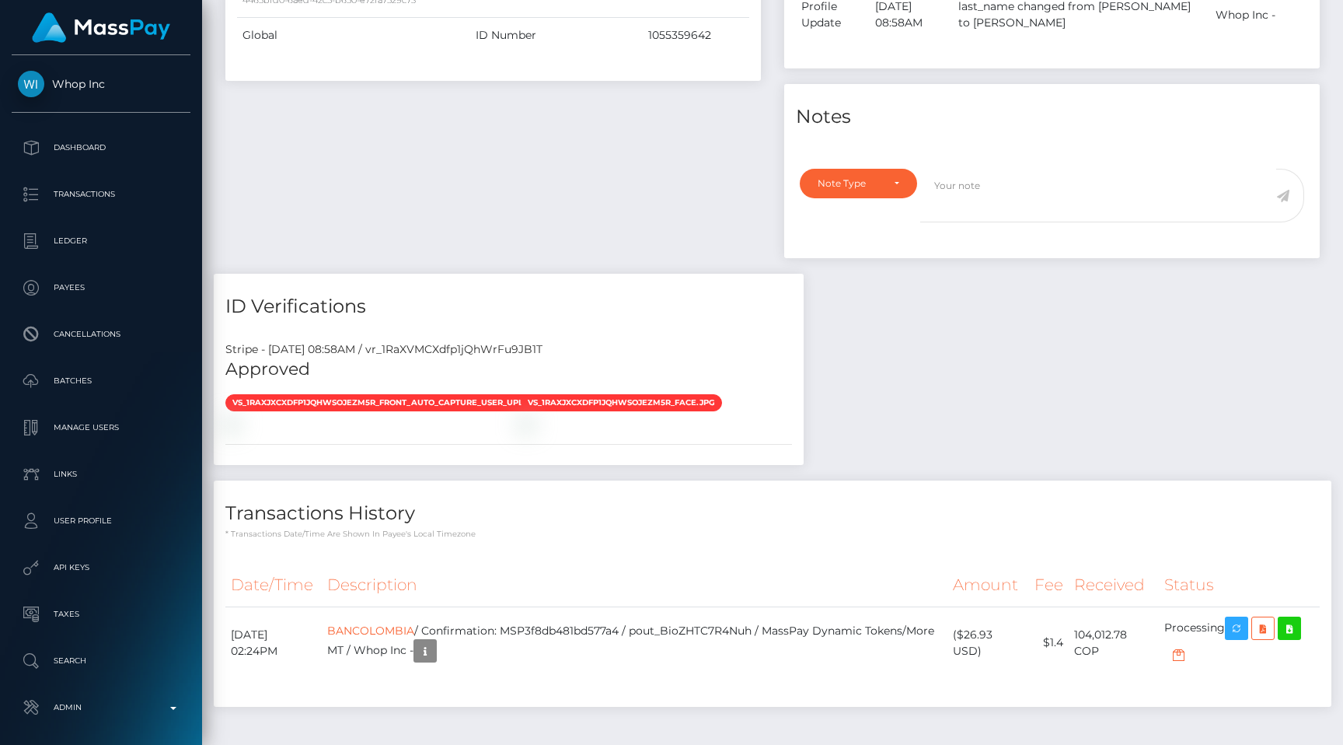
click at [474, 355] on div "Stripe - July 24, 2025 08:58AM / vr_1RaXVMCXdfp1jQhWrFu9JB1T" at bounding box center [509, 349] width 590 height 16
copy div "vr_1RaXVMCXdfp1jQhWrFu9JB1T"
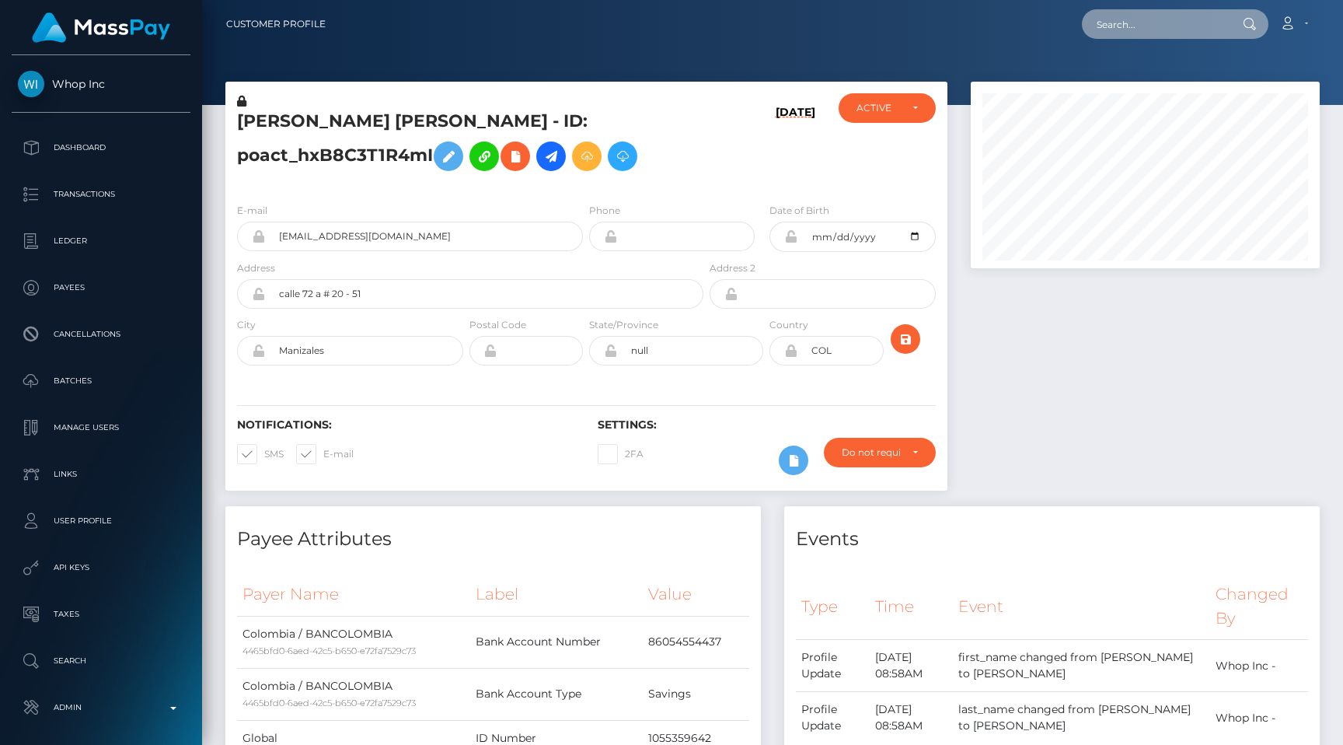
click at [1107, 18] on input "text" at bounding box center [1155, 24] width 146 height 30
paste input "affb6e00-6819-11f0-a026-06178c1a380f"
type input "affb6e00-6819-11f0-a026-06178c1a380f"
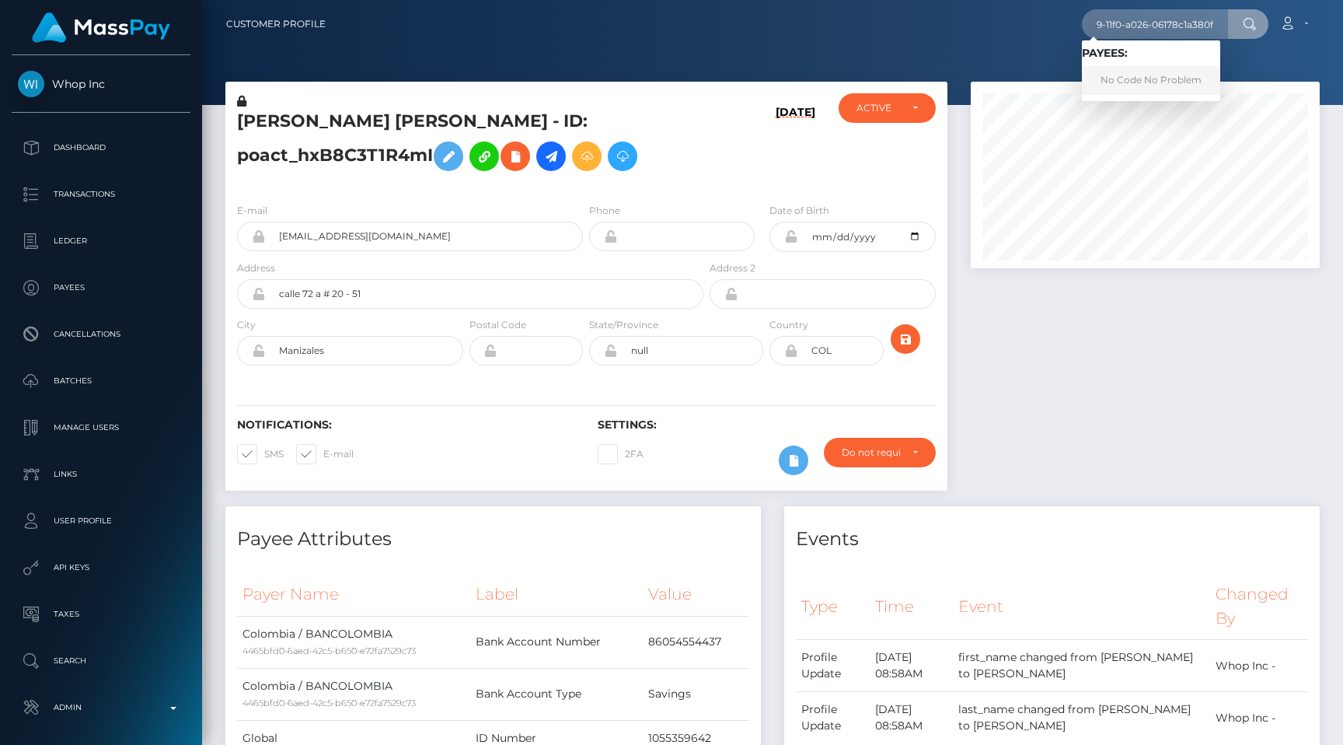
click at [1150, 72] on link "No Code No Problem" at bounding box center [1151, 80] width 138 height 29
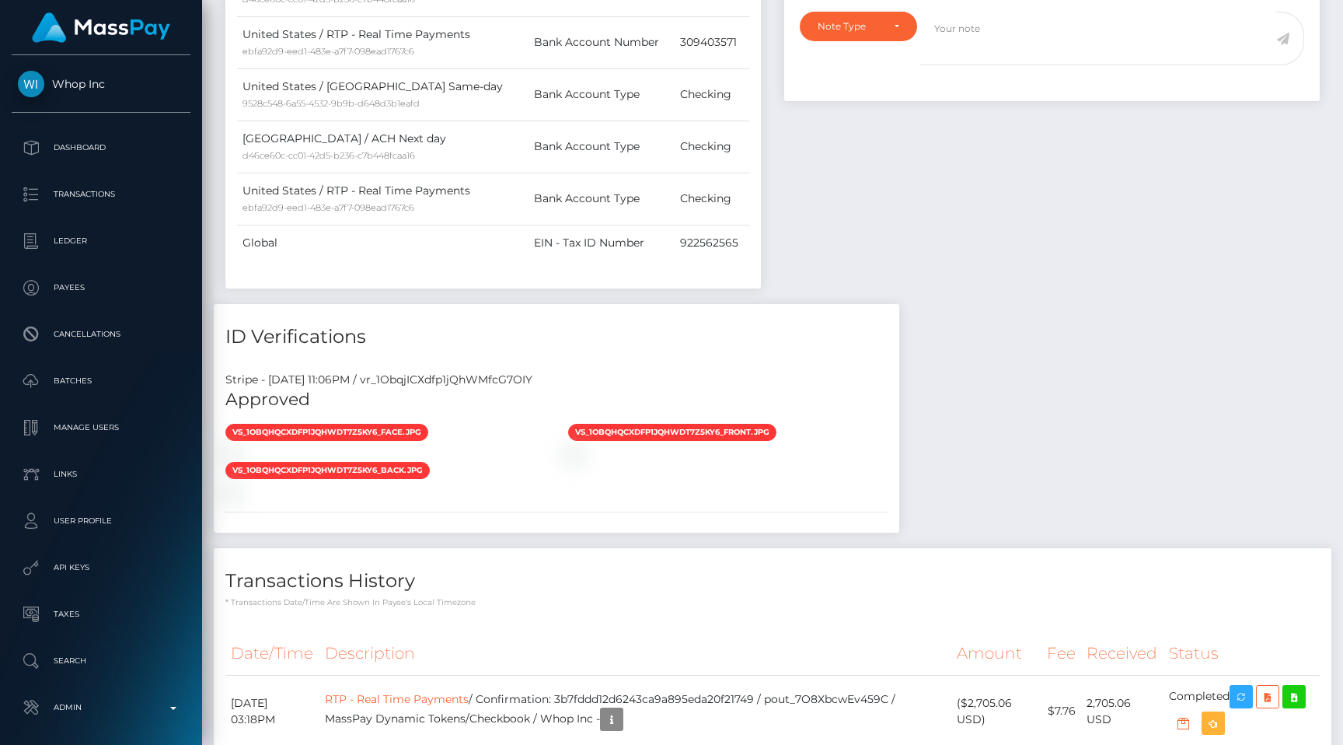
scroll to position [187, 349]
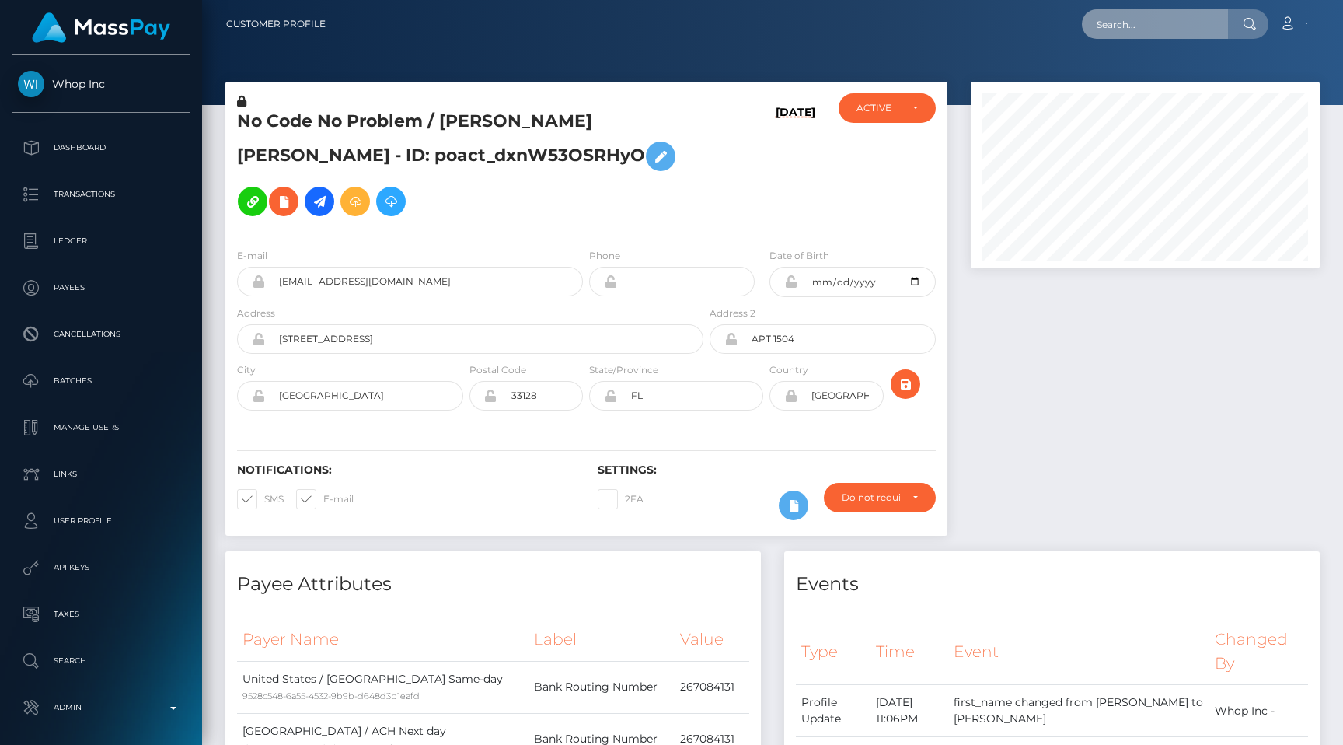
click at [1167, 37] on input "text" at bounding box center [1155, 24] width 146 height 30
paste input "offer-152592-14cab4"
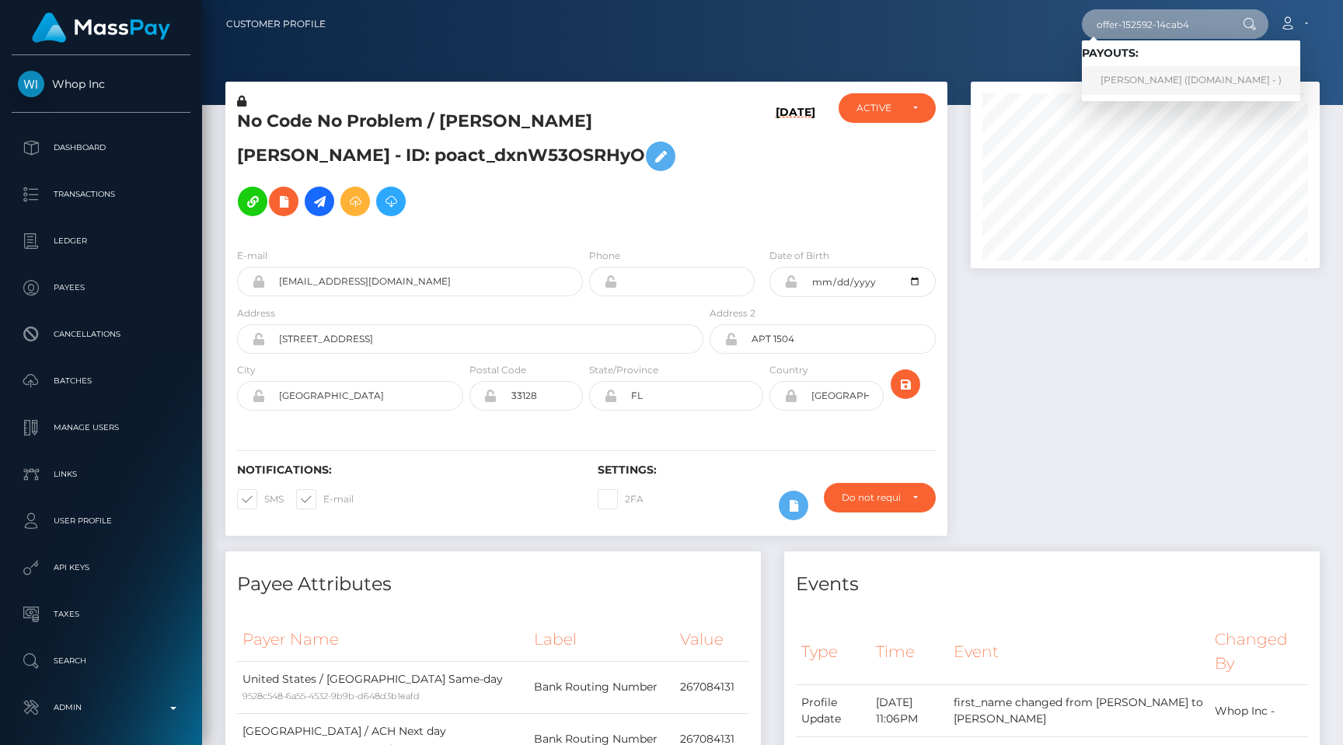
type input "offer-152592-14cab4"
click at [1166, 86] on link "[PERSON_NAME] ([DOMAIN_NAME] - )" at bounding box center [1191, 80] width 218 height 29
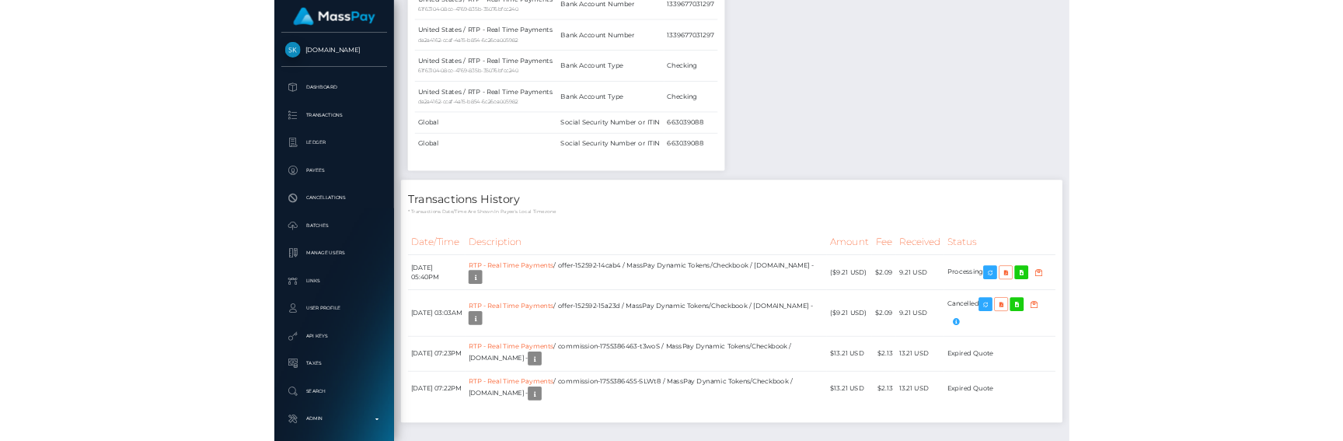
scroll to position [187, 349]
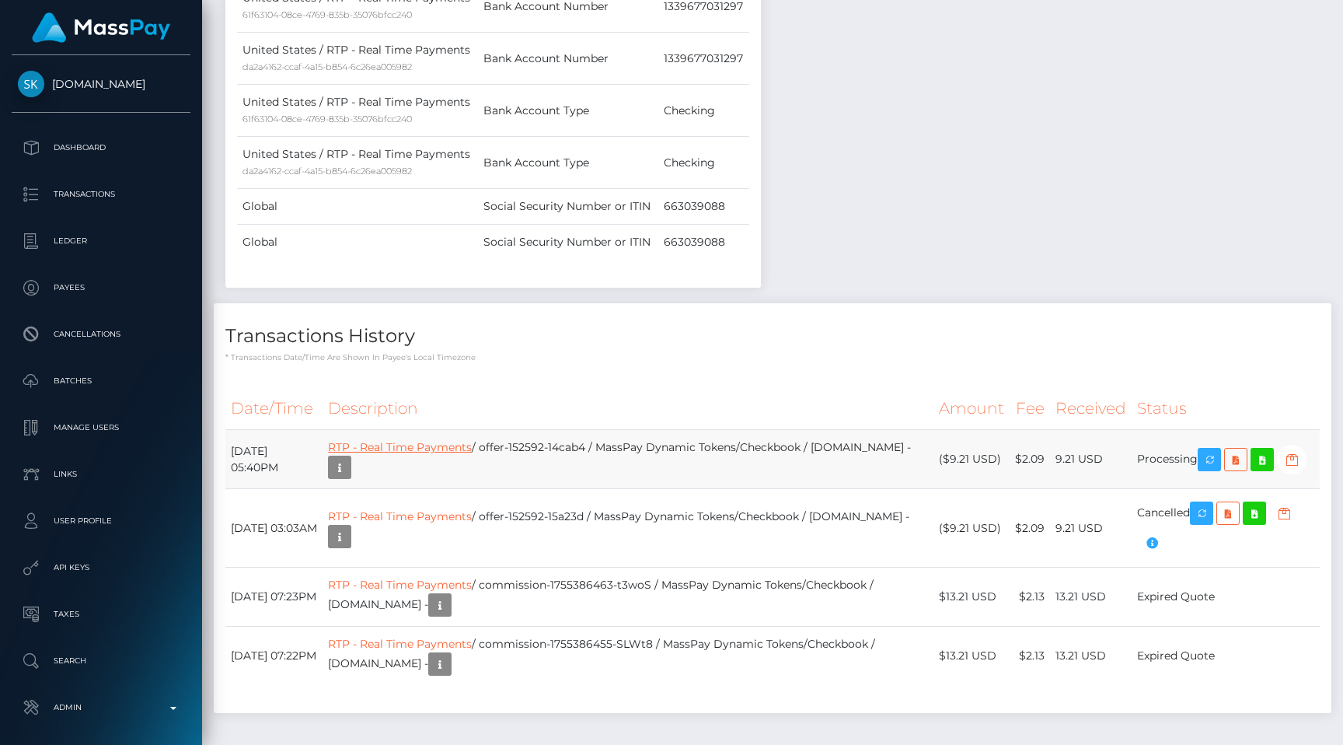
click at [393, 447] on link "RTP - Real Time Payments" at bounding box center [400, 447] width 144 height 14
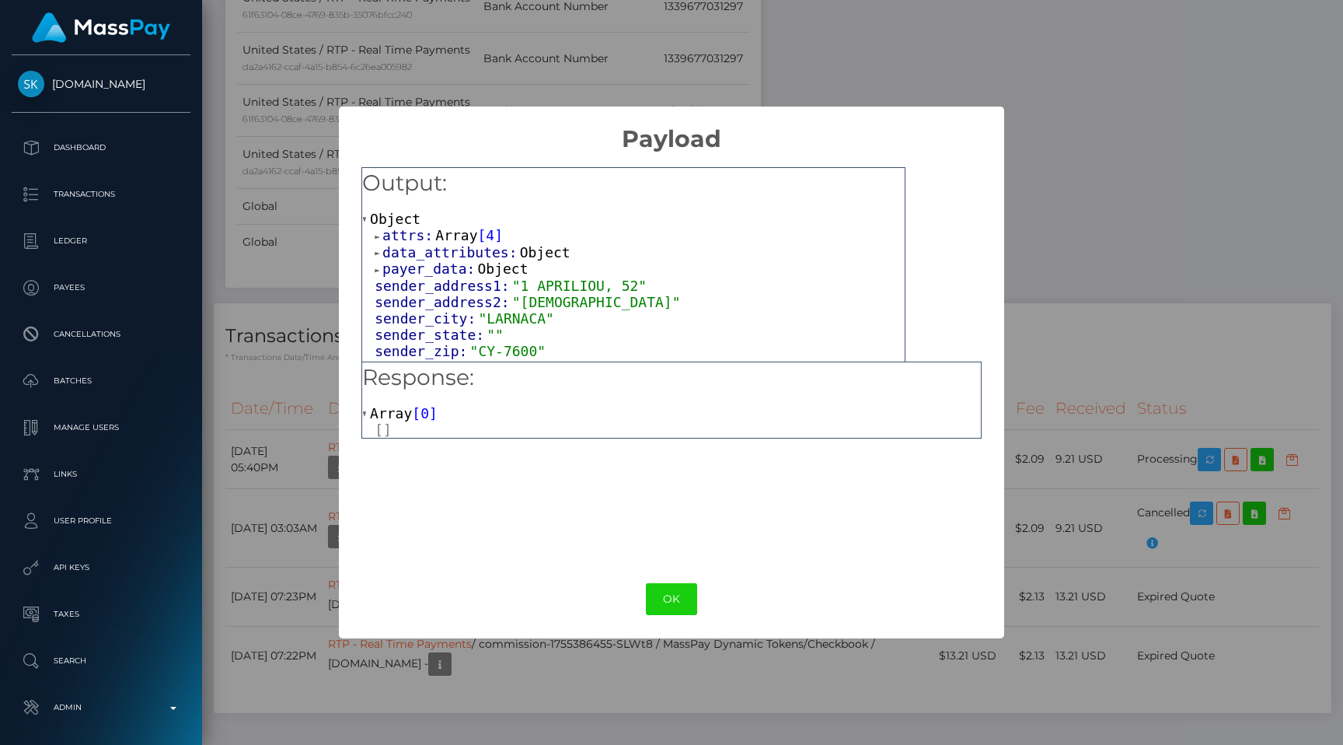
click at [385, 427] on div at bounding box center [678, 429] width 606 height 16
click at [670, 588] on button "OK" at bounding box center [671, 599] width 51 height 32
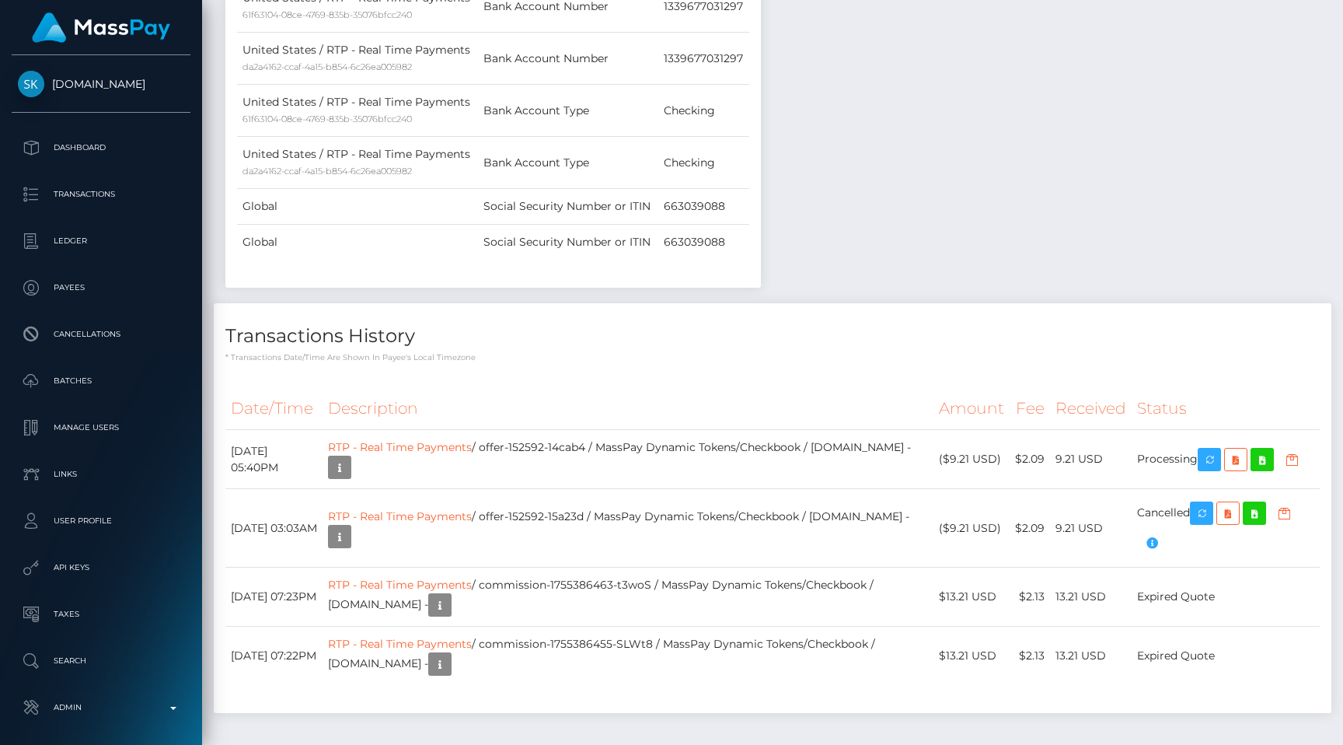
click at [826, 384] on div "Date/Time Description Amount Fee Received Status RTP - Real Time Payments" at bounding box center [773, 543] width 1118 height 337
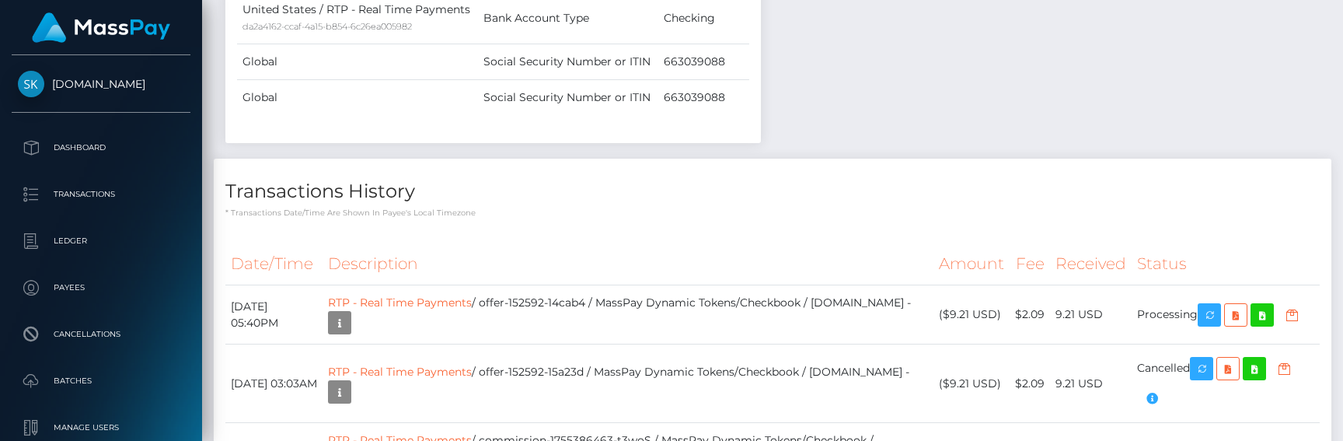
scroll to position [963, 0]
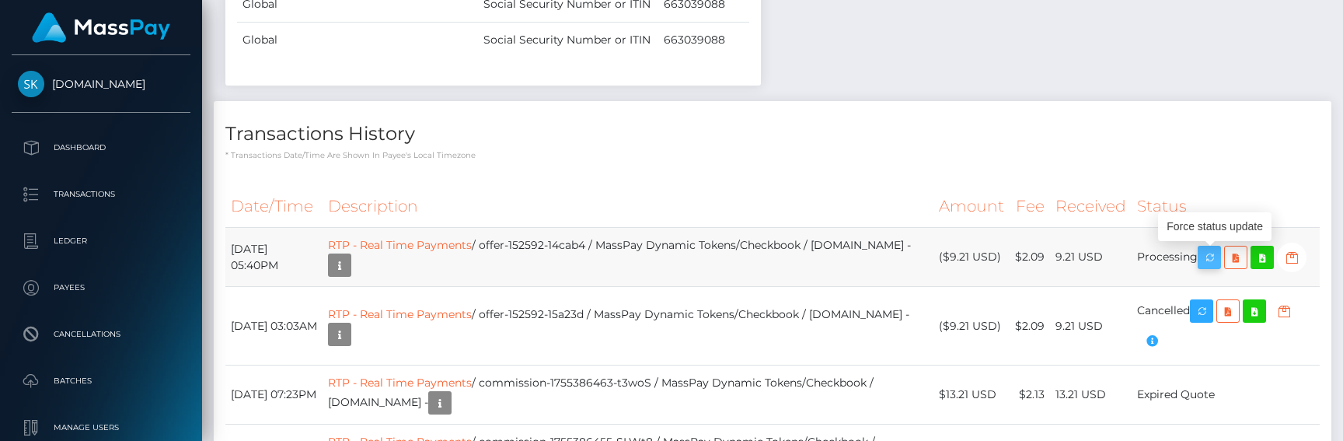
click at [1216, 253] on icon "button" at bounding box center [1209, 257] width 19 height 19
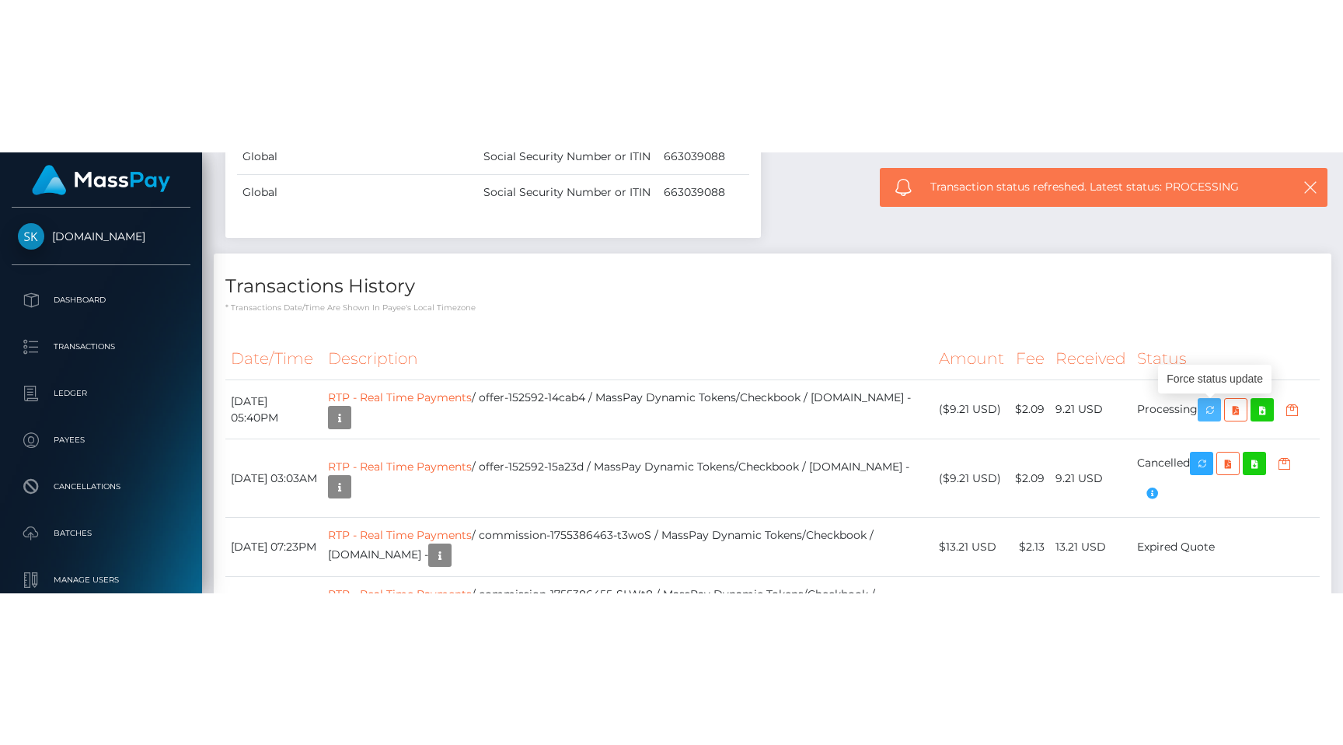
scroll to position [823, 0]
